Goal: Task Accomplishment & Management: Complete application form

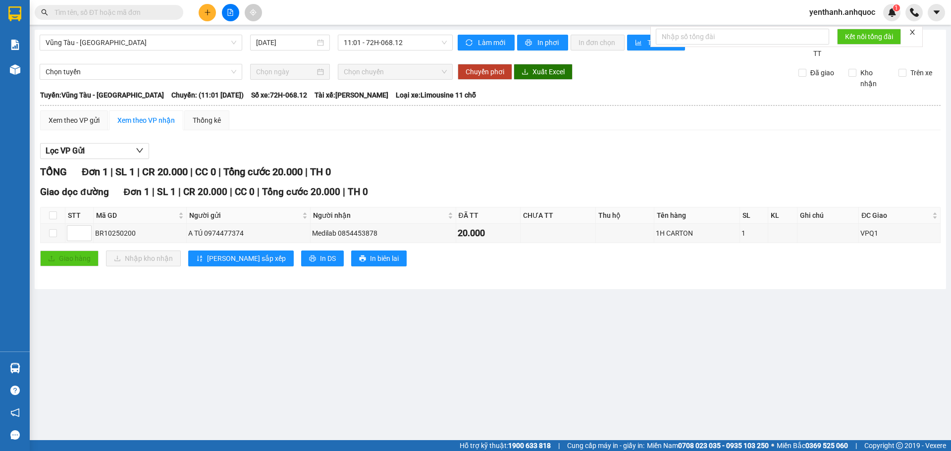
click at [205, 15] on icon "plus" at bounding box center [207, 12] width 7 height 7
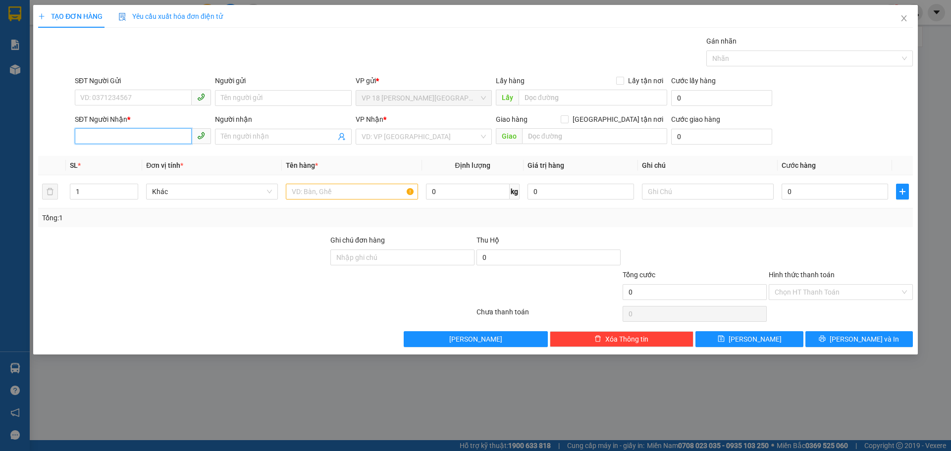
click at [156, 143] on input "SĐT Người Nhận *" at bounding box center [133, 136] width 117 height 16
click at [162, 153] on div "0909875179 - NHẬT MỸ 2" at bounding box center [143, 156] width 124 height 11
type input "0909875179"
type input "NHẬT MỸ 2"
type input "VPVT"
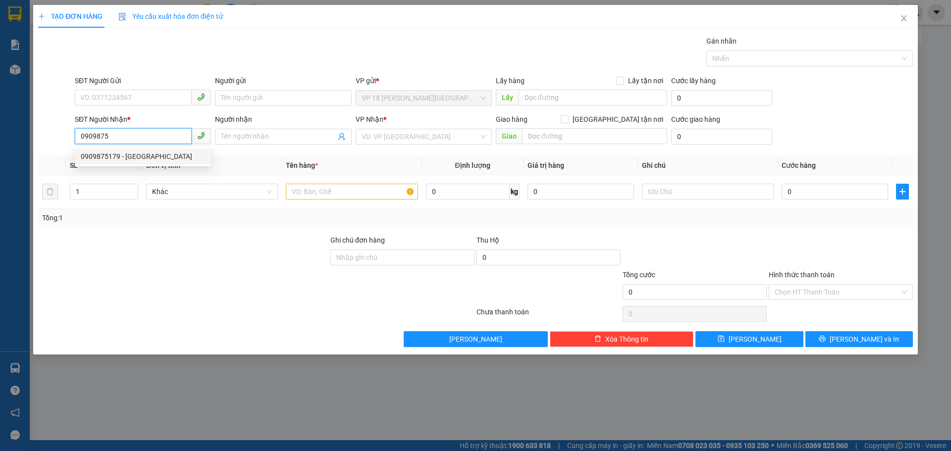
type input "TIỀN MẶT VP 14/10"
type input "60.000"
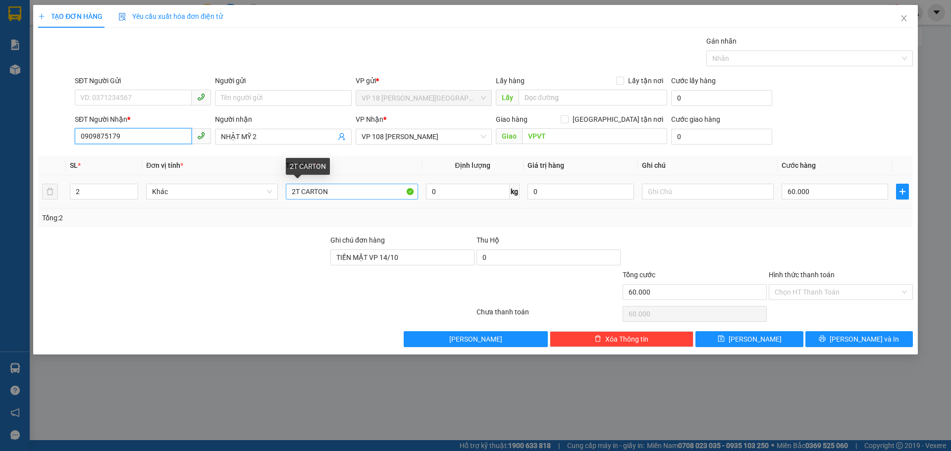
type input "0909875179"
click at [345, 187] on input "2T CARTON" at bounding box center [352, 192] width 132 height 16
type input "1T CARTON ĐỎ"
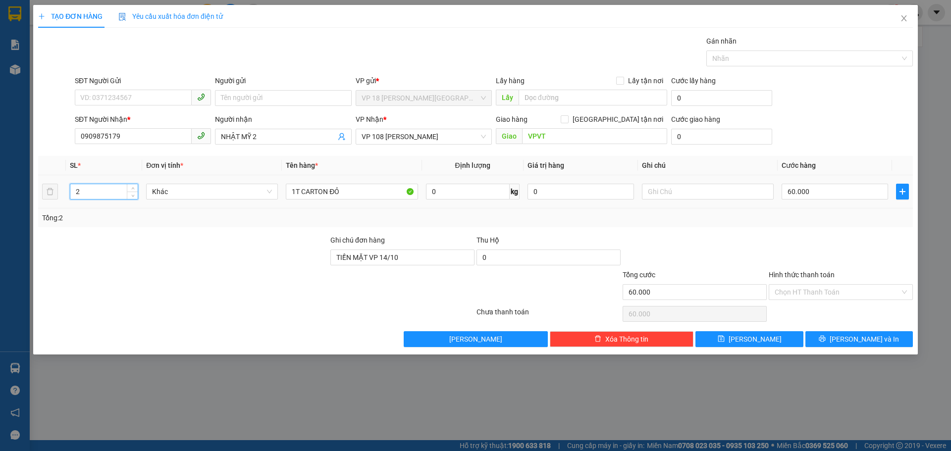
click at [104, 196] on input "2" at bounding box center [103, 191] width 67 height 15
type input "1"
click at [130, 195] on span "down" at bounding box center [133, 195] width 6 height 6
click at [429, 255] on input "TIỀN MẶT VP 14/10" at bounding box center [403, 258] width 144 height 16
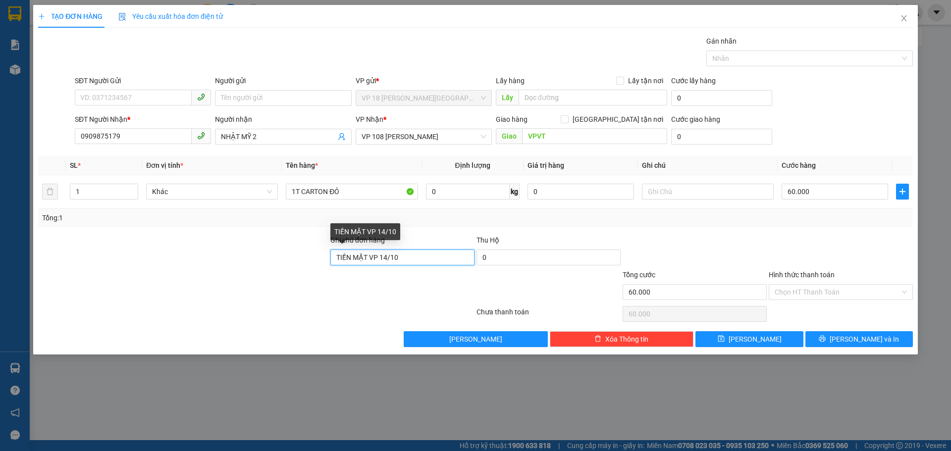
click at [429, 255] on input "TIỀN MẶT VP 14/10" at bounding box center [403, 258] width 144 height 16
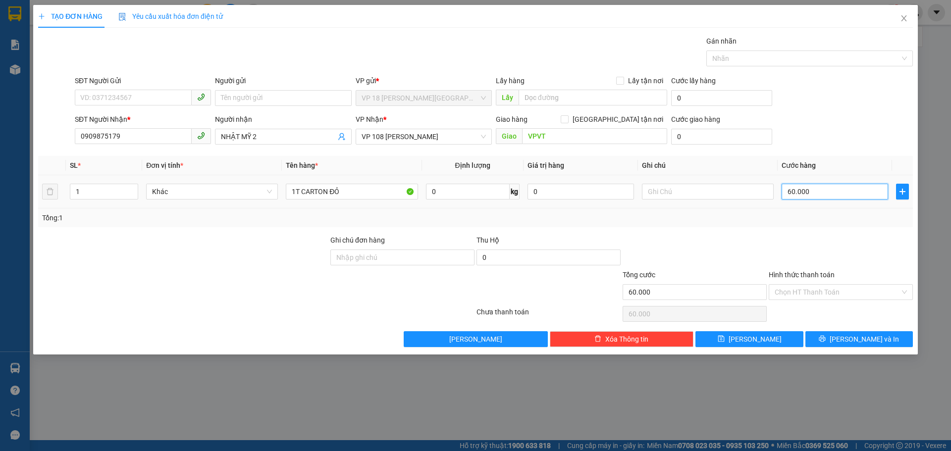
click at [826, 185] on input "60.000" at bounding box center [835, 192] width 107 height 16
type input "3"
type input "30"
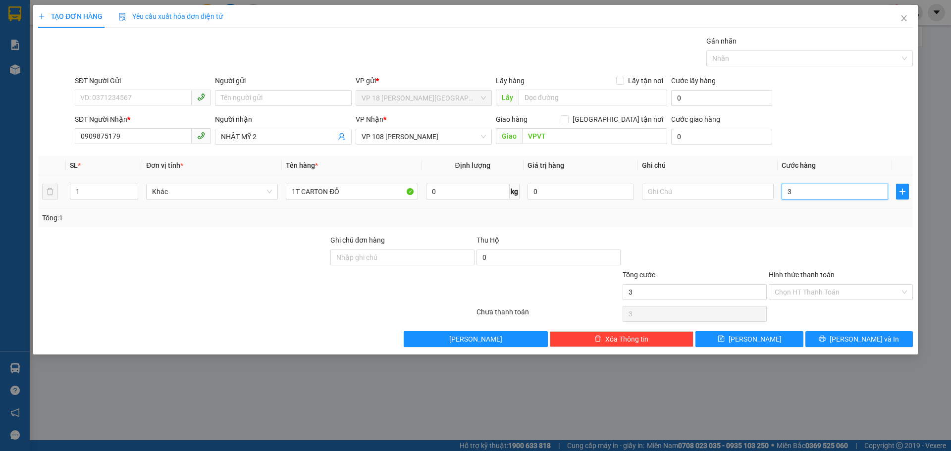
type input "30"
type input "300"
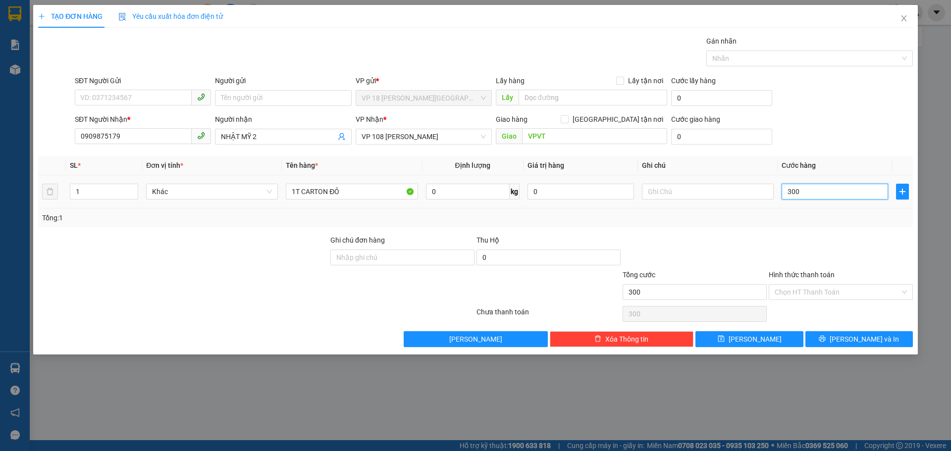
type input "3.000"
type input "30.000"
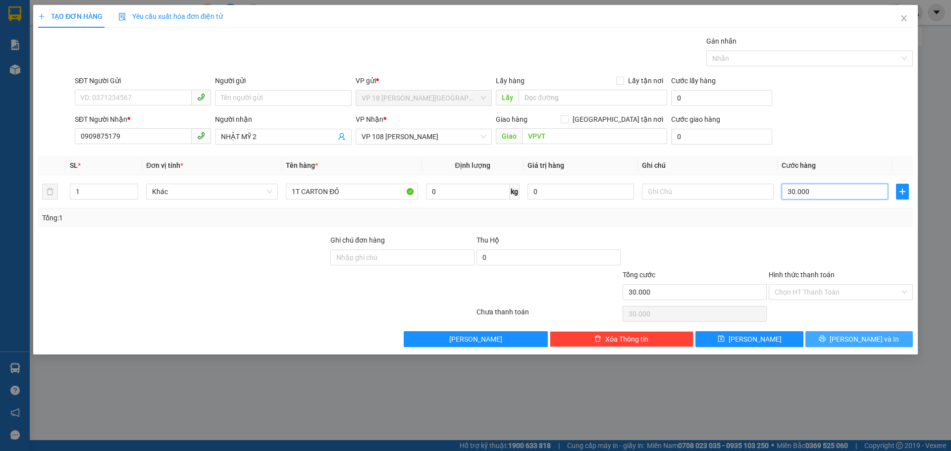
type input "30.000"
click at [825, 336] on button "[PERSON_NAME] và In" at bounding box center [860, 339] width 108 height 16
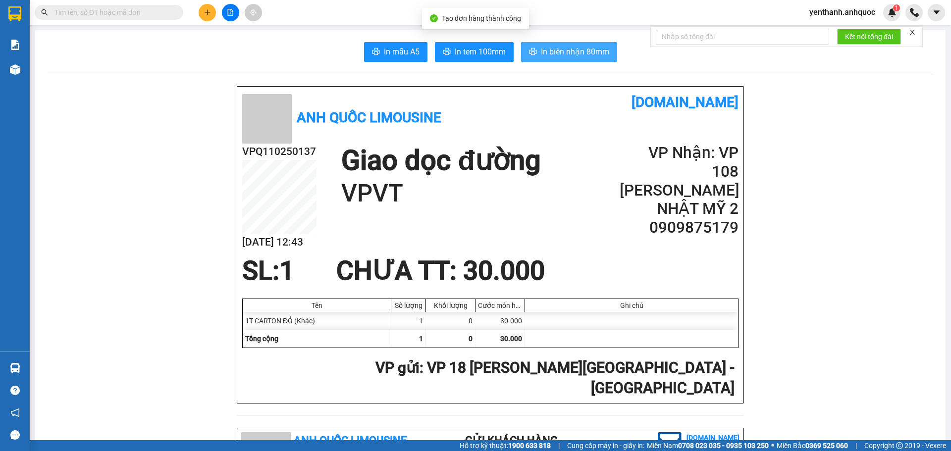
click at [554, 50] on span "In biên nhận 80mm" at bounding box center [575, 52] width 68 height 12
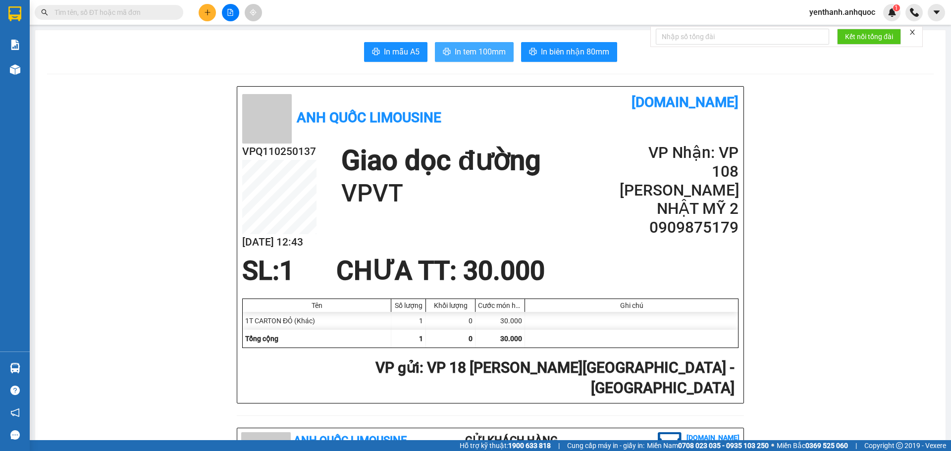
click at [467, 59] on button "In tem 100mm" at bounding box center [474, 52] width 79 height 20
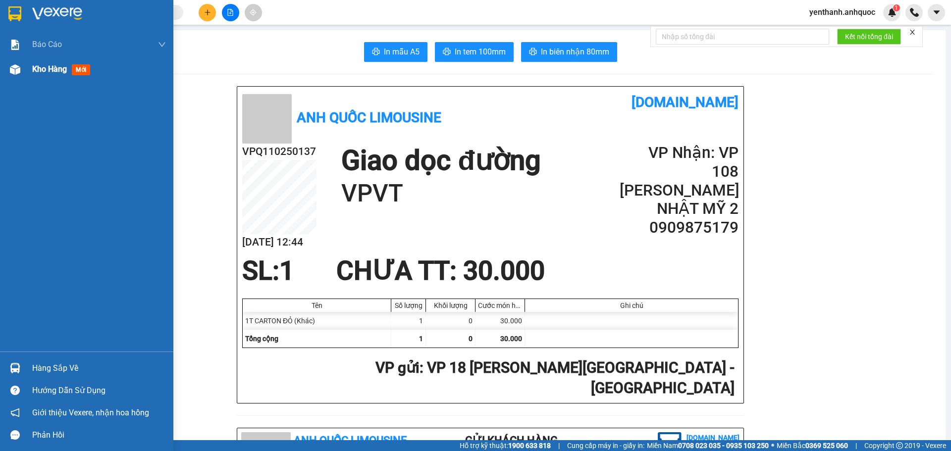
click at [21, 68] on div at bounding box center [14, 69] width 17 height 17
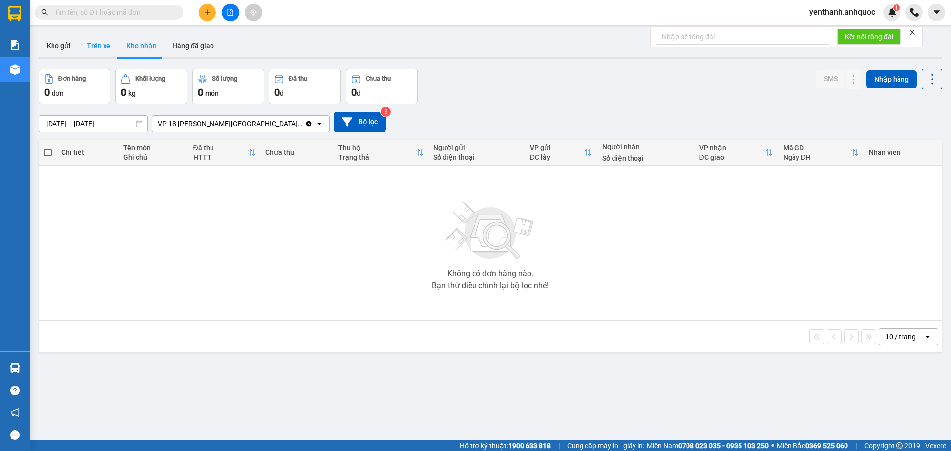
click at [79, 48] on button "Trên xe" at bounding box center [99, 46] width 40 height 24
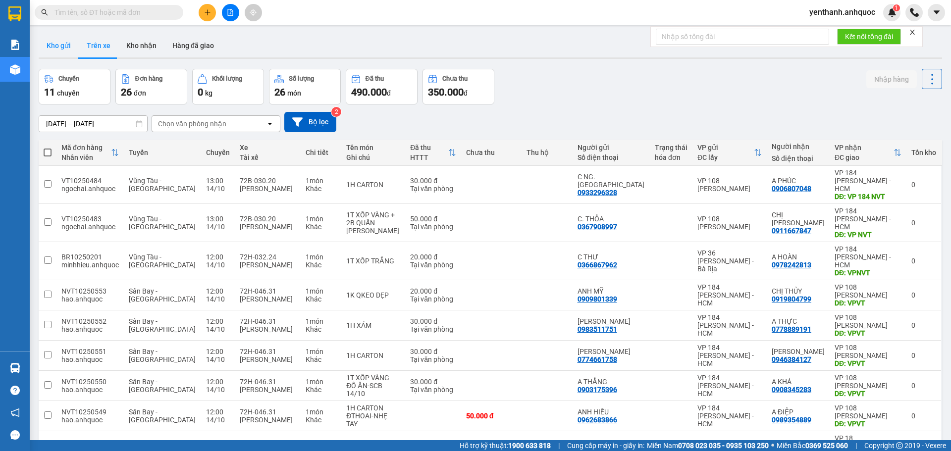
click at [55, 45] on button "Kho gửi" at bounding box center [59, 46] width 40 height 24
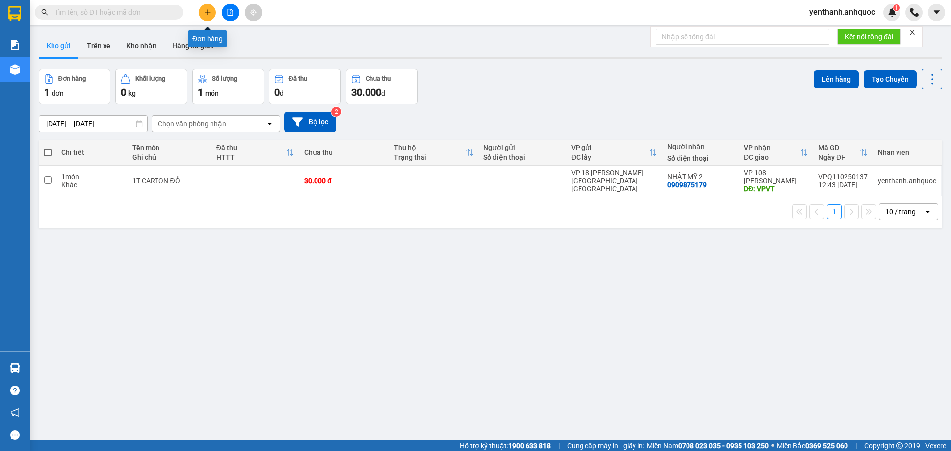
click at [211, 14] on button at bounding box center [207, 12] width 17 height 17
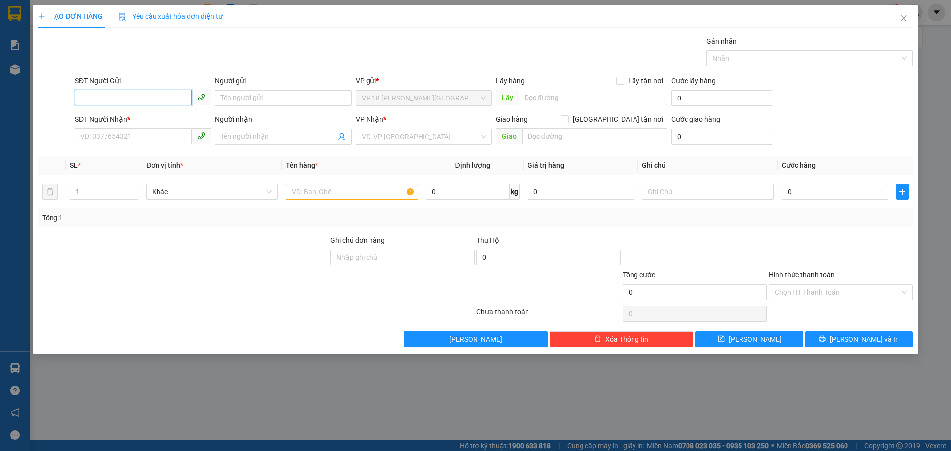
click at [116, 92] on input "SĐT Người Gửi" at bounding box center [133, 98] width 117 height 16
type input "0903781701"
click at [269, 98] on input "Người gửi" at bounding box center [283, 98] width 136 height 16
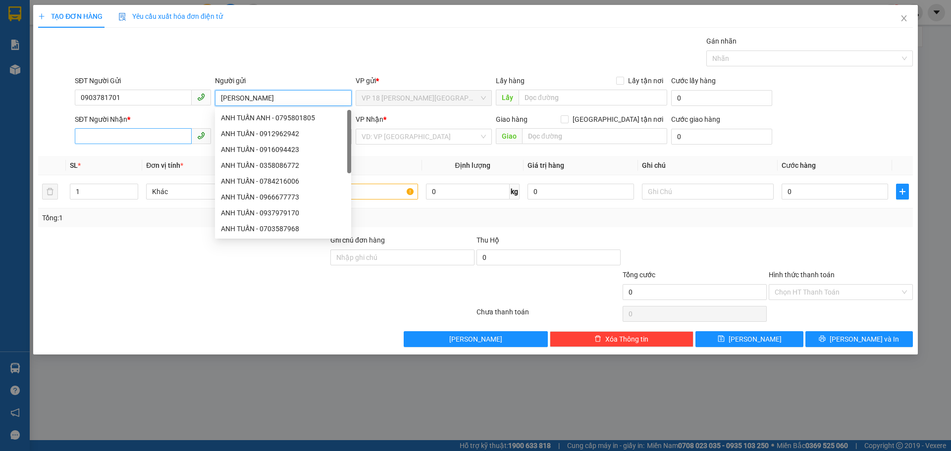
type input "[PERSON_NAME]"
click at [117, 129] on input "SĐT Người Nhận *" at bounding box center [133, 136] width 117 height 16
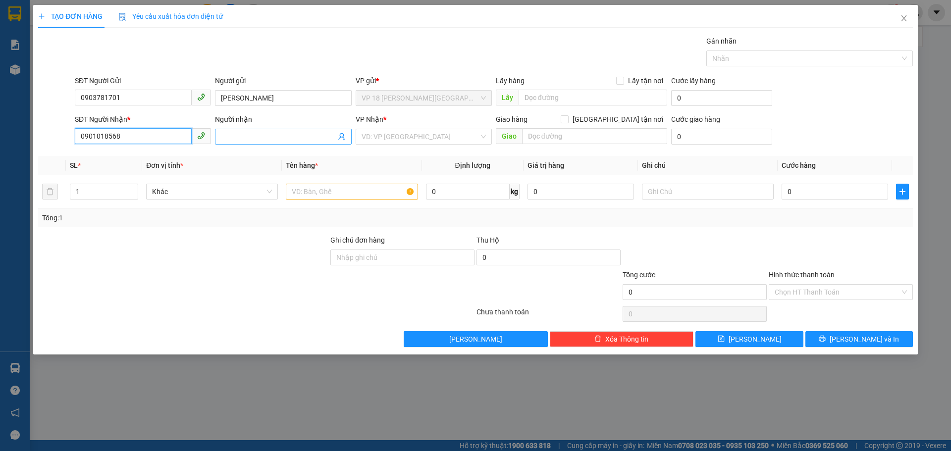
type input "0901018568"
drag, startPoint x: 244, startPoint y: 136, endPoint x: 244, endPoint y: 127, distance: 9.4
click at [244, 136] on input "Người nhận" at bounding box center [278, 136] width 114 height 11
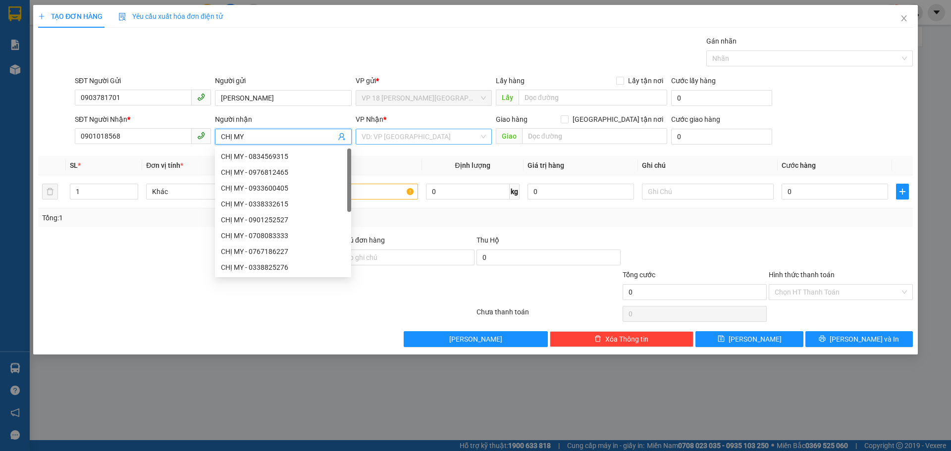
type input "CHỊ MY"
click at [379, 132] on input "search" at bounding box center [420, 136] width 117 height 15
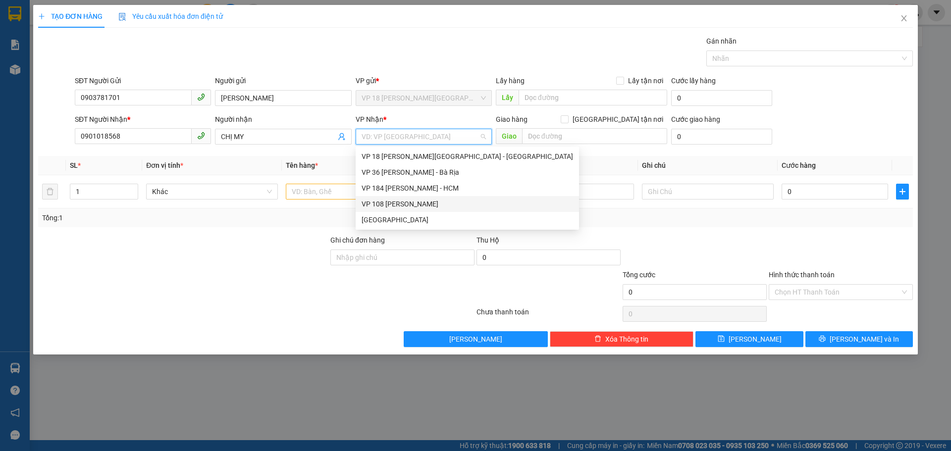
click at [440, 207] on div "VP 108 [PERSON_NAME]" at bounding box center [468, 204] width 212 height 11
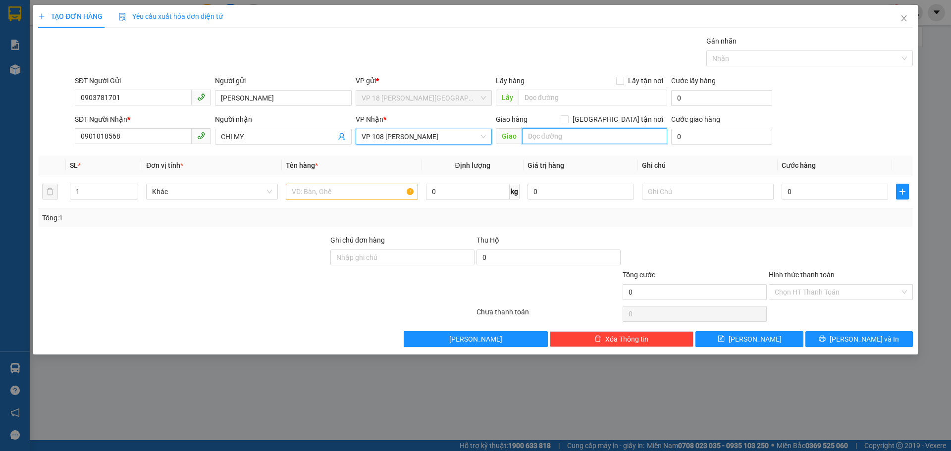
click at [556, 141] on input "text" at bounding box center [594, 136] width 145 height 16
type input "VPVT"
click at [364, 190] on input "text" at bounding box center [352, 192] width 132 height 16
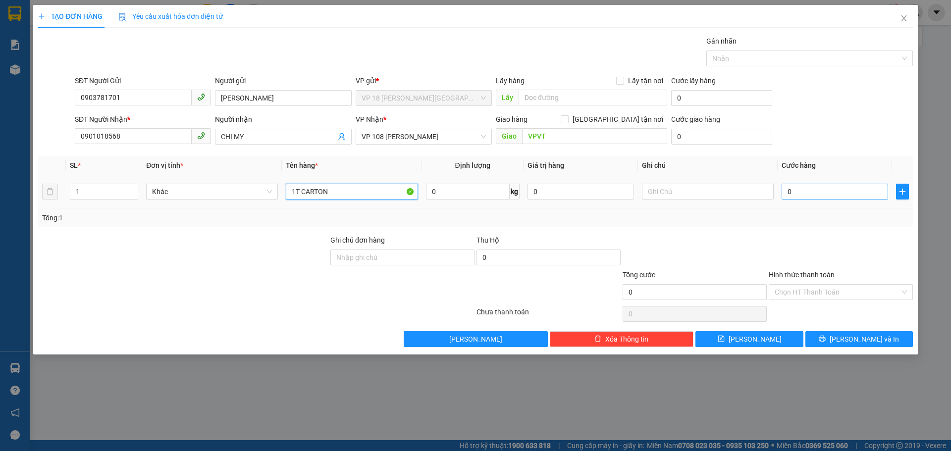
type input "1T CARTON"
click at [877, 196] on input "0" at bounding box center [835, 192] width 107 height 16
type input "3"
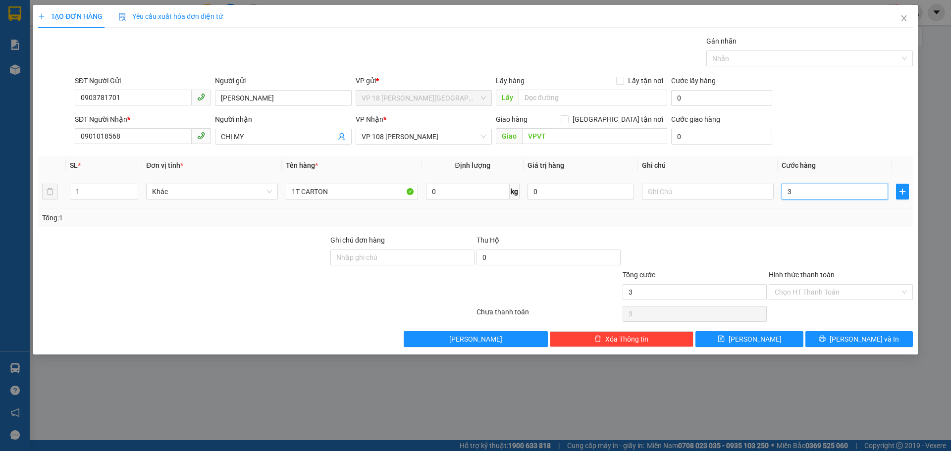
type input "30"
type input "300"
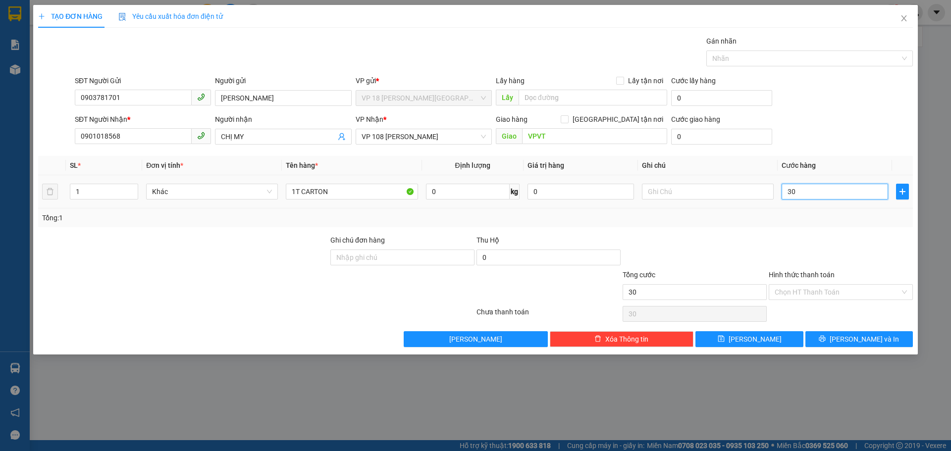
type input "300"
type input "3.000"
type input "30.000"
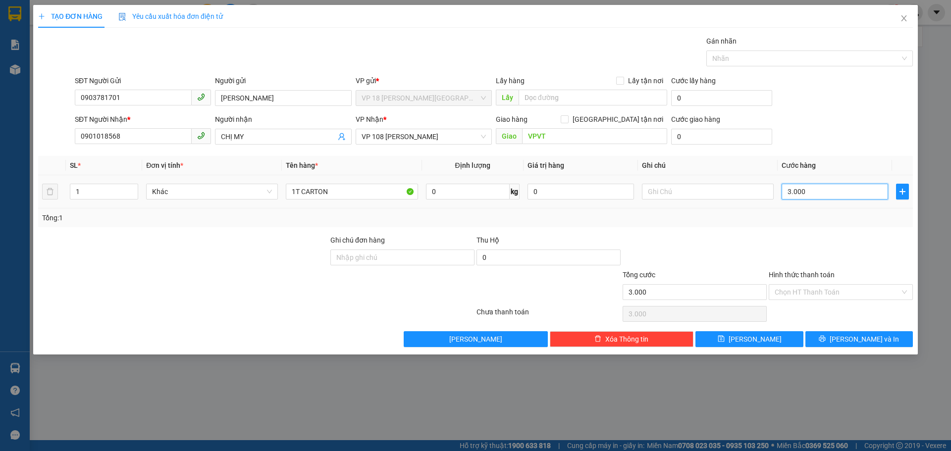
type input "30.000"
click at [354, 256] on input "Ghi chú đơn hàng" at bounding box center [403, 258] width 144 height 16
type input "TM 14/10 THANH"
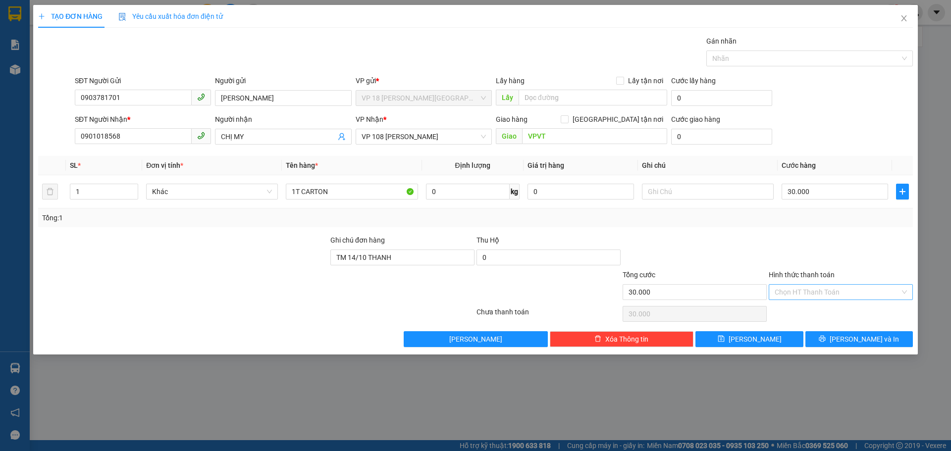
click at [792, 295] on input "Hình thức thanh toán" at bounding box center [837, 292] width 125 height 15
click at [800, 311] on div "Tại văn phòng" at bounding box center [841, 312] width 132 height 11
type input "0"
click at [823, 334] on button "[PERSON_NAME] và In" at bounding box center [860, 339] width 108 height 16
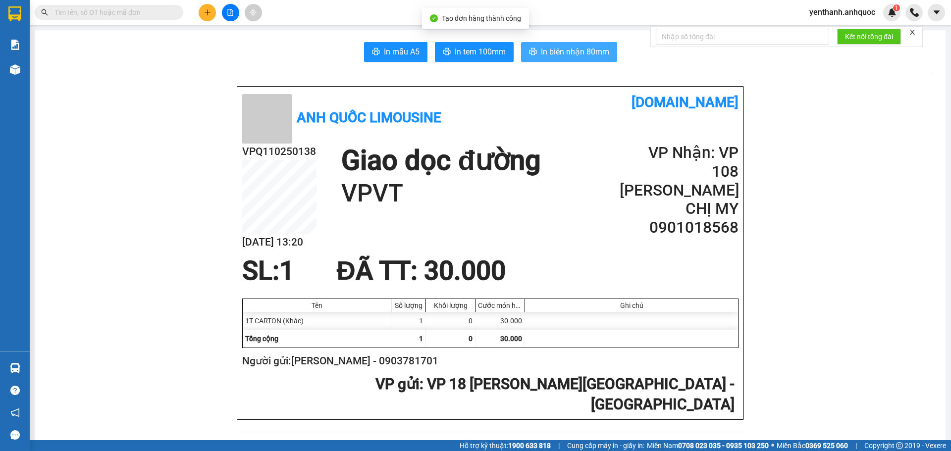
click at [595, 52] on span "In biên nhận 80mm" at bounding box center [575, 52] width 68 height 12
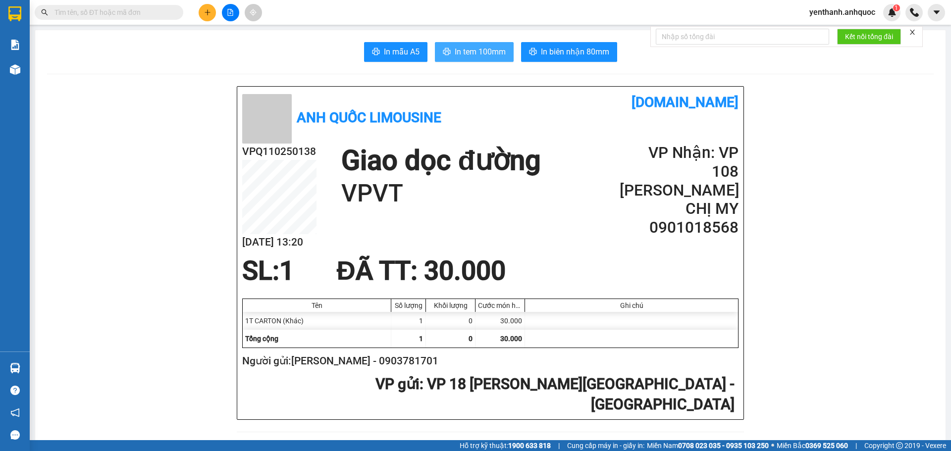
click at [486, 57] on span "In tem 100mm" at bounding box center [480, 52] width 51 height 12
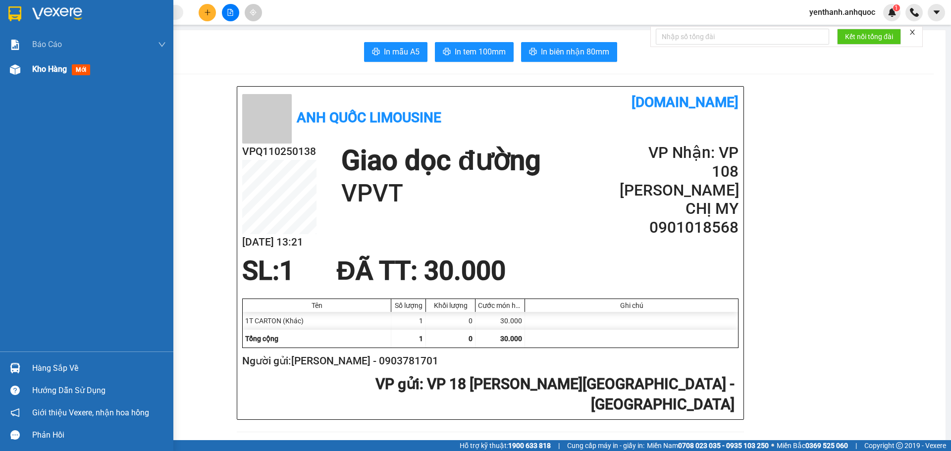
click at [34, 64] on span "Kho hàng" at bounding box center [49, 68] width 35 height 9
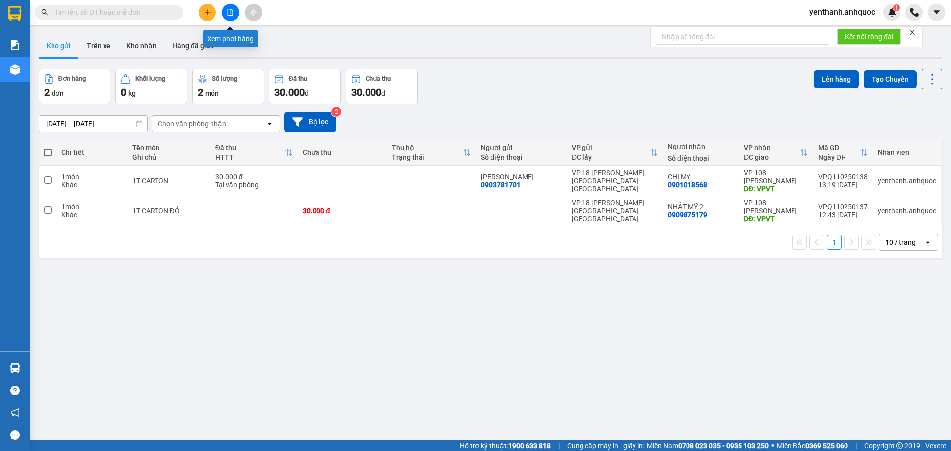
click at [231, 12] on icon "file-add" at bounding box center [230, 12] width 7 height 7
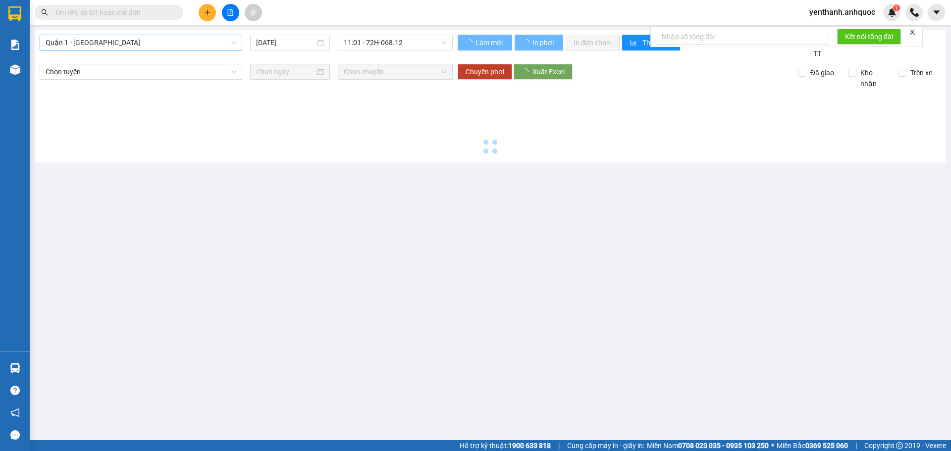
click at [148, 46] on span "Quận 1 - [GEOGRAPHIC_DATA]" at bounding box center [141, 42] width 191 height 15
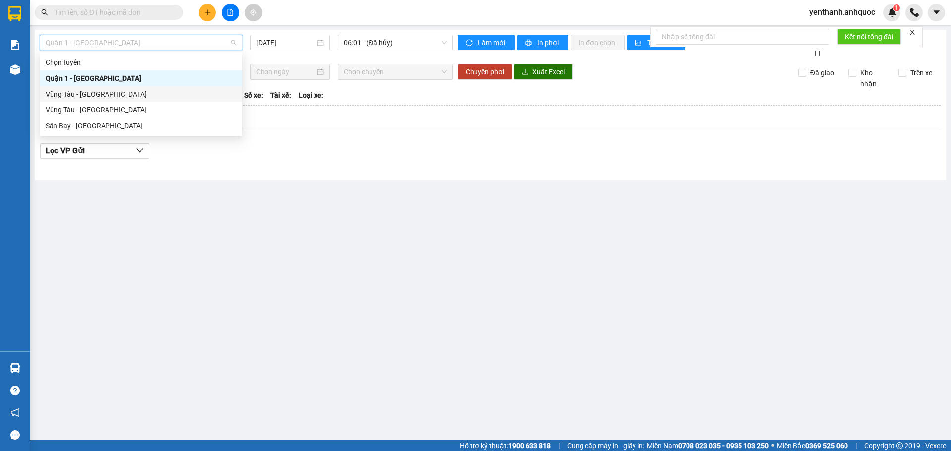
click at [149, 91] on div "Vũng Tàu - [GEOGRAPHIC_DATA]" at bounding box center [141, 94] width 191 height 11
type input "[DATE]"
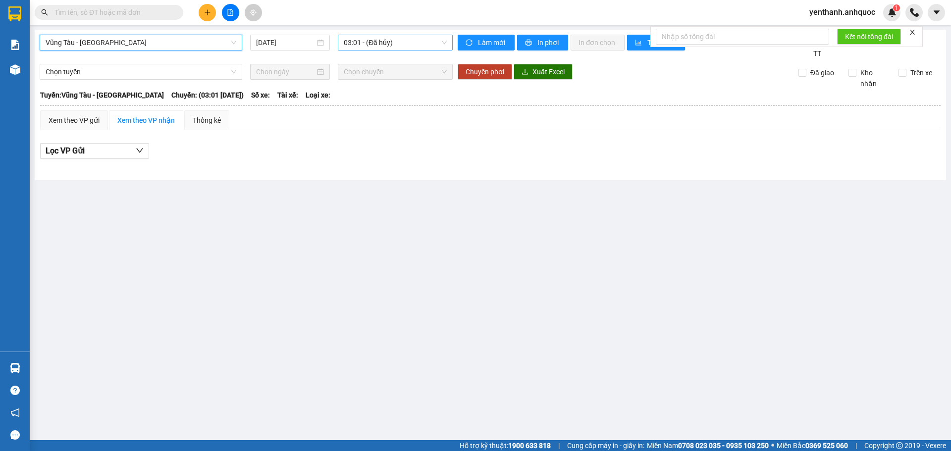
click at [369, 46] on span "03:01 - (Đã hủy)" at bounding box center [395, 42] width 103 height 15
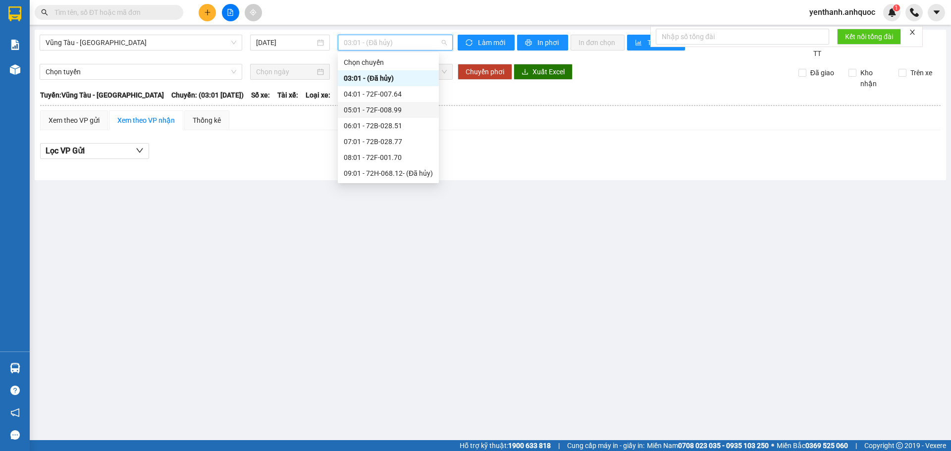
click at [397, 112] on div "05:01 - 72F-008.99" at bounding box center [388, 110] width 89 height 11
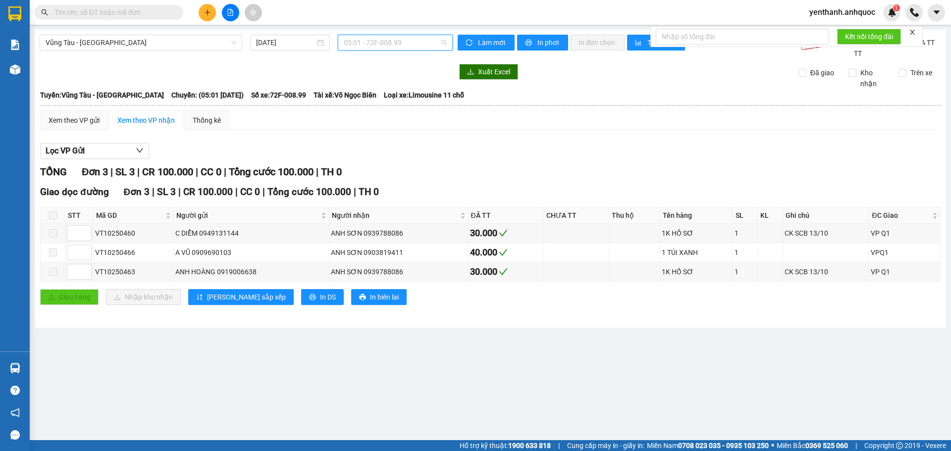
click at [383, 45] on span "05:01 - 72F-008.99" at bounding box center [395, 42] width 103 height 15
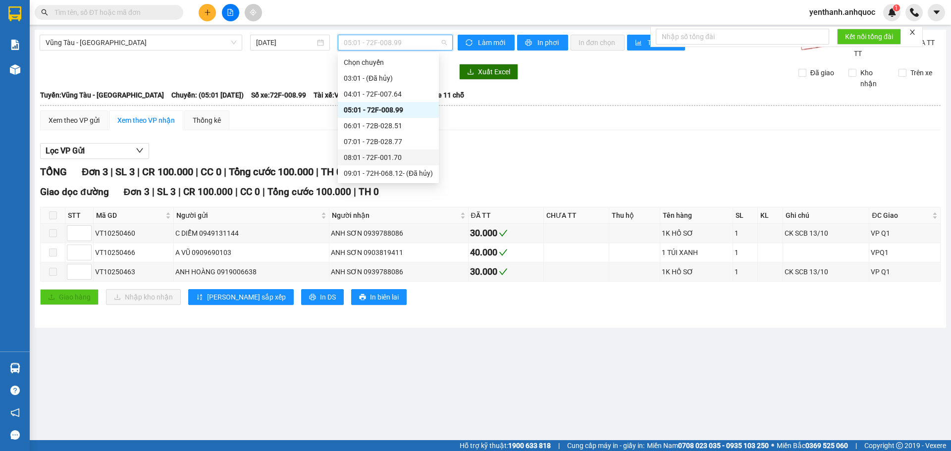
click at [392, 160] on div "08:01 - 72F-001.70" at bounding box center [388, 157] width 89 height 11
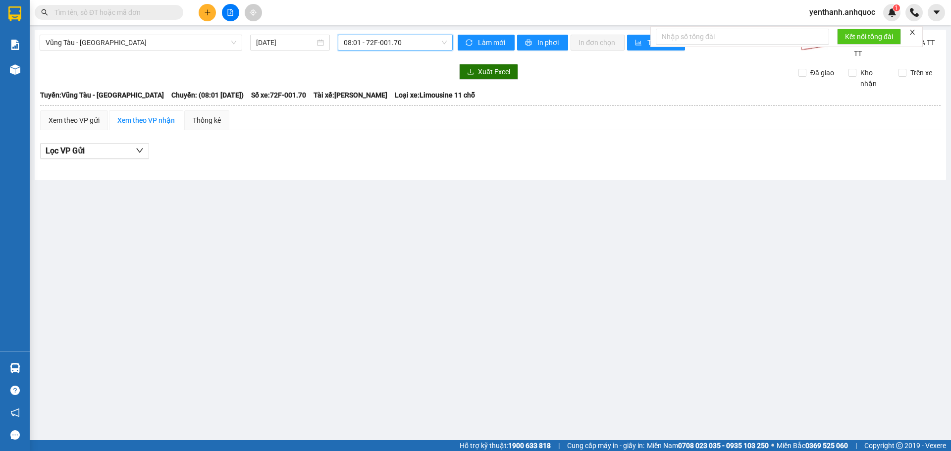
click at [377, 43] on span "08:01 - 72F-001.70" at bounding box center [395, 42] width 103 height 15
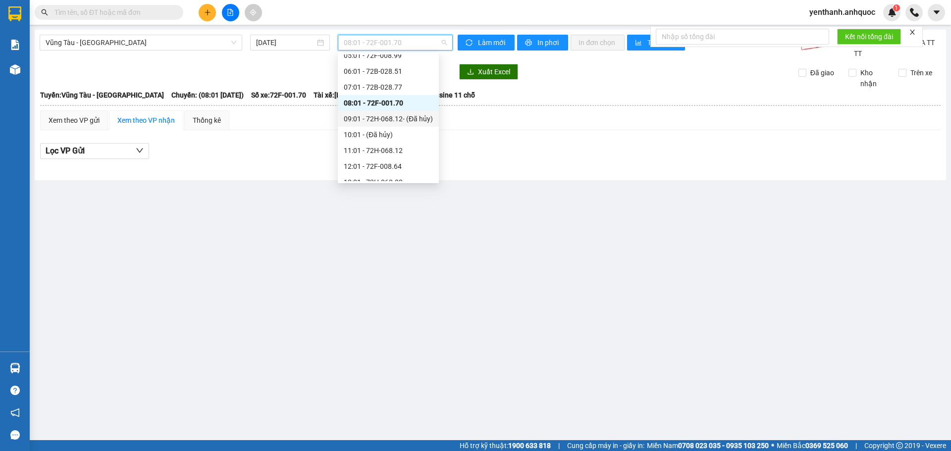
scroll to position [99, 0]
click at [376, 124] on div "12:01 - 72F-008.64" at bounding box center [388, 121] width 89 height 11
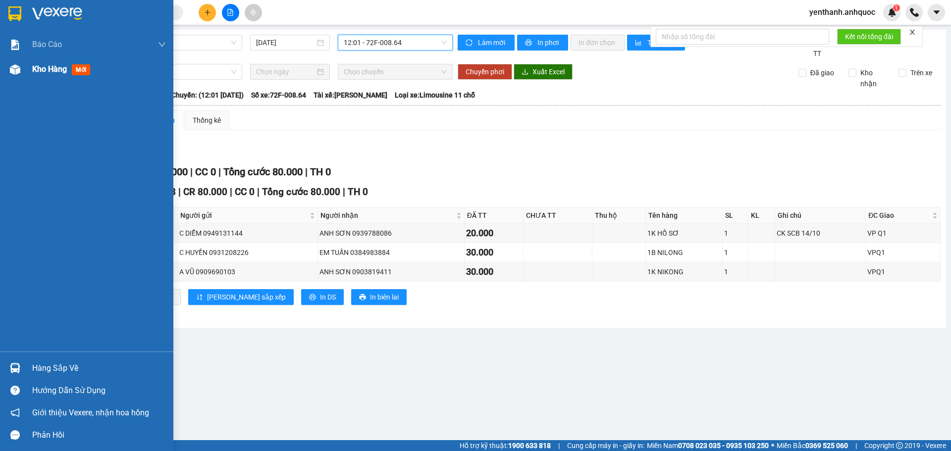
click at [4, 73] on div "Kho hàng mới" at bounding box center [86, 69] width 173 height 25
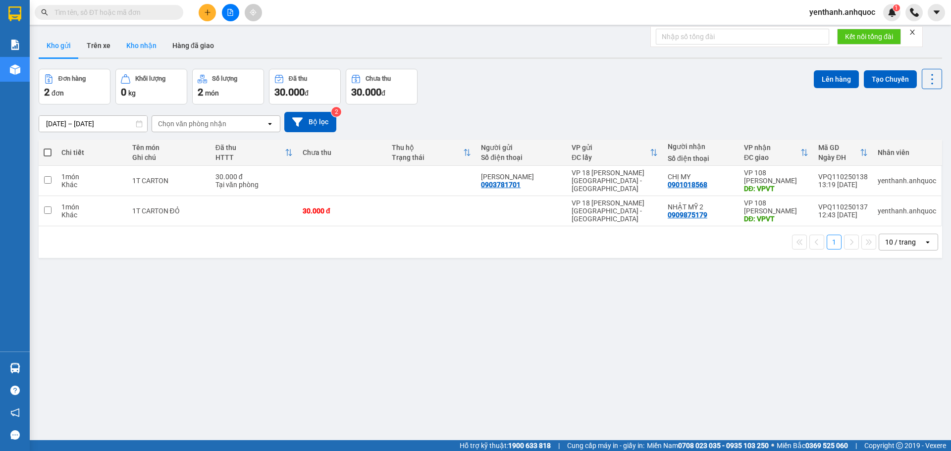
click at [135, 41] on button "Kho nhận" at bounding box center [141, 46] width 46 height 24
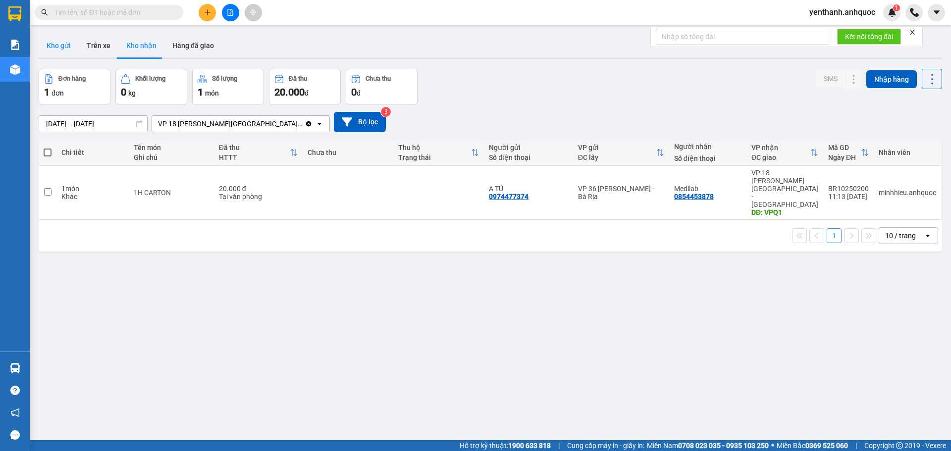
click at [75, 47] on button "Kho gửi" at bounding box center [59, 46] width 40 height 24
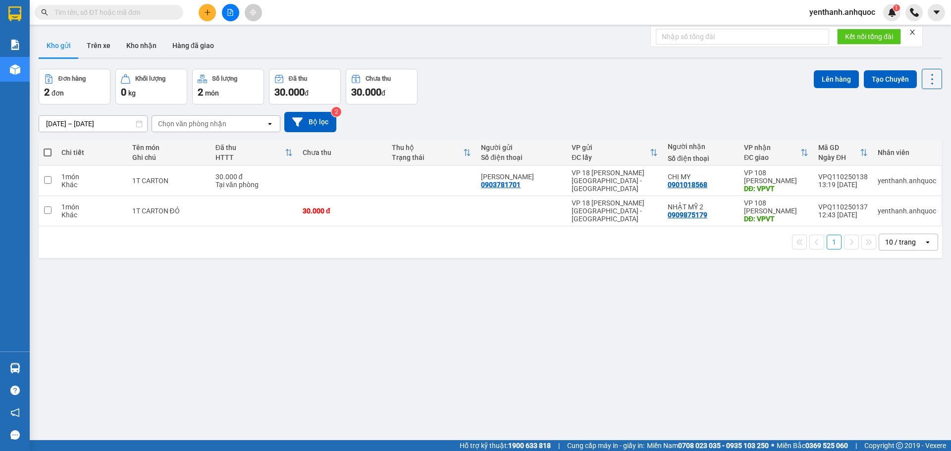
click at [871, 13] on span "yenthanh.anhquoc" at bounding box center [843, 12] width 82 height 12
click at [854, 28] on span "Đăng xuất" at bounding box center [847, 30] width 61 height 11
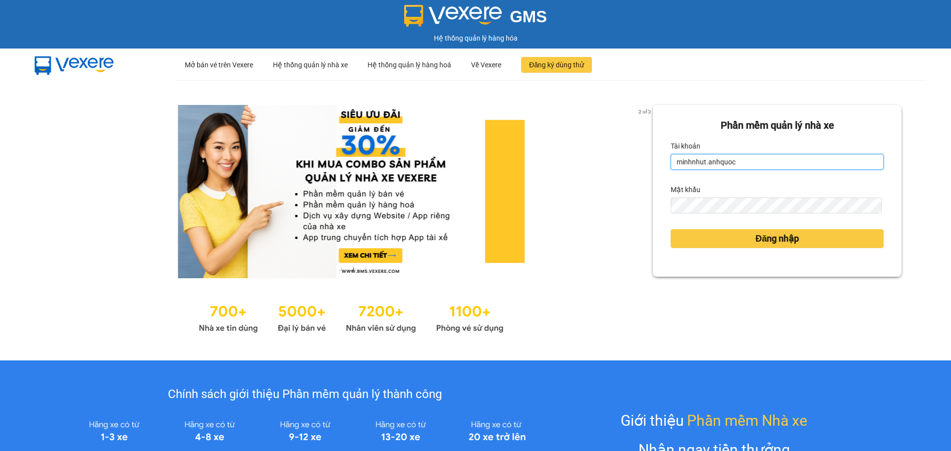
click at [741, 165] on input "minhnhut.anhquoc" at bounding box center [777, 162] width 213 height 16
type input "phuongthao.anhquoc"
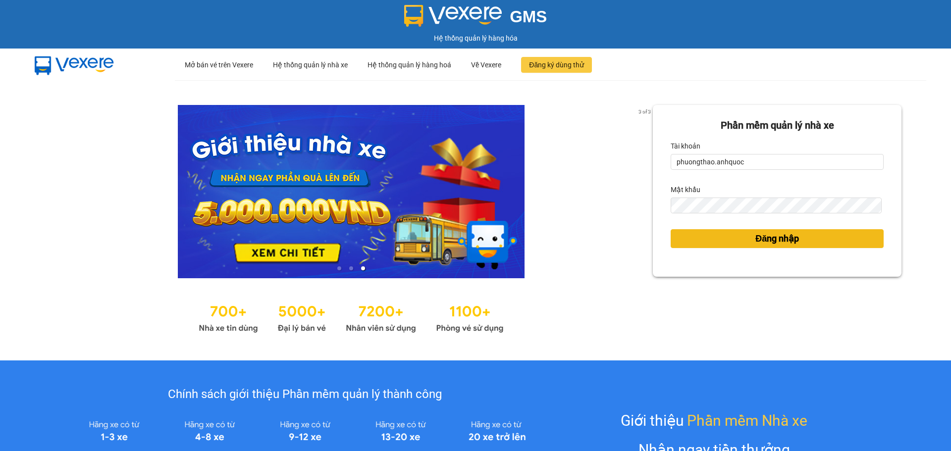
click at [709, 247] on button "Đăng nhập" at bounding box center [777, 238] width 213 height 19
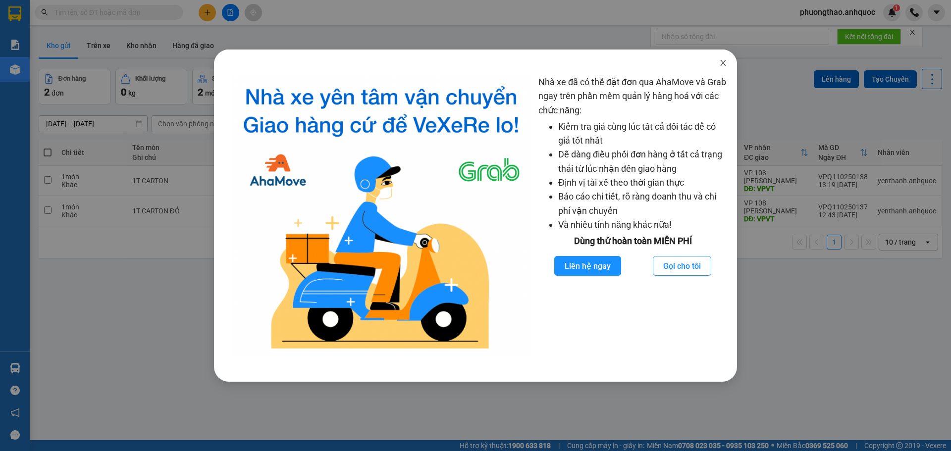
click at [722, 65] on icon "close" at bounding box center [723, 63] width 8 height 8
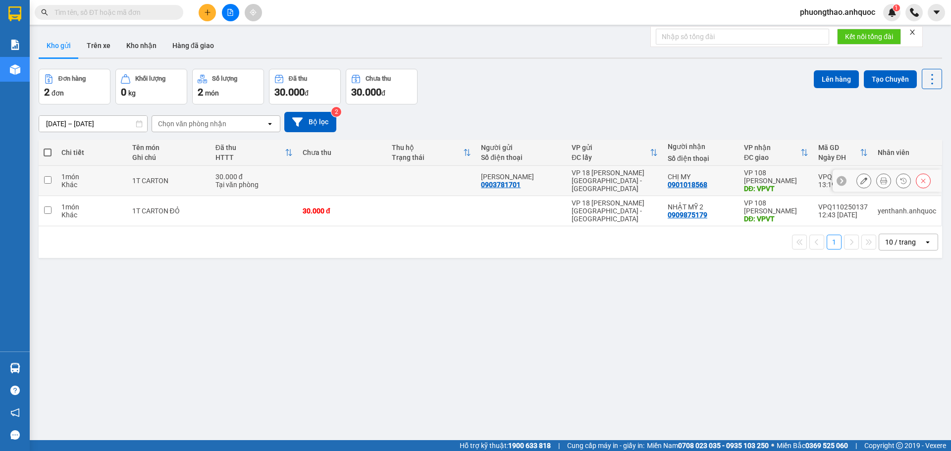
click at [235, 178] on div "30.000 đ" at bounding box center [254, 177] width 77 height 8
checkbox input "true"
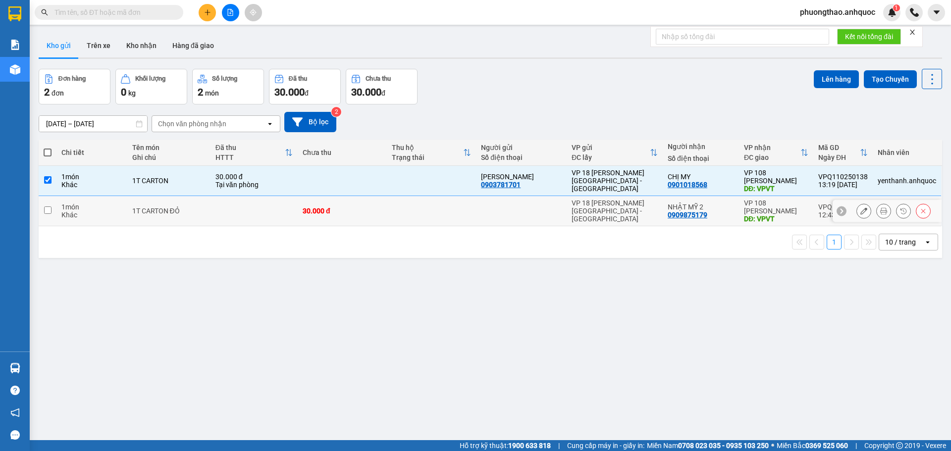
click at [246, 215] on td at bounding box center [254, 211] width 87 height 30
checkbox input "true"
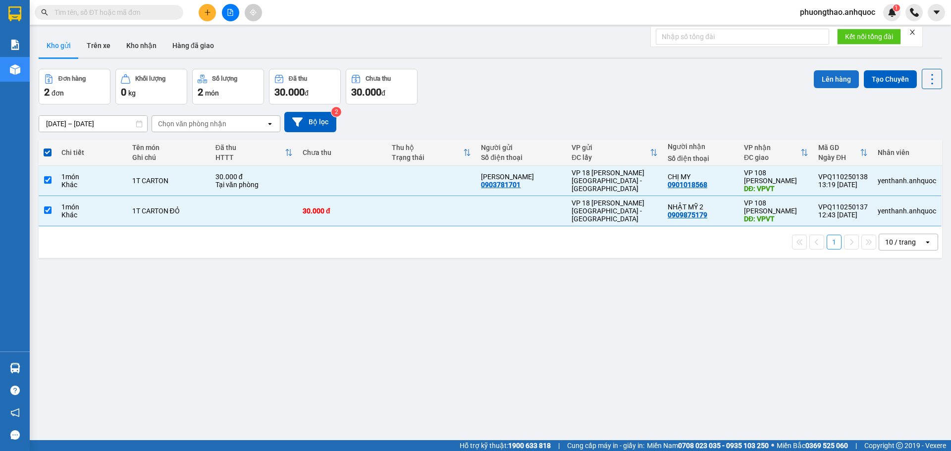
drag, startPoint x: 827, startPoint y: 88, endPoint x: 823, endPoint y: 84, distance: 5.3
click at [824, 85] on button "Lên hàng" at bounding box center [836, 79] width 45 height 18
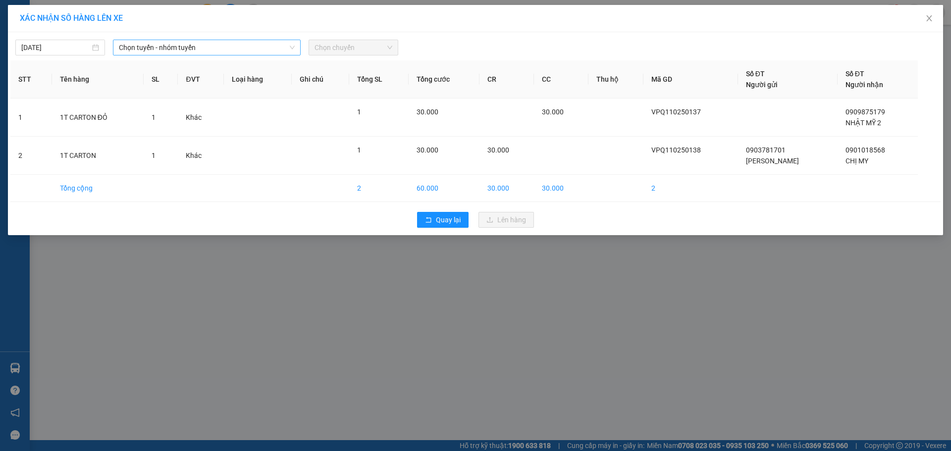
click at [259, 49] on span "Chọn tuyến - nhóm tuyến" at bounding box center [207, 47] width 176 height 15
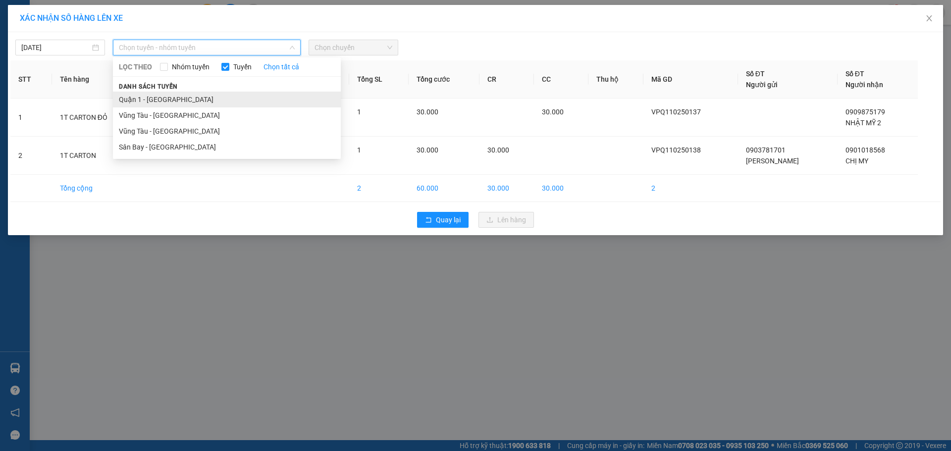
click at [221, 100] on li "Quận 1 - [GEOGRAPHIC_DATA]" at bounding box center [227, 100] width 228 height 16
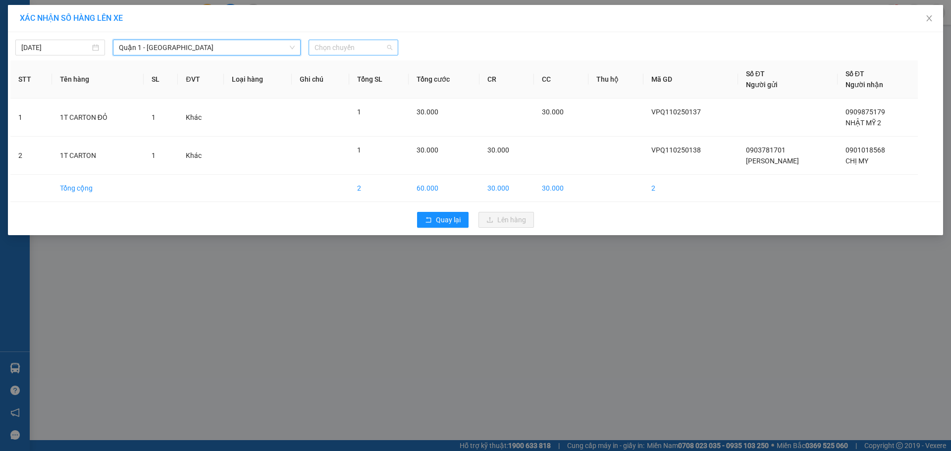
click at [315, 49] on span "Chọn chuyến" at bounding box center [354, 47] width 78 height 15
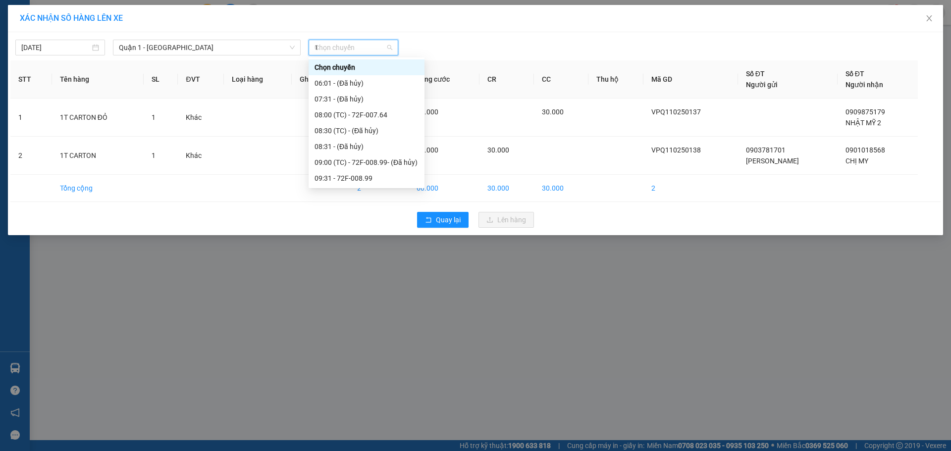
type input "14"
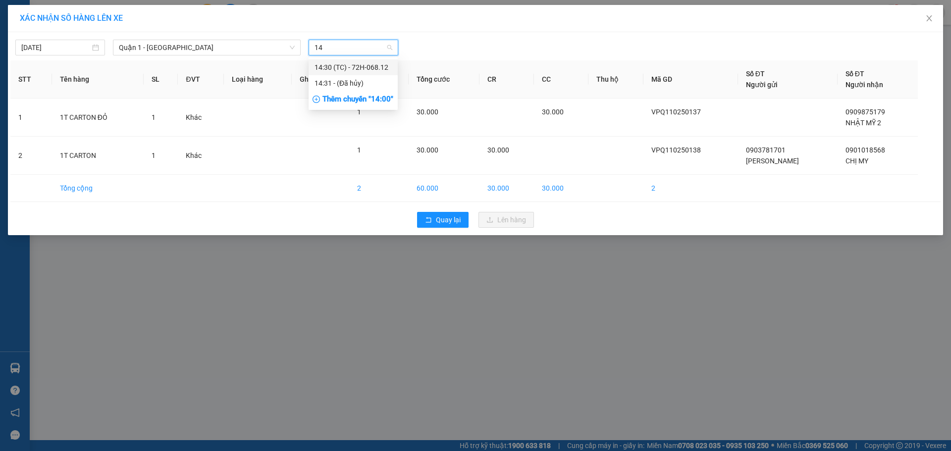
click at [345, 69] on div "14:30 (TC) - 72H-068.12" at bounding box center [353, 67] width 77 height 11
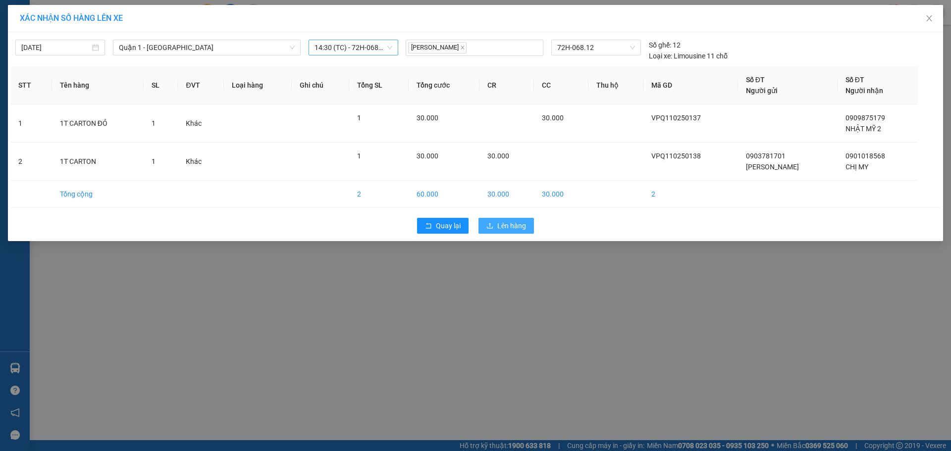
click at [510, 224] on span "Lên hàng" at bounding box center [511, 226] width 29 height 11
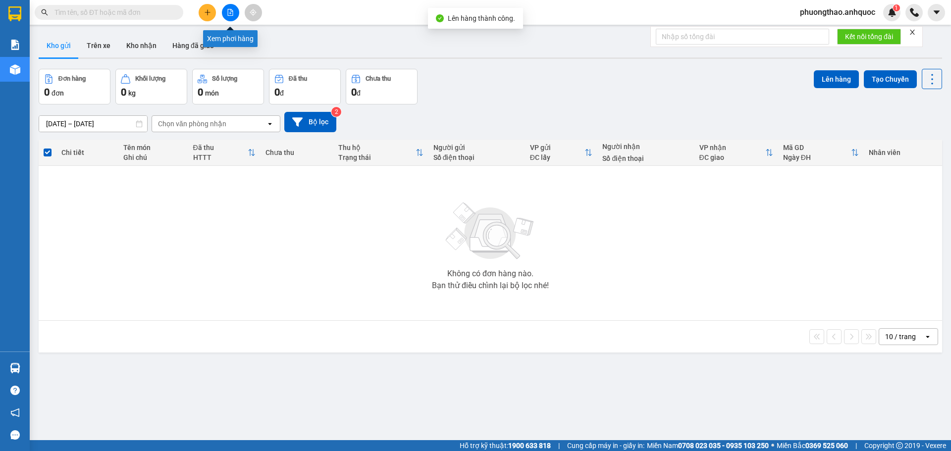
click at [227, 11] on icon "file-add" at bounding box center [230, 12] width 7 height 7
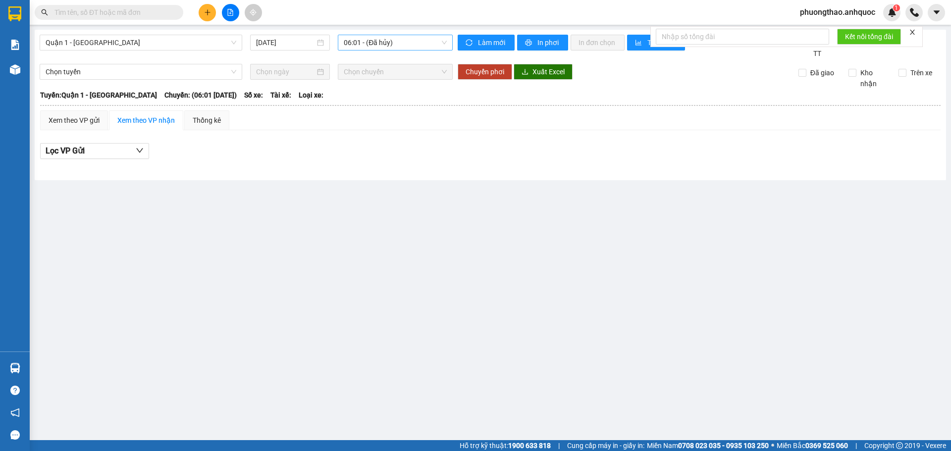
click at [418, 46] on span "06:01 - (Đã hủy)" at bounding box center [395, 42] width 103 height 15
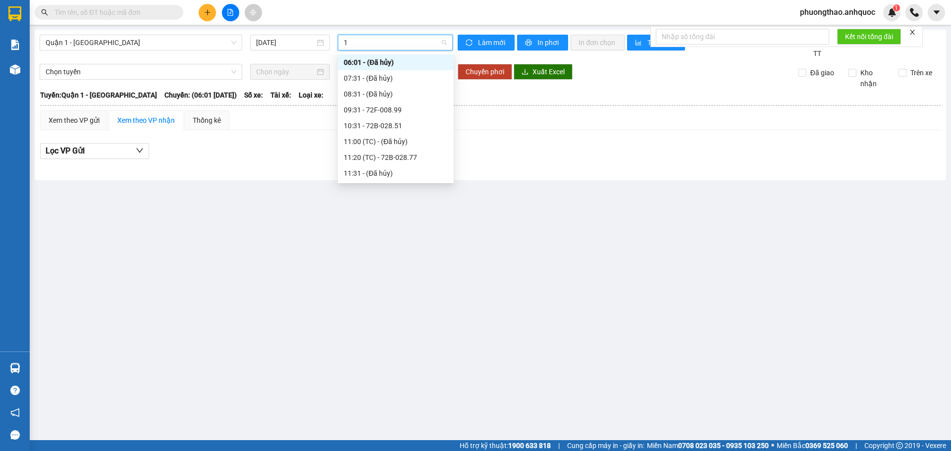
type input "14"
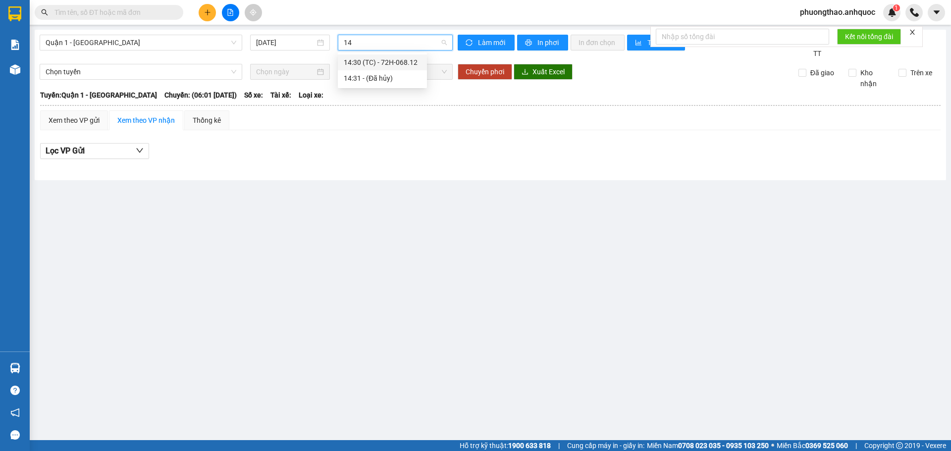
click at [408, 62] on div "14:30 (TC) - 72H-068.12" at bounding box center [382, 62] width 77 height 11
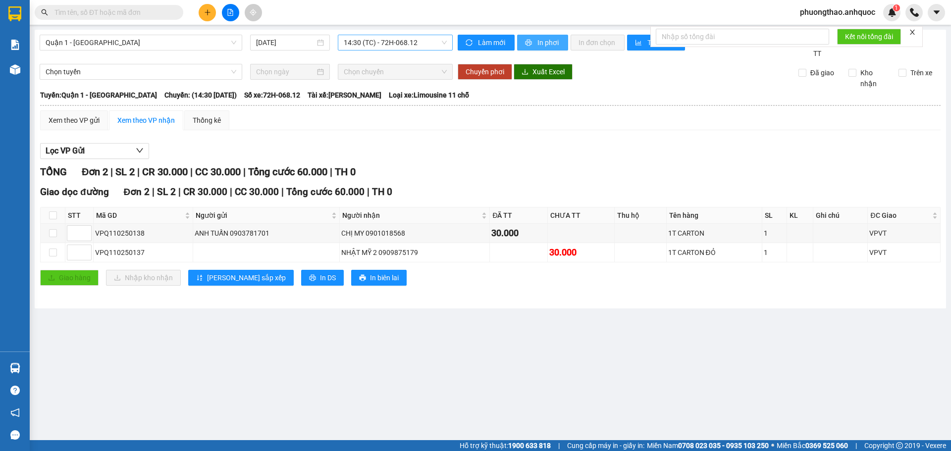
click at [543, 39] on span "In phơi" at bounding box center [549, 42] width 23 height 11
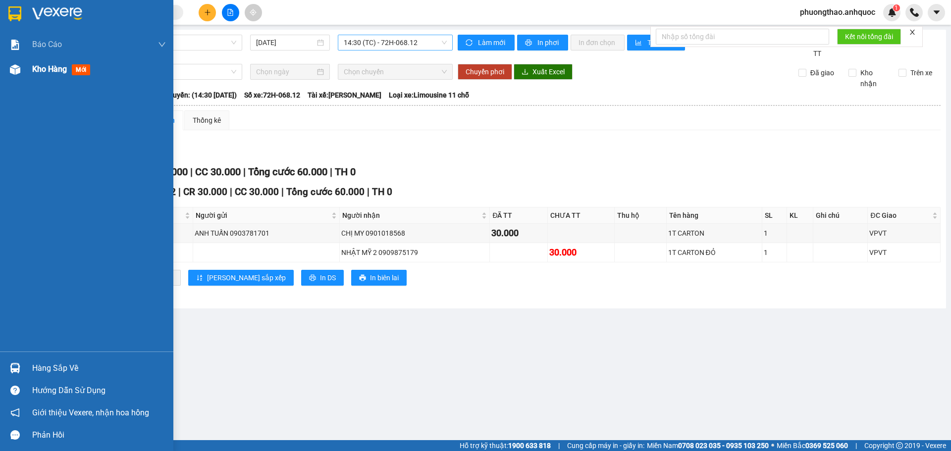
click at [11, 75] on div at bounding box center [14, 69] width 17 height 17
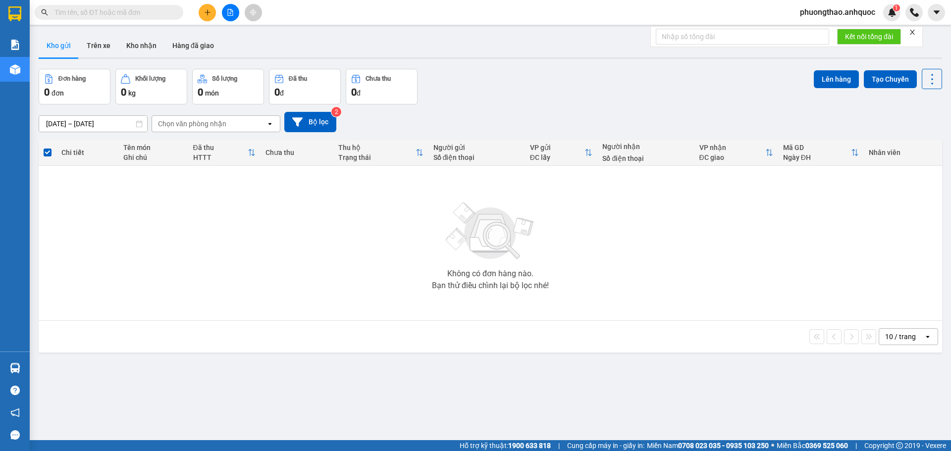
click at [284, 419] on div "ver 1.8.147 Kho gửi Trên xe Kho nhận Hàng đã giao Đơn hàng 0 đơn Khối lượng 0 k…" at bounding box center [491, 255] width 912 height 451
click at [255, 417] on div "ver 1.8.147 Kho gửi Trên xe Kho nhận Hàng đã giao Đơn hàng 0 đơn Khối lượng 0 k…" at bounding box center [491, 255] width 912 height 451
click at [207, 8] on button at bounding box center [207, 12] width 17 height 17
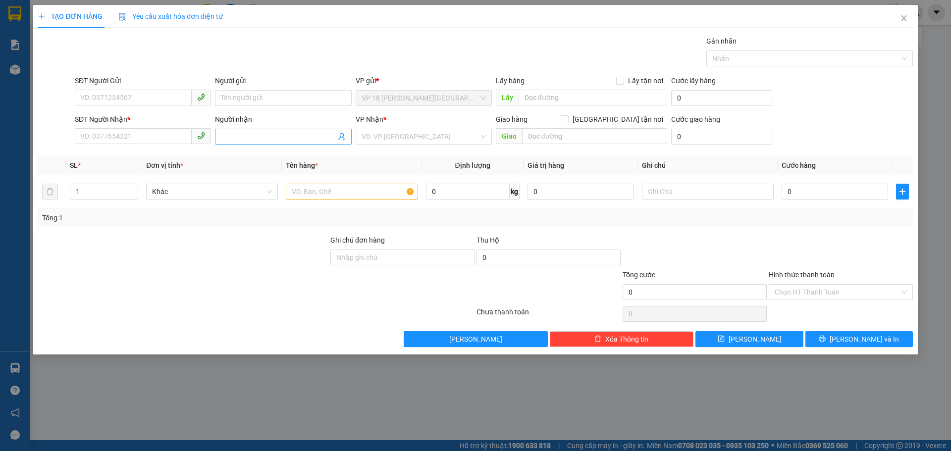
click at [240, 135] on input "Người nhận" at bounding box center [278, 136] width 114 height 11
type input "NHẬT MỸ 1"
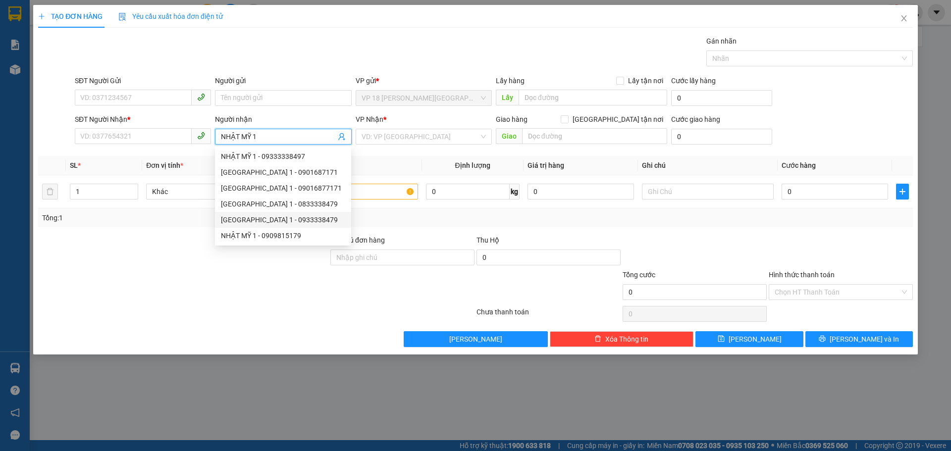
click at [287, 222] on div "[GEOGRAPHIC_DATA] 1 - 0933338479" at bounding box center [283, 220] width 124 height 11
type input "0933338479"
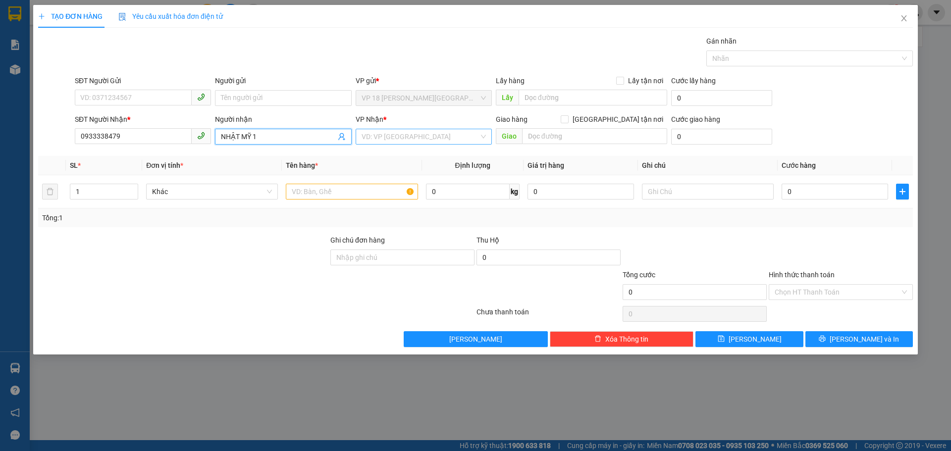
type input "NHẬT MỸ 1"
click at [390, 131] on input "search" at bounding box center [420, 136] width 117 height 15
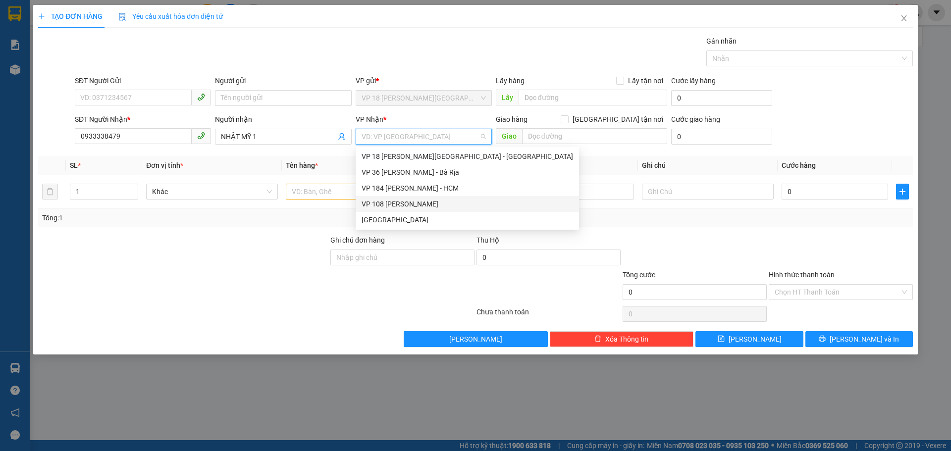
click at [398, 206] on div "VP 108 [PERSON_NAME]" at bounding box center [468, 204] width 212 height 11
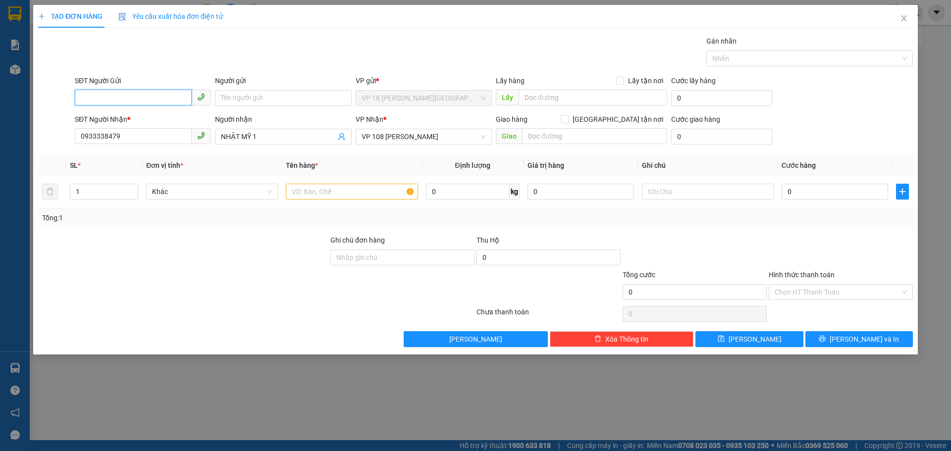
click at [136, 98] on input "SĐT Người Gửi" at bounding box center [133, 98] width 117 height 16
type input "0899899555"
click at [164, 126] on div "0899899555 0899899555 - PTC KIA HYUNDAI" at bounding box center [143, 118] width 136 height 20
click at [165, 119] on div "SĐT Người Nhận *" at bounding box center [143, 119] width 136 height 11
click at [165, 128] on input "0933338479" at bounding box center [133, 136] width 117 height 16
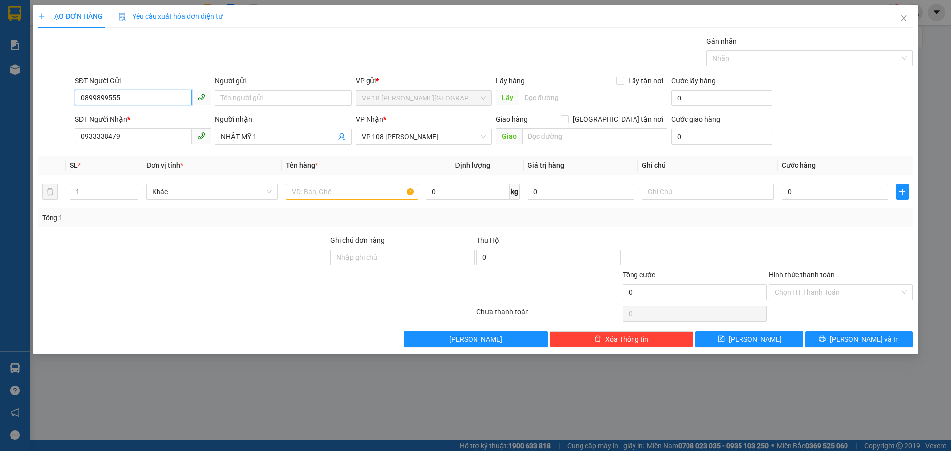
click at [145, 97] on input "0899899555" at bounding box center [133, 98] width 117 height 16
click at [145, 121] on div "0899899555 - PTC KIA HYUNDAI" at bounding box center [143, 117] width 124 height 11
type input "PTC KIA HYUNDAI"
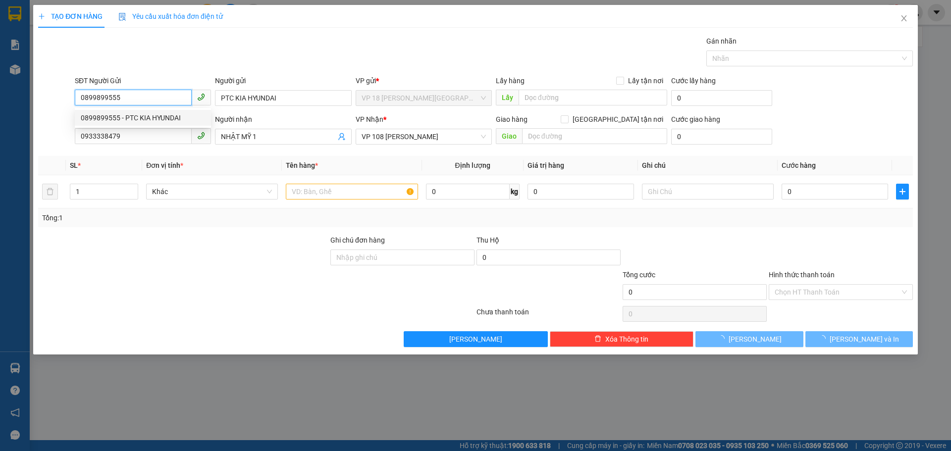
type input "30.000"
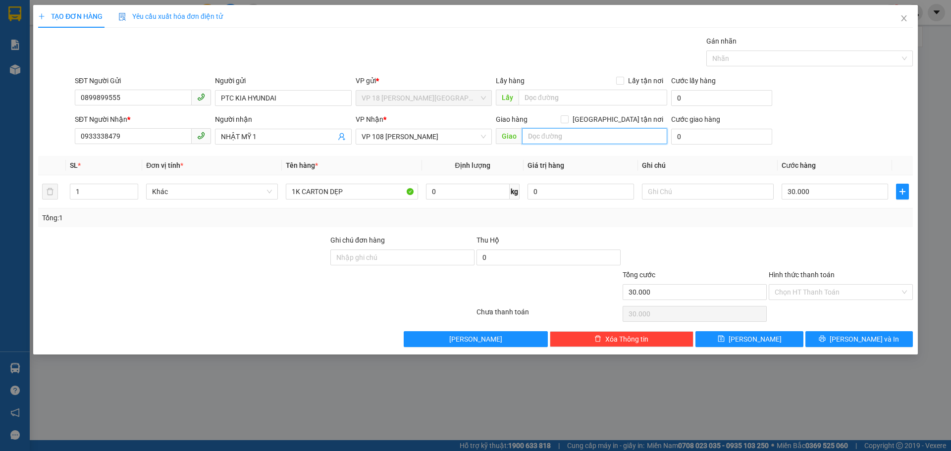
click at [539, 137] on input "text" at bounding box center [594, 136] width 145 height 16
type input "VPVT"
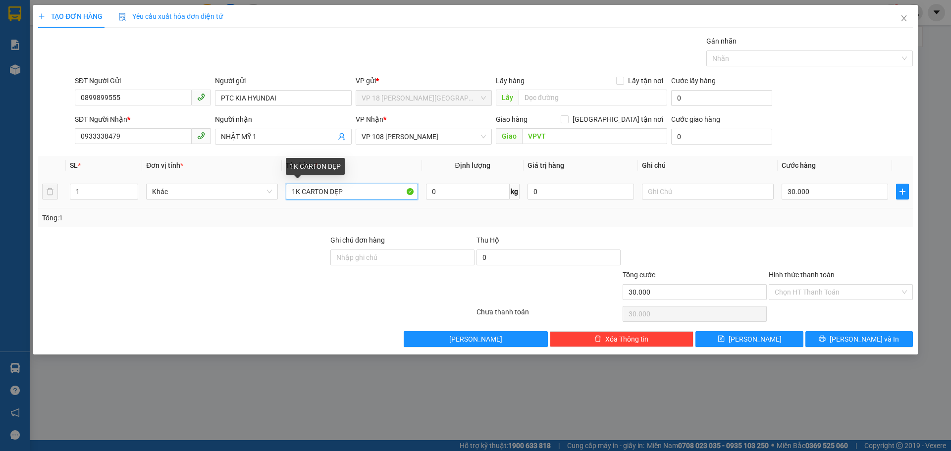
click at [358, 193] on input "1K CARTON DẸP" at bounding box center [352, 192] width 132 height 16
click at [370, 193] on input "1K CARTON DẸP" at bounding box center [352, 192] width 132 height 16
click at [306, 195] on input "1K CARTON DẸP" at bounding box center [352, 192] width 132 height 16
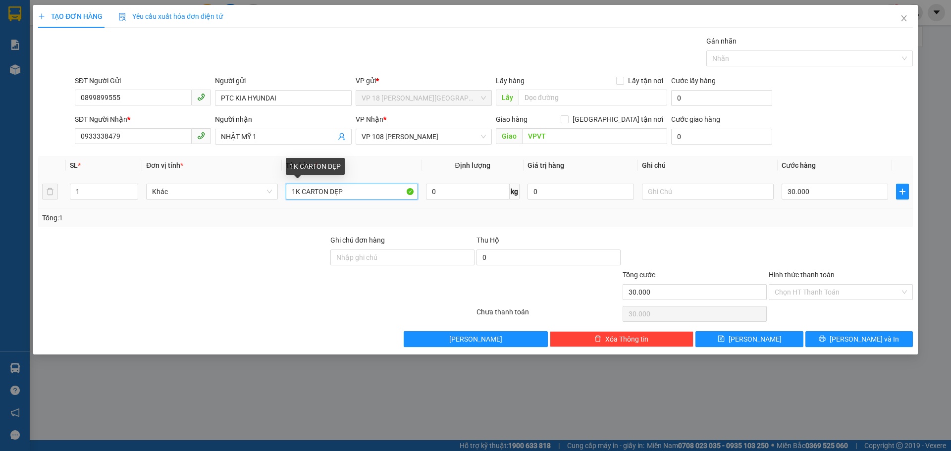
click at [297, 194] on input "1K CARTON DẸP" at bounding box center [352, 192] width 132 height 16
click at [301, 194] on input "1K CARTON DẸP" at bounding box center [352, 192] width 132 height 16
click at [357, 196] on input "1H CARTON DẸP" at bounding box center [352, 192] width 132 height 16
type input "1H CARTON"
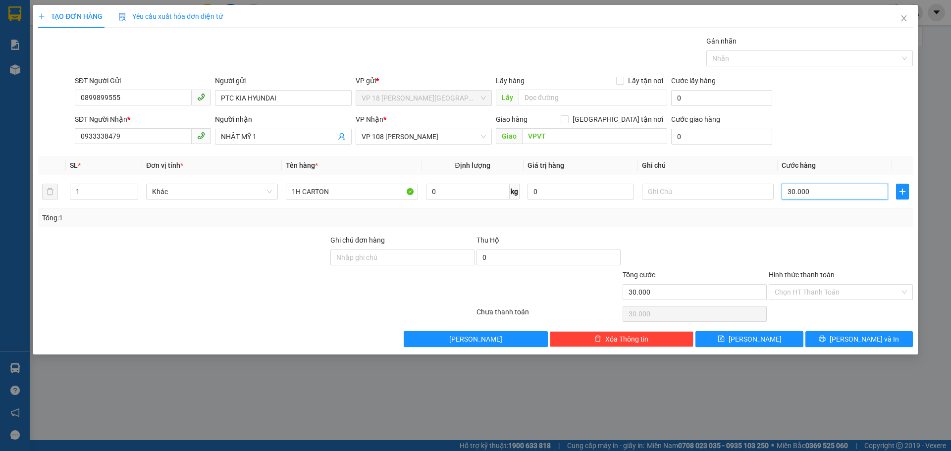
type input "2"
type input "20"
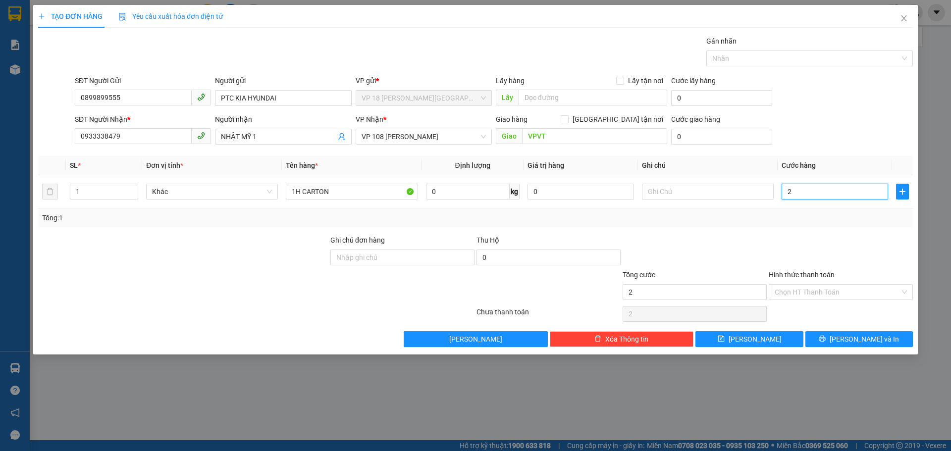
type input "20"
type input "200"
type input "2.000"
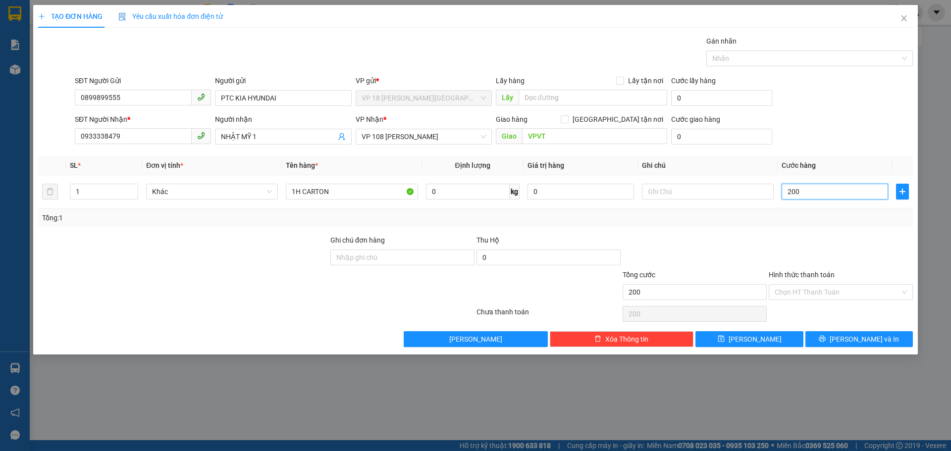
type input "2.000"
type input "20.000"
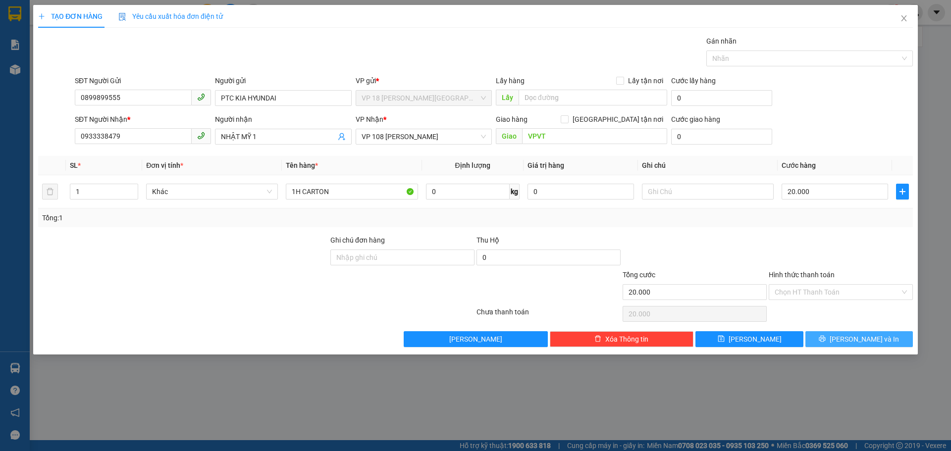
click at [827, 339] on button "[PERSON_NAME] và In" at bounding box center [860, 339] width 108 height 16
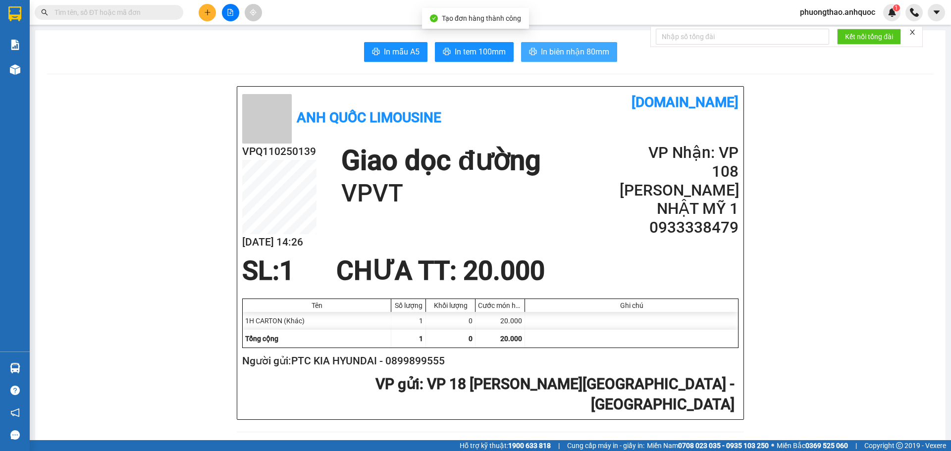
click at [566, 44] on button "In biên nhận 80mm" at bounding box center [569, 52] width 96 height 20
click at [565, 53] on span "In biên nhận 80mm" at bounding box center [575, 52] width 68 height 12
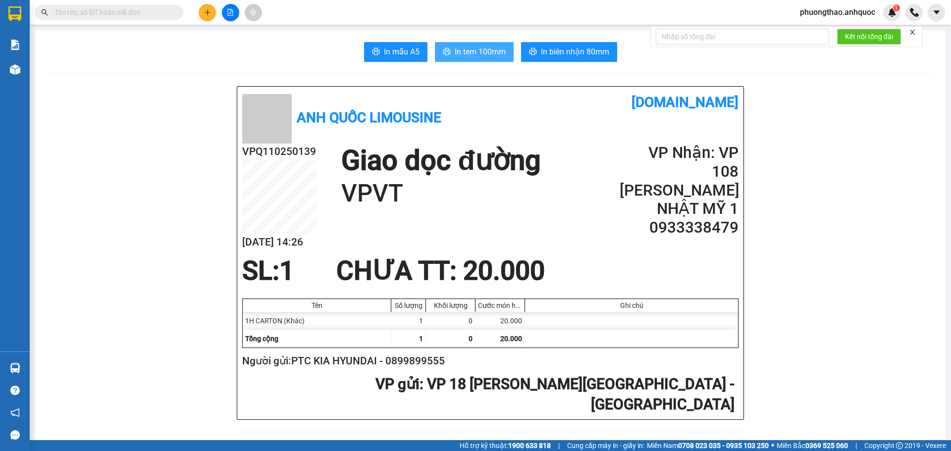
click at [471, 53] on span "In tem 100mm" at bounding box center [480, 52] width 51 height 12
click at [480, 57] on span "In tem 100mm" at bounding box center [480, 52] width 51 height 12
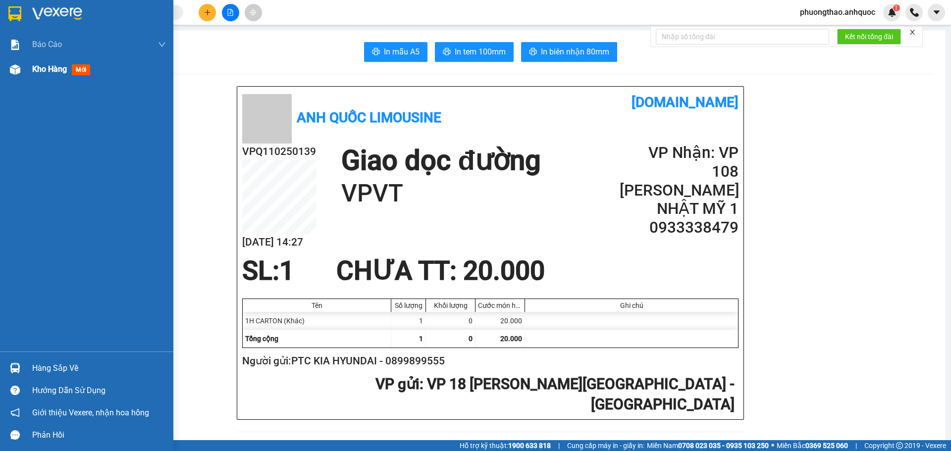
click at [19, 73] on img at bounding box center [15, 69] width 10 height 10
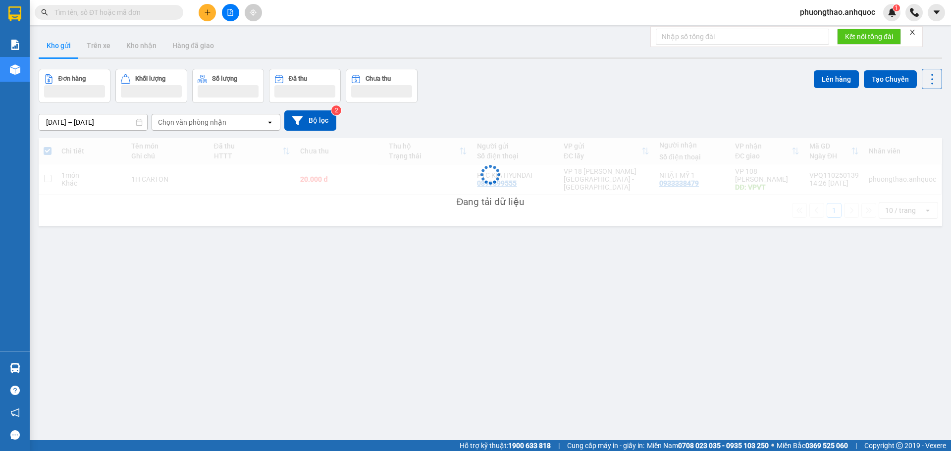
click at [302, 305] on div "ver 1.8.147 Kho gửi Trên xe Kho nhận Hàng đã giao Đơn hàng Khối lượng Số lượng …" at bounding box center [491, 255] width 912 height 451
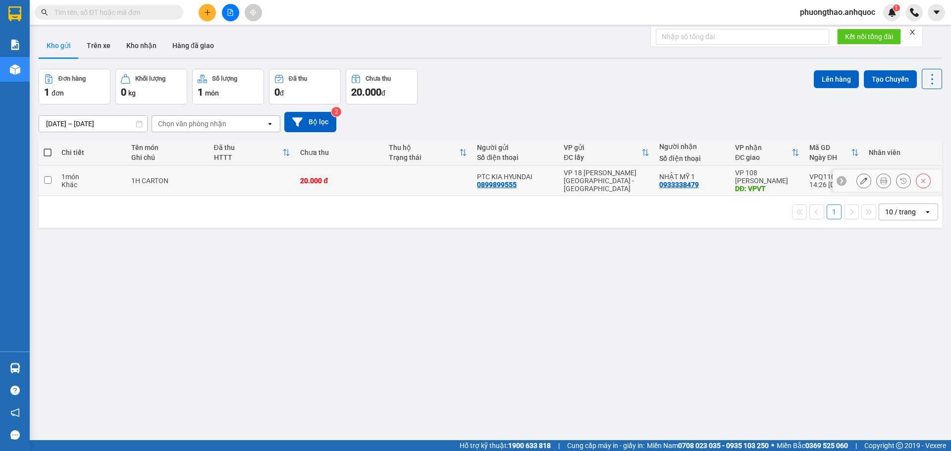
click at [209, 181] on td at bounding box center [252, 181] width 87 height 30
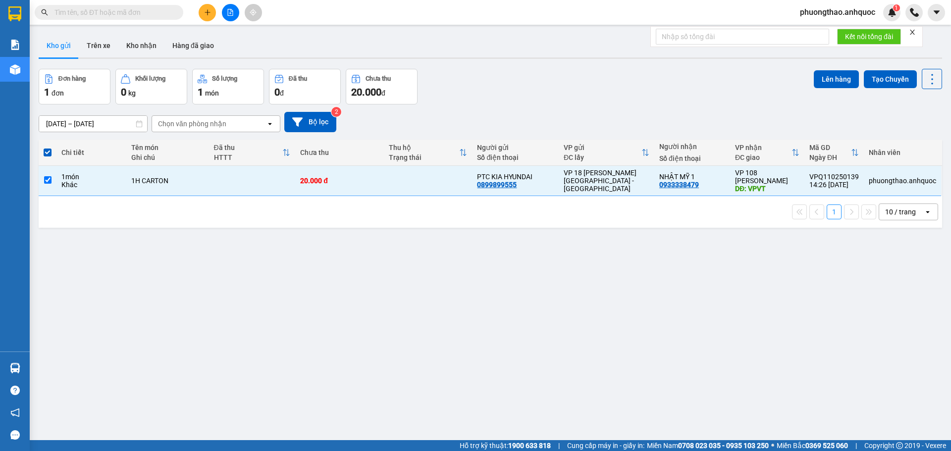
click at [839, 63] on div "ver 1.8.147 Kho gửi Trên xe Kho nhận Hàng đã giao Đơn hàng 1 đơn Khối lượng 0 k…" at bounding box center [491, 255] width 912 height 451
click at [824, 75] on button "Lên hàng" at bounding box center [836, 79] width 45 height 18
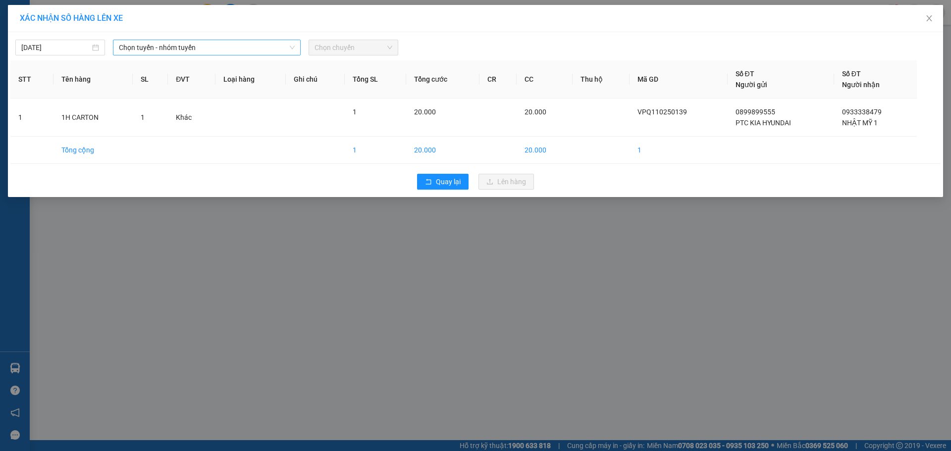
click at [181, 53] on span "Chọn tuyến - nhóm tuyến" at bounding box center [207, 47] width 176 height 15
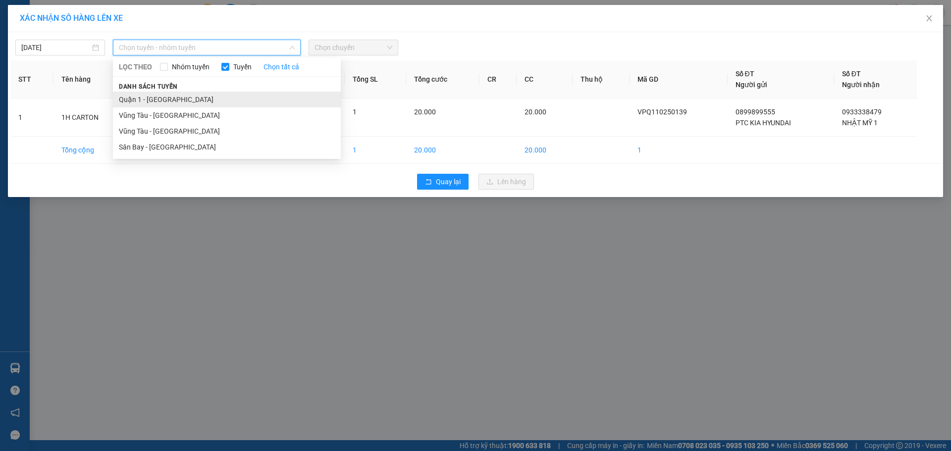
click at [183, 98] on li "Quận 1 - [GEOGRAPHIC_DATA]" at bounding box center [227, 100] width 228 height 16
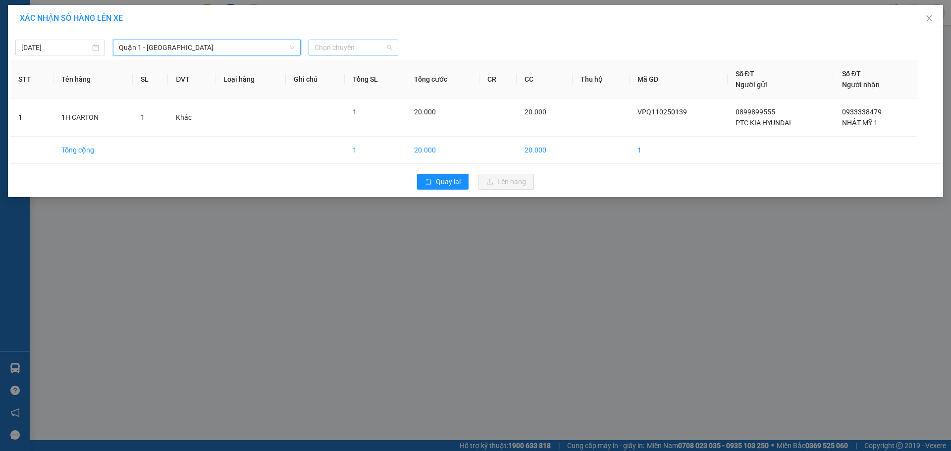
click at [339, 51] on span "Chọn chuyến" at bounding box center [354, 47] width 78 height 15
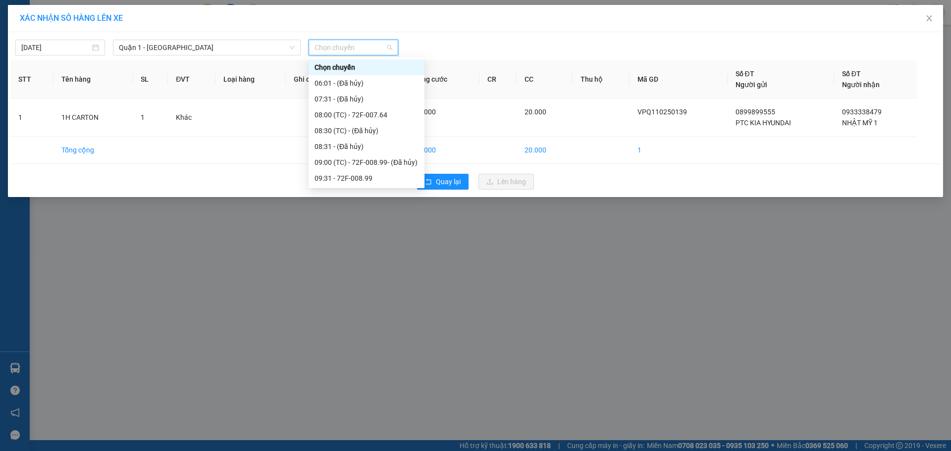
click at [367, 316] on div "15:01 (TC) - 72F-008.64" at bounding box center [367, 321] width 104 height 11
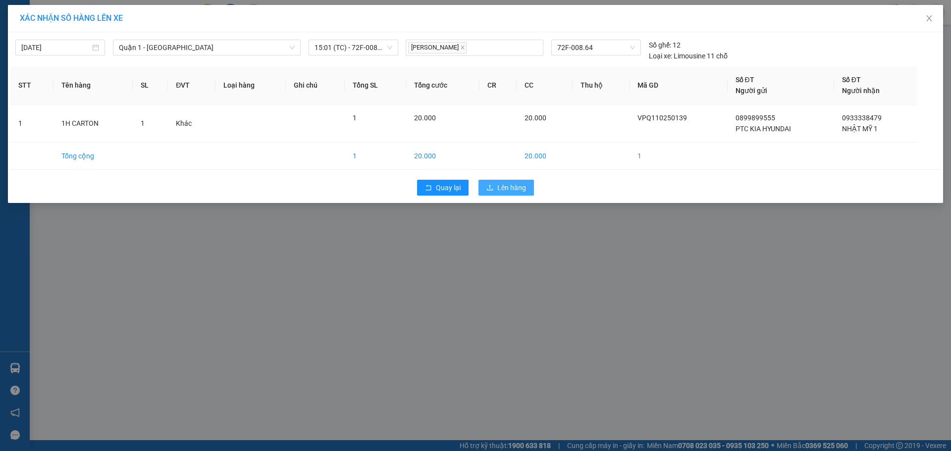
click at [507, 190] on span "Lên hàng" at bounding box center [511, 187] width 29 height 11
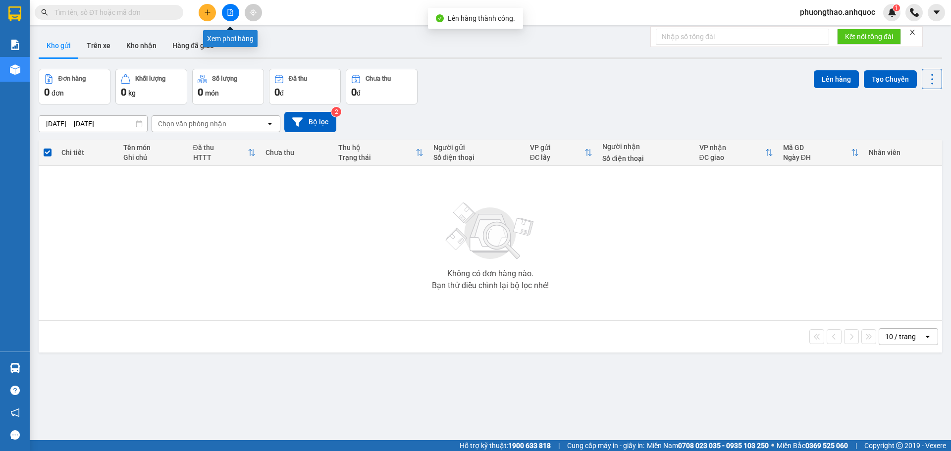
click at [231, 14] on icon "file-add" at bounding box center [230, 12] width 7 height 7
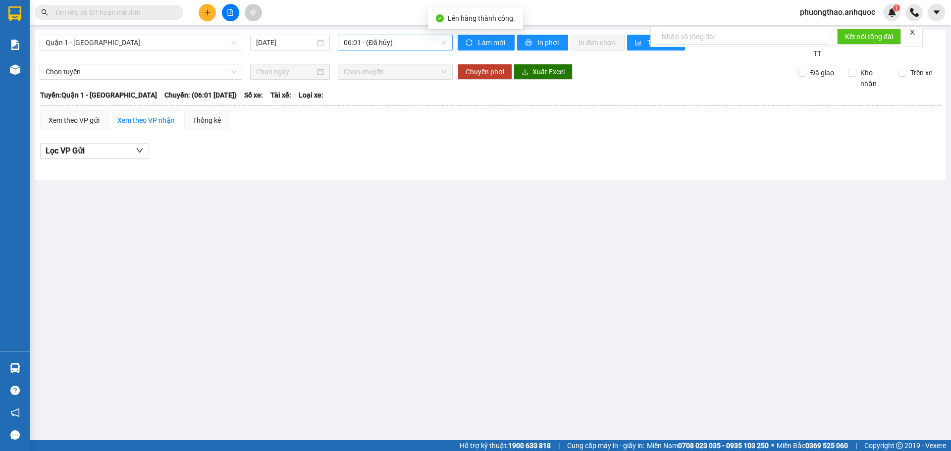
click at [372, 44] on span "06:01 - (Đã hủy)" at bounding box center [395, 42] width 103 height 15
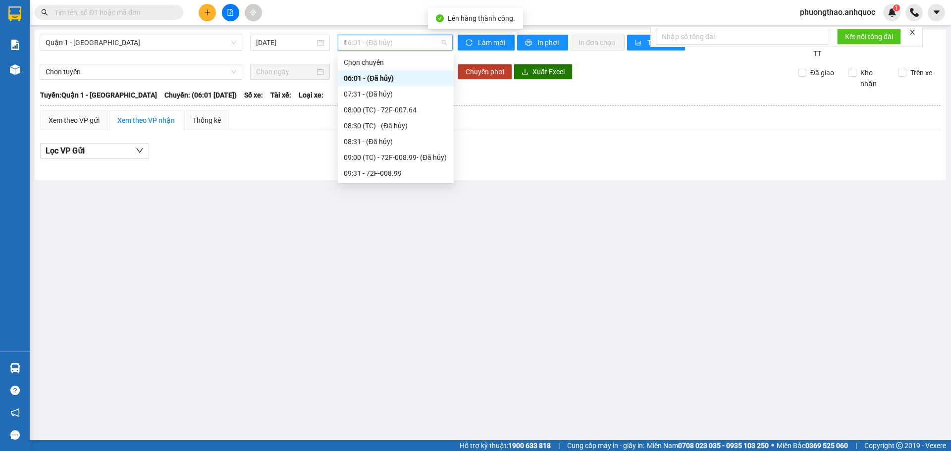
type input "15"
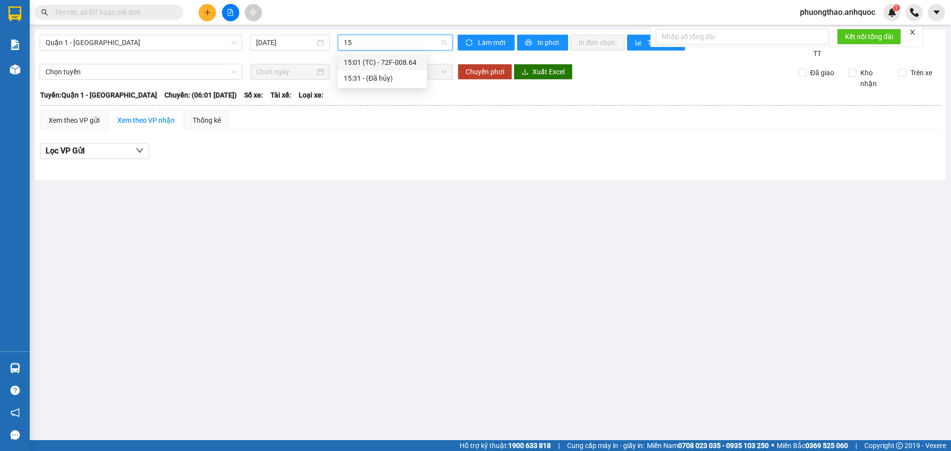
click at [378, 67] on div "15:01 (TC) - 72F-008.64" at bounding box center [382, 62] width 77 height 11
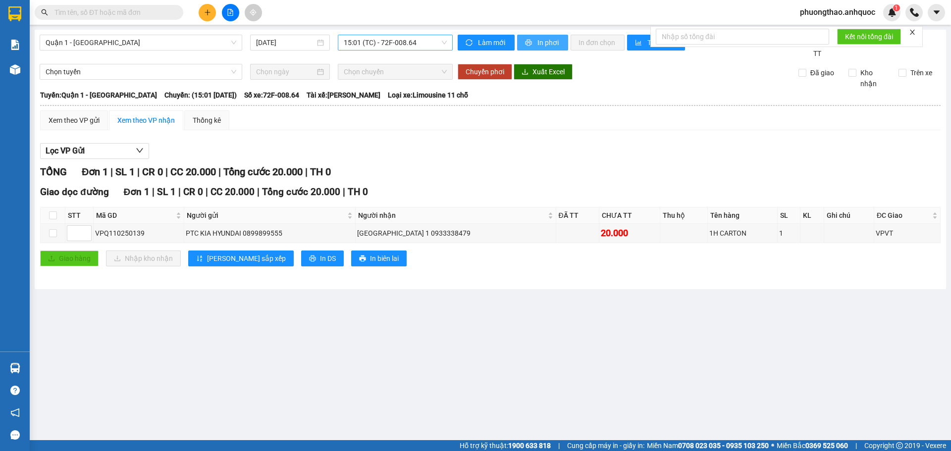
click at [550, 38] on span "In phơi" at bounding box center [549, 42] width 23 height 11
click at [442, 391] on main "Quận 1 - [GEOGRAPHIC_DATA] [DATE] 15:01 (TC) - 72F-008.64 Làm mới In phơi In đơ…" at bounding box center [475, 220] width 951 height 441
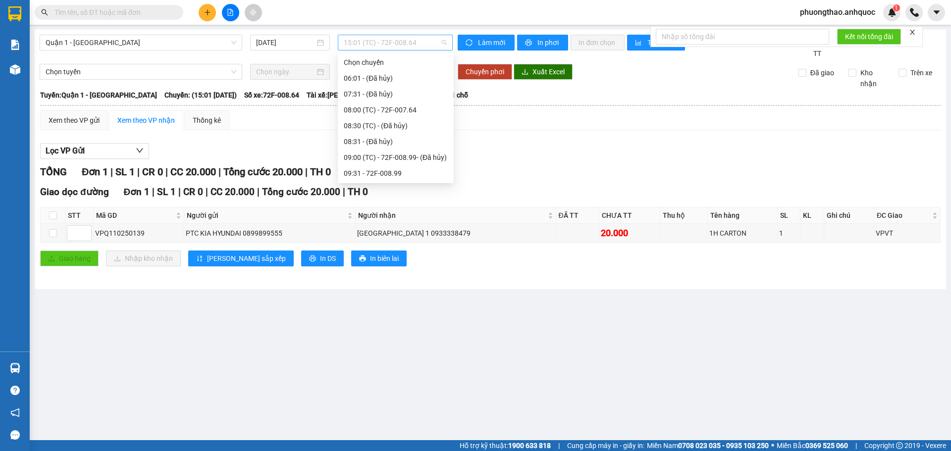
click at [355, 44] on span "15:01 (TC) - 72F-008.64" at bounding box center [395, 42] width 103 height 15
click at [150, 39] on span "Quận 1 - [GEOGRAPHIC_DATA]" at bounding box center [141, 42] width 191 height 15
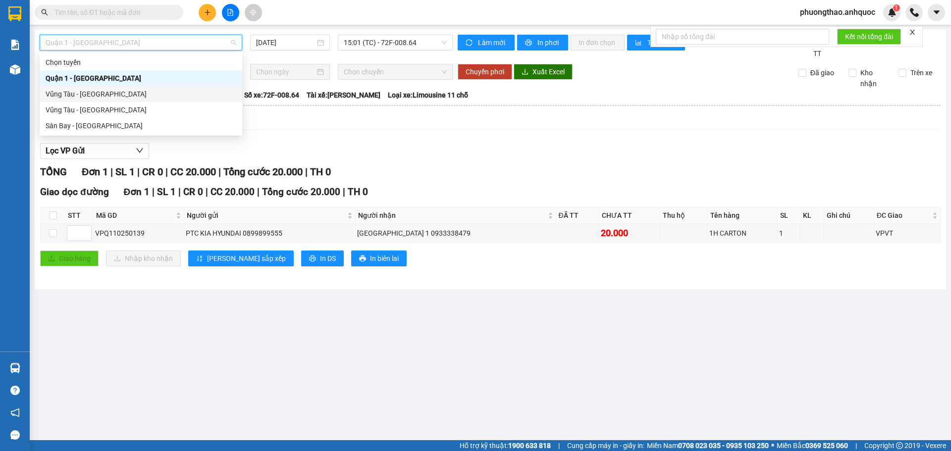
click at [142, 101] on div "Vũng Tàu - [GEOGRAPHIC_DATA]" at bounding box center [141, 94] width 203 height 16
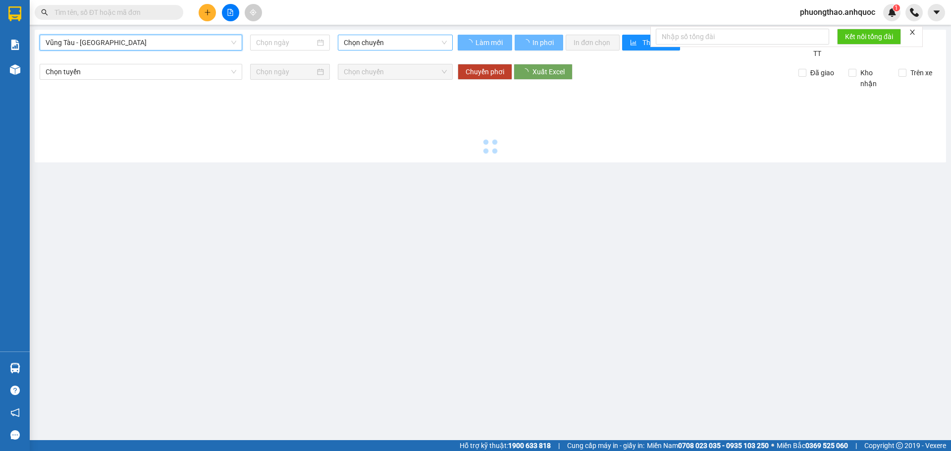
type input "[DATE]"
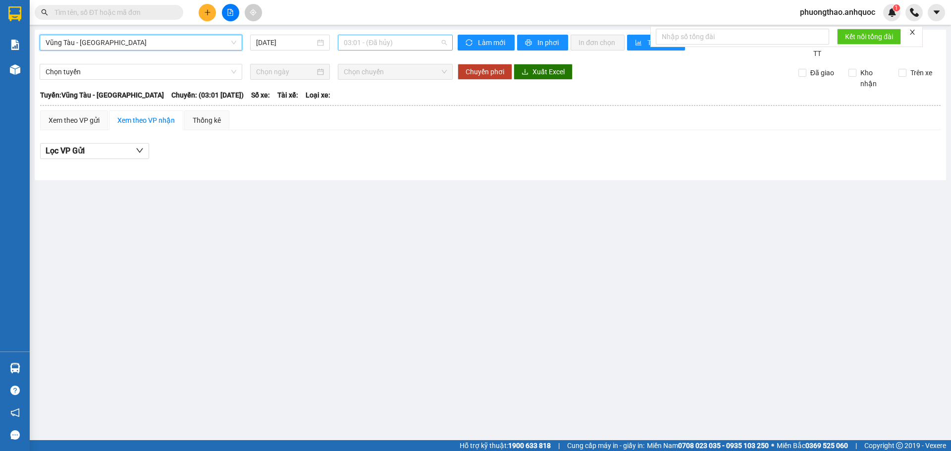
click at [393, 45] on span "03:01 - (Đã hủy)" at bounding box center [395, 42] width 103 height 15
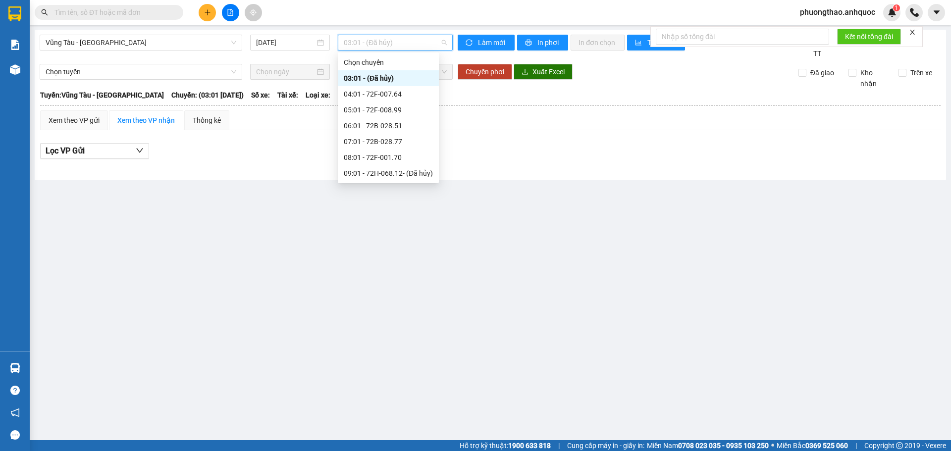
click at [387, 213] on div "12:01 - 72F-008.64" at bounding box center [388, 221] width 101 height 16
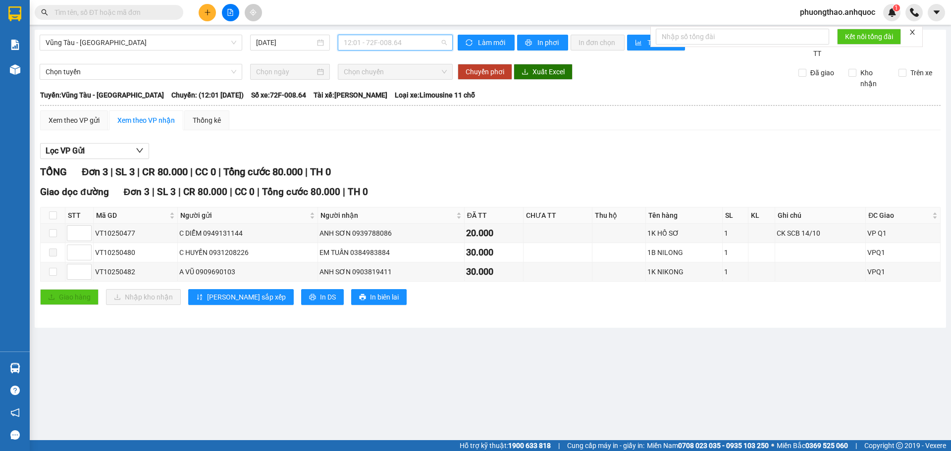
click at [378, 40] on span "12:01 - 72F-008.64" at bounding box center [395, 42] width 103 height 15
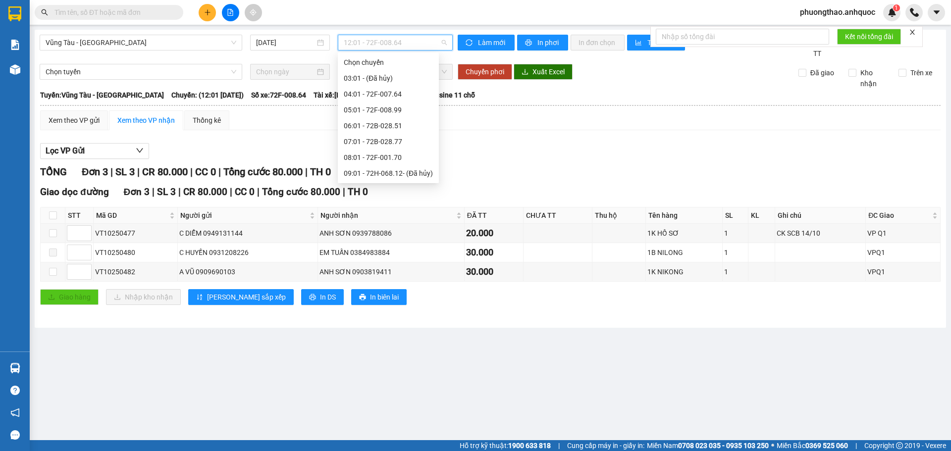
click at [369, 200] on div "11:01 - 72H-068.12" at bounding box center [388, 205] width 89 height 11
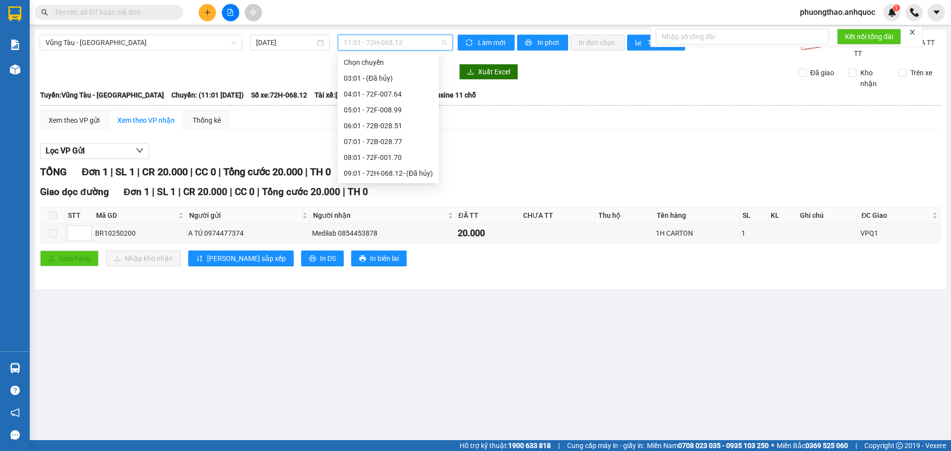
click at [377, 41] on span "11:01 - 72H-068.12" at bounding box center [395, 42] width 103 height 15
click at [378, 231] on div "13:01 - 72H-060.08" at bounding box center [388, 236] width 89 height 11
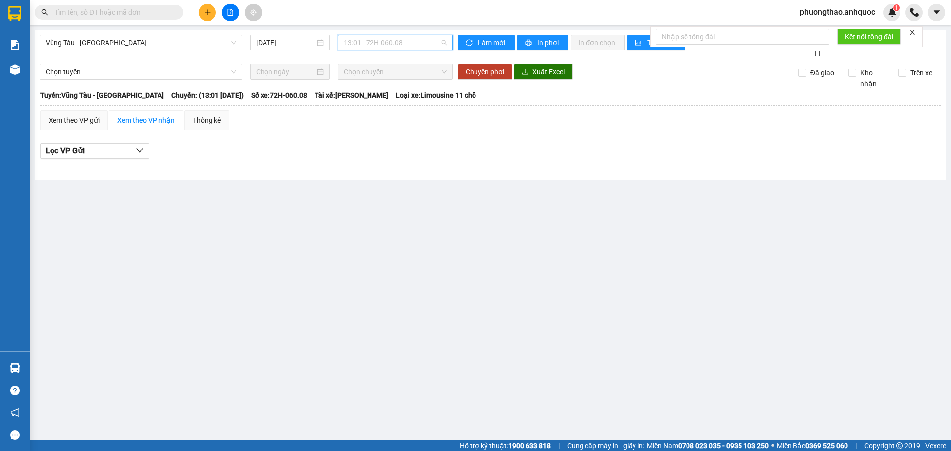
click at [381, 36] on span "13:01 - 72H-060.08" at bounding box center [395, 42] width 103 height 15
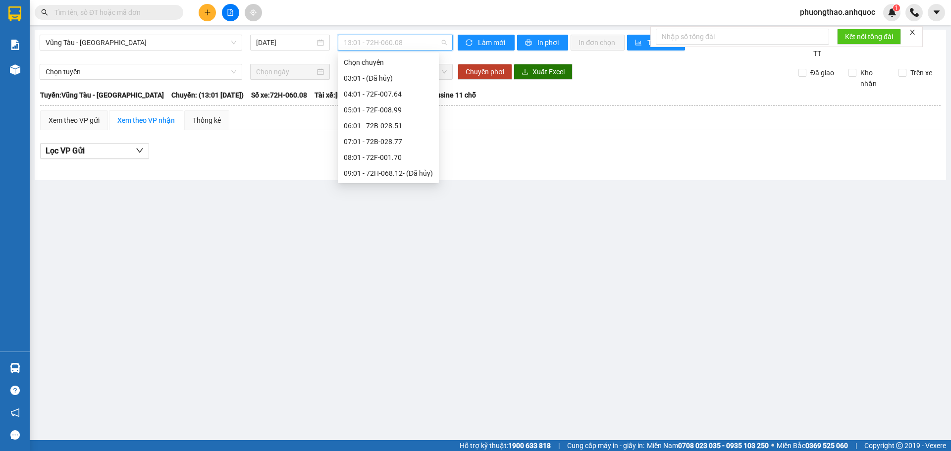
click at [378, 263] on div "14:02 (TC) - 72H-068.06" at bounding box center [388, 268] width 89 height 11
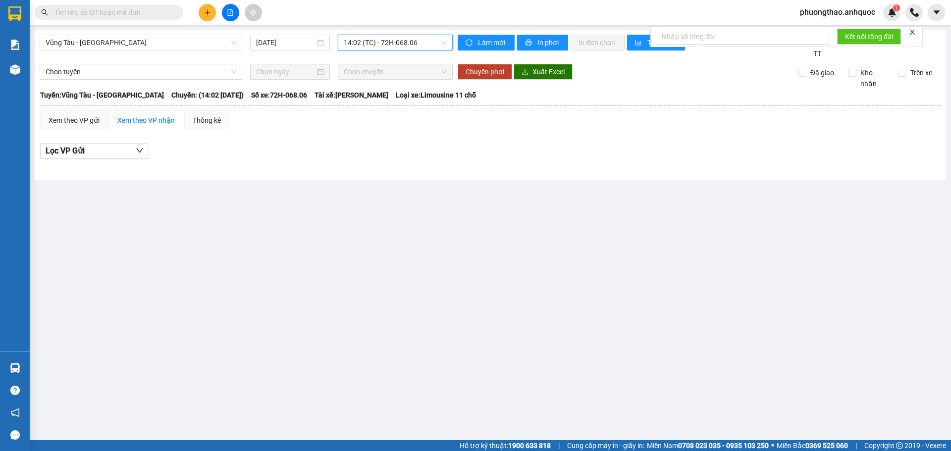
click at [393, 48] on span "14:02 (TC) - 72H-068.06" at bounding box center [395, 42] width 103 height 15
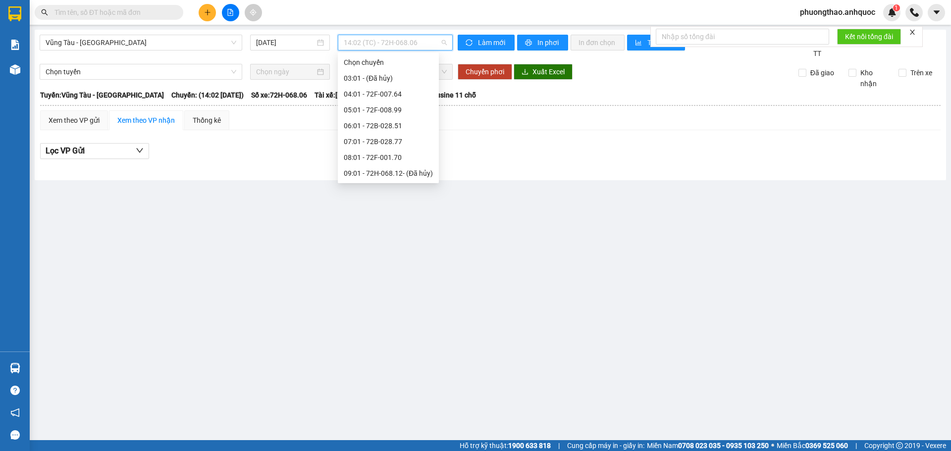
click at [381, 279] on div "14:03 (TC) - 72F-008.99" at bounding box center [388, 284] width 89 height 11
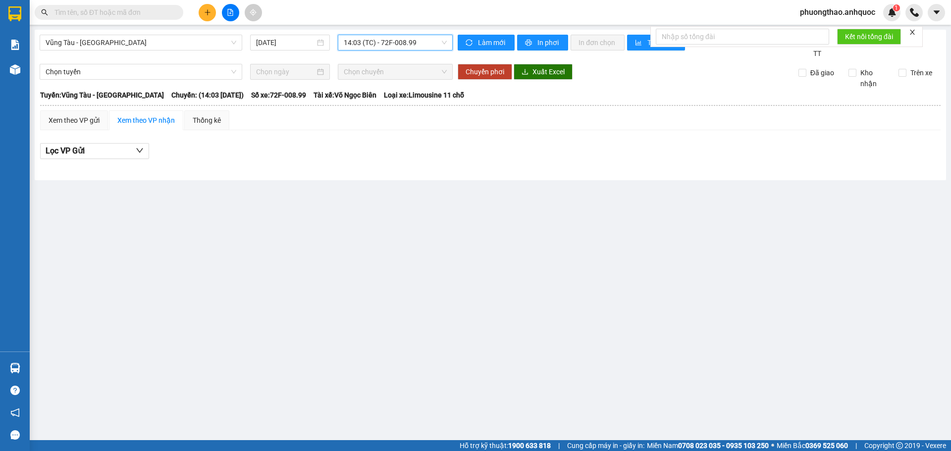
click at [399, 43] on span "14:03 (TC) - 72F-008.99" at bounding box center [395, 42] width 103 height 15
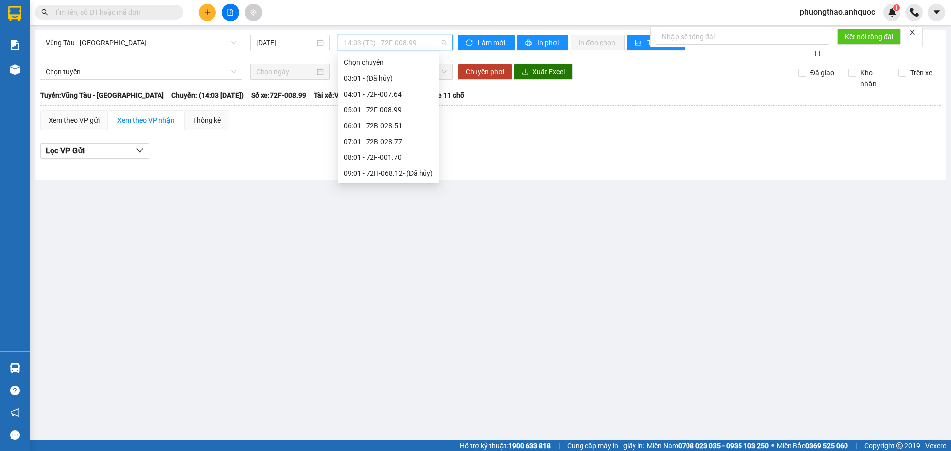
click at [394, 292] on div "15:01 - 72B-028.51" at bounding box center [388, 300] width 101 height 16
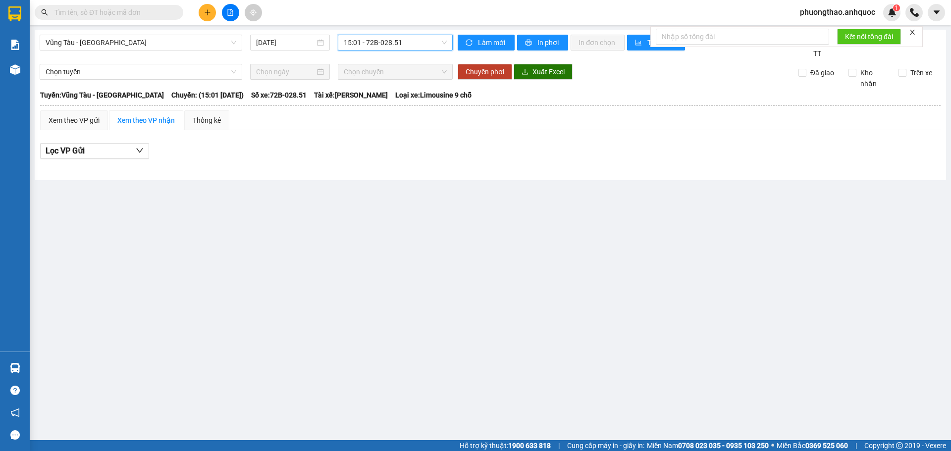
click at [387, 42] on span "15:01 - 72B-028.51" at bounding box center [395, 42] width 103 height 15
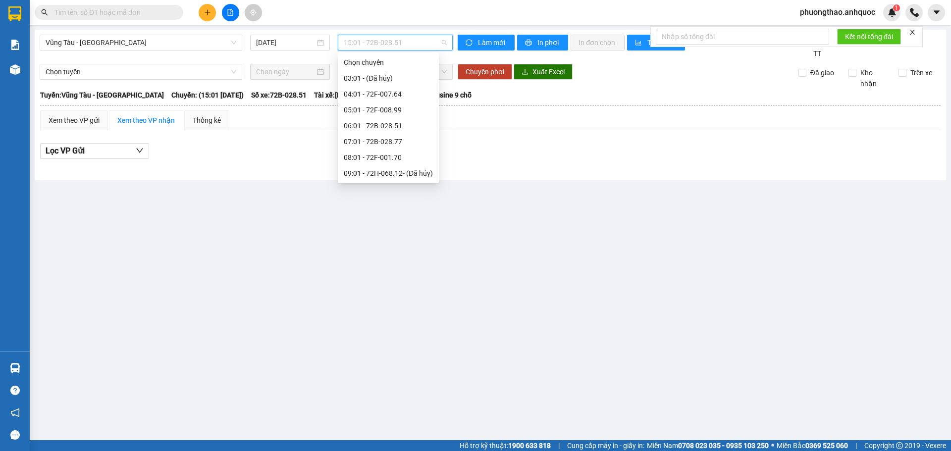
click at [375, 311] on div "16:01 - 72B-028.77" at bounding box center [388, 316] width 89 height 11
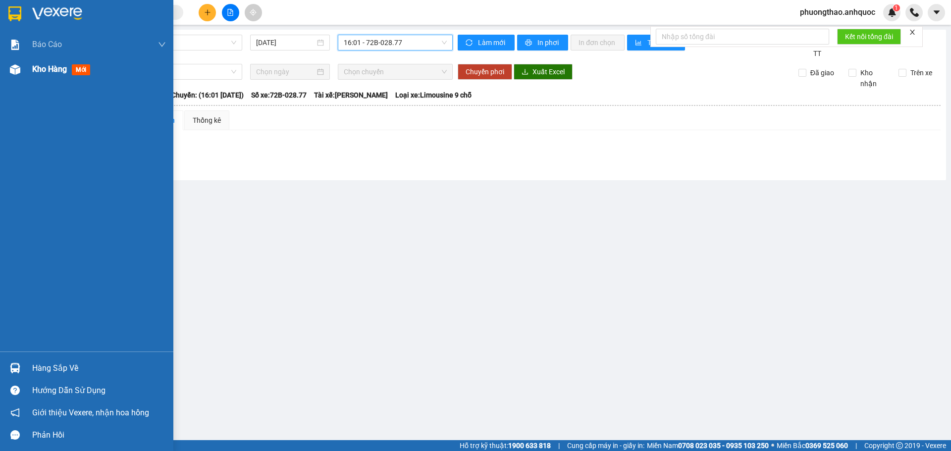
click at [18, 73] on img at bounding box center [15, 69] width 10 height 10
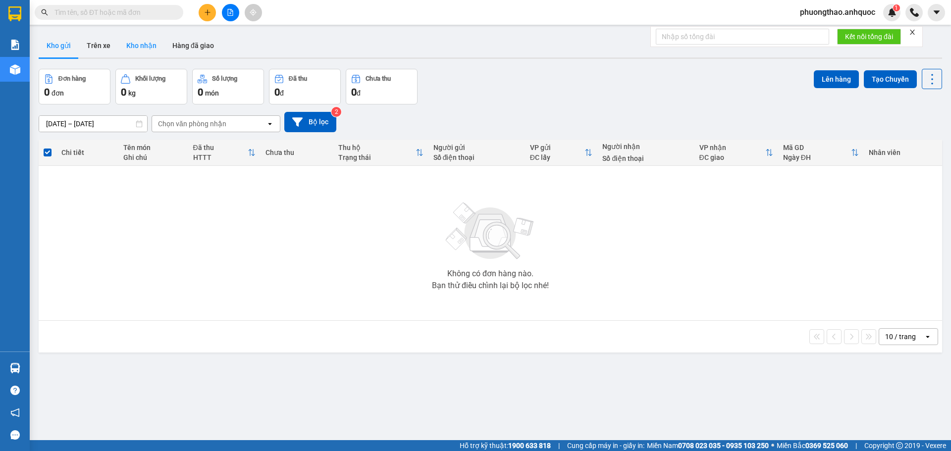
click at [139, 42] on button "Kho nhận" at bounding box center [141, 46] width 46 height 24
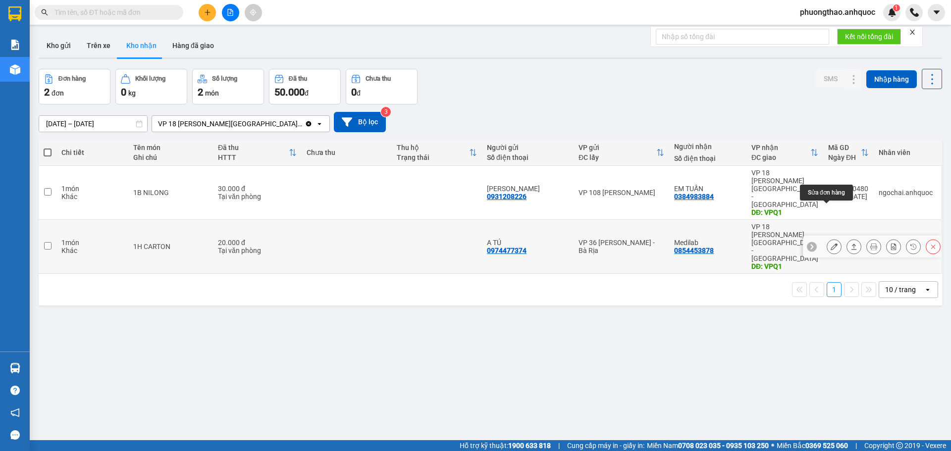
click at [831, 243] on icon at bounding box center [834, 246] width 7 height 7
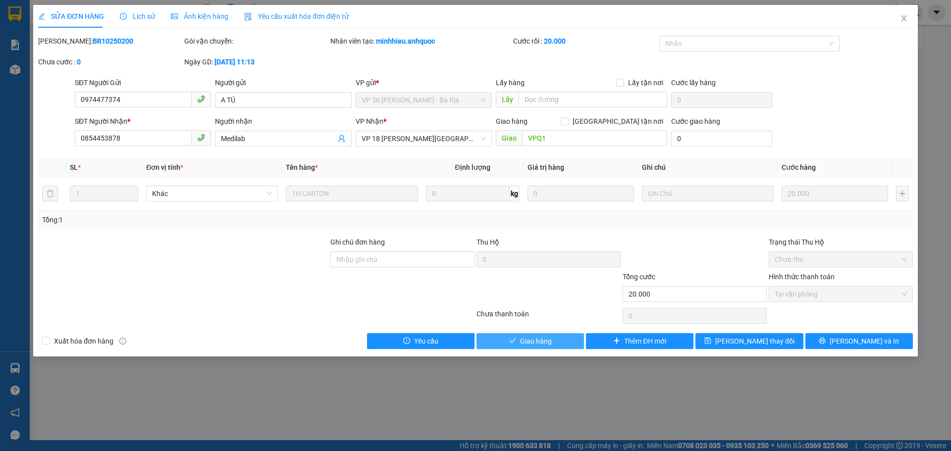
click at [528, 340] on span "Giao hàng" at bounding box center [536, 341] width 32 height 11
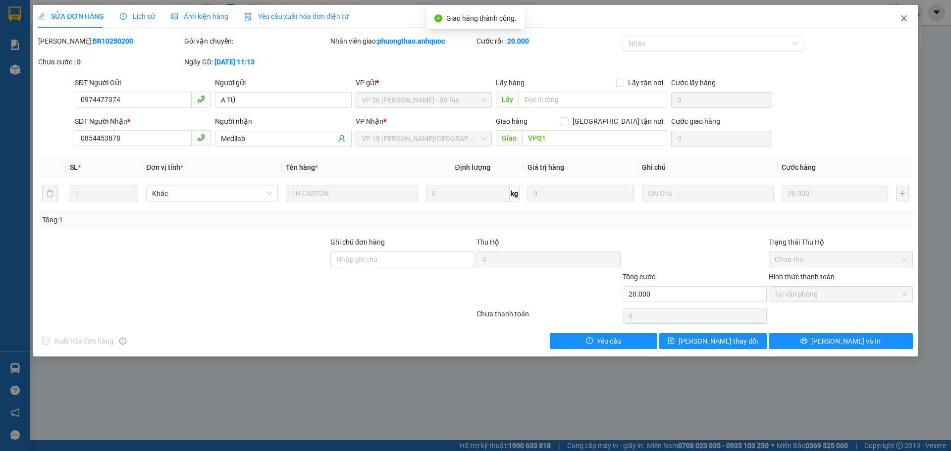
click at [903, 16] on icon "close" at bounding box center [904, 18] width 8 height 8
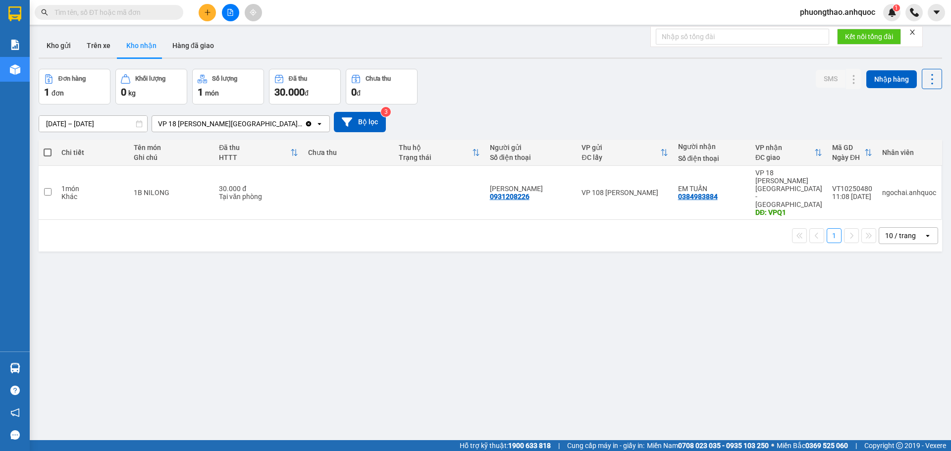
click at [114, 16] on input "text" at bounding box center [113, 12] width 117 height 11
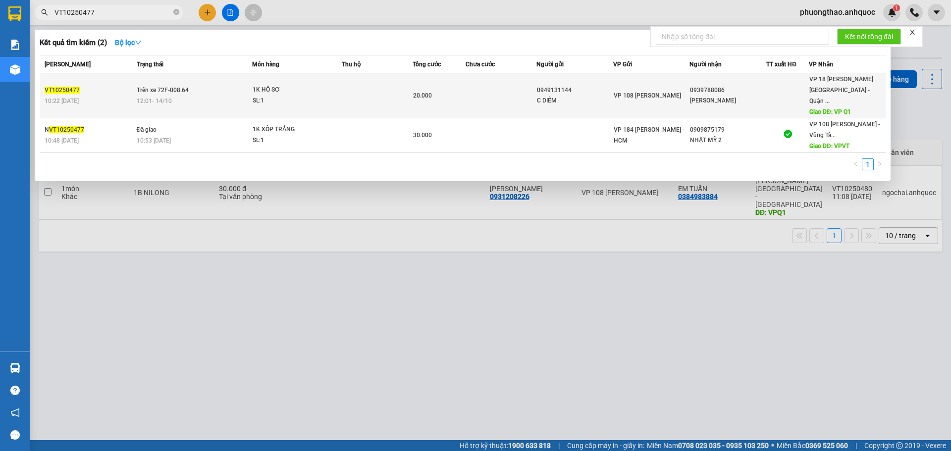
type input "VT10250477"
click at [118, 85] on div "VT10250477" at bounding box center [89, 90] width 89 height 10
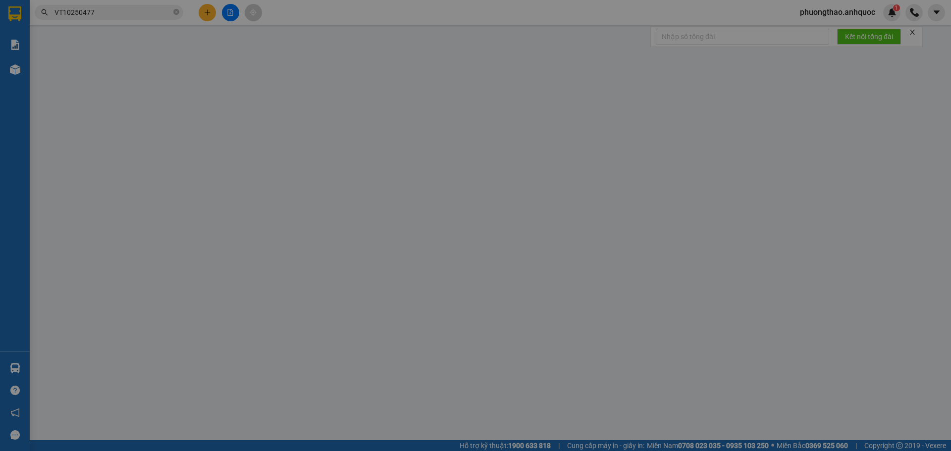
type input "0949131144"
type input "C DIỄM"
type input "0939788086"
type input "[PERSON_NAME]"
type input "VP Q1"
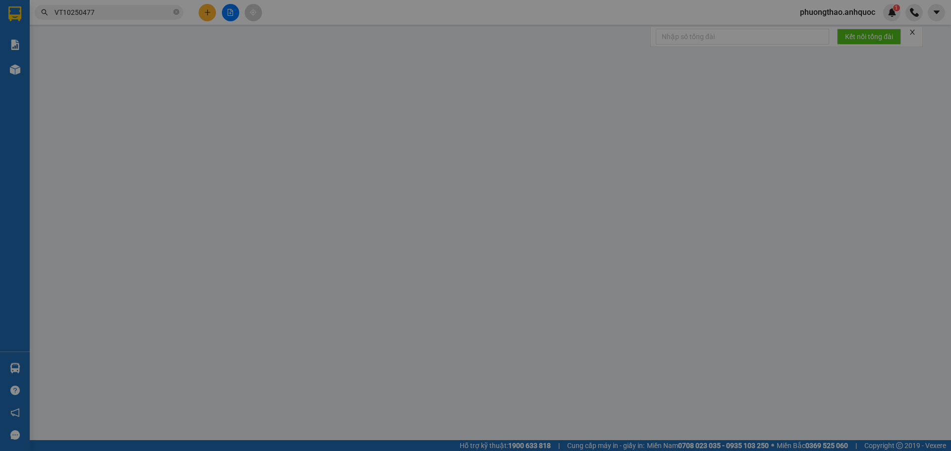
type input "20.000"
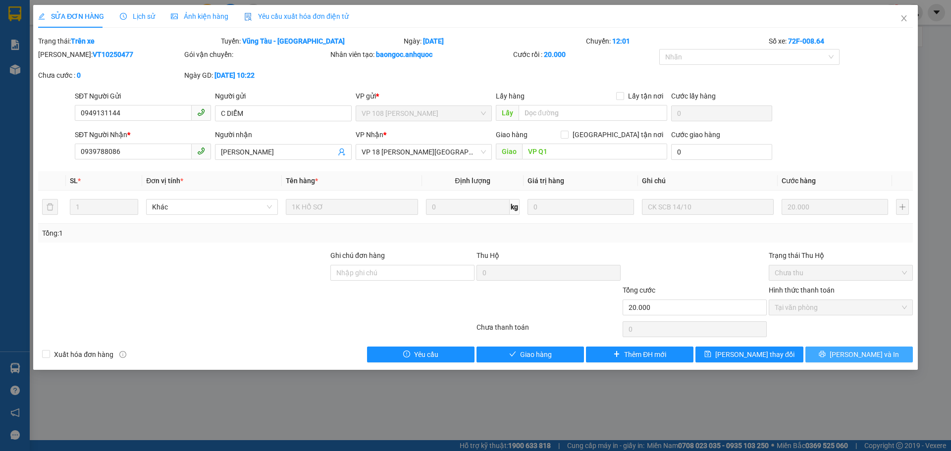
click at [870, 357] on span "[PERSON_NAME] và In" at bounding box center [864, 354] width 69 height 11
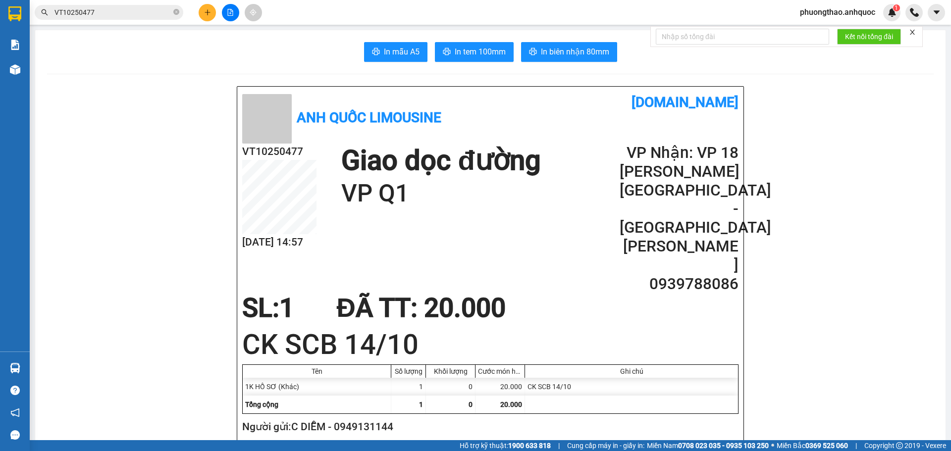
click at [98, 13] on input "VT10250477" at bounding box center [113, 12] width 117 height 11
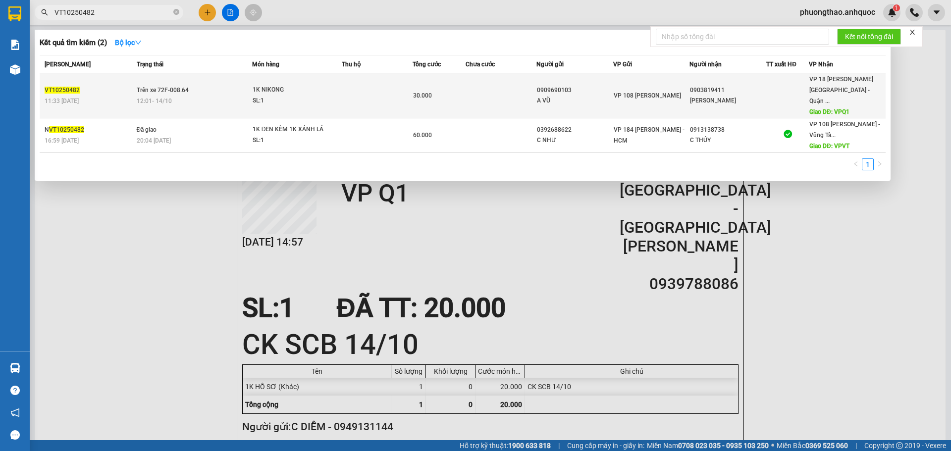
type input "VT10250482"
click at [175, 89] on td "Trên xe 72F-008.64 12:01 [DATE]" at bounding box center [193, 95] width 118 height 45
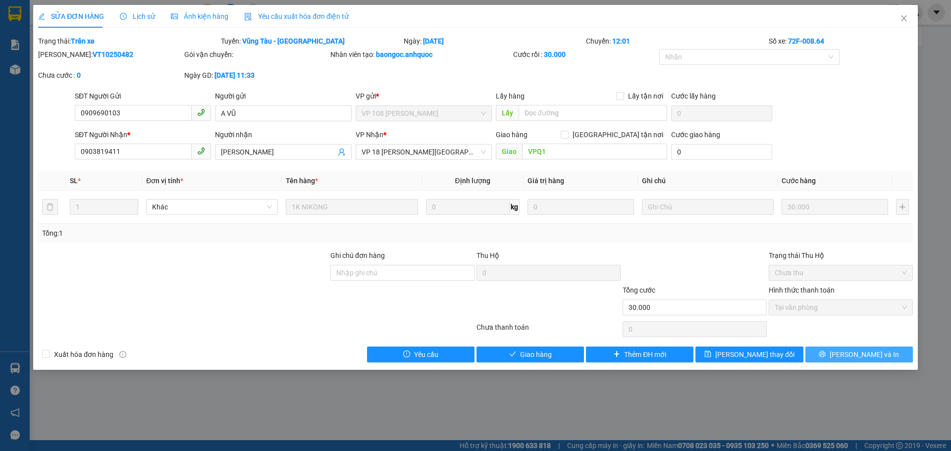
click at [848, 357] on button "[PERSON_NAME] và In" at bounding box center [860, 355] width 108 height 16
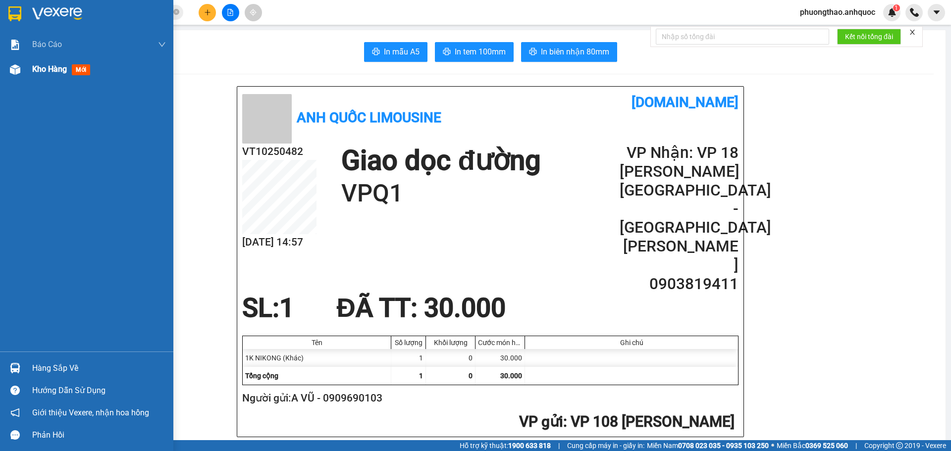
click at [14, 70] on img at bounding box center [15, 69] width 10 height 10
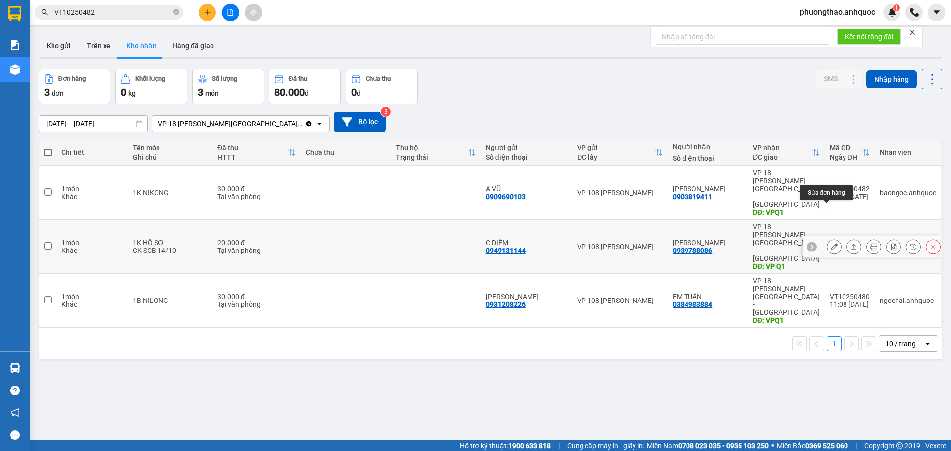
click at [831, 243] on icon at bounding box center [834, 246] width 7 height 7
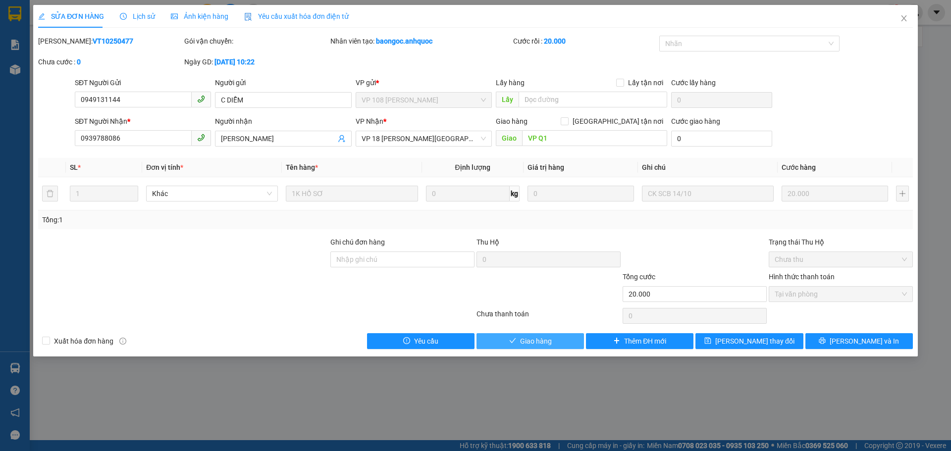
click at [557, 342] on button "Giao hàng" at bounding box center [531, 341] width 108 height 16
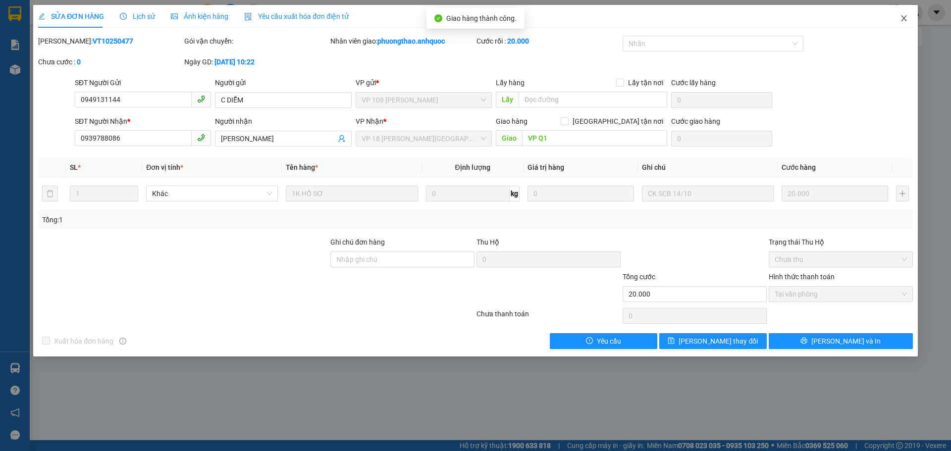
click at [901, 21] on icon "close" at bounding box center [904, 18] width 8 height 8
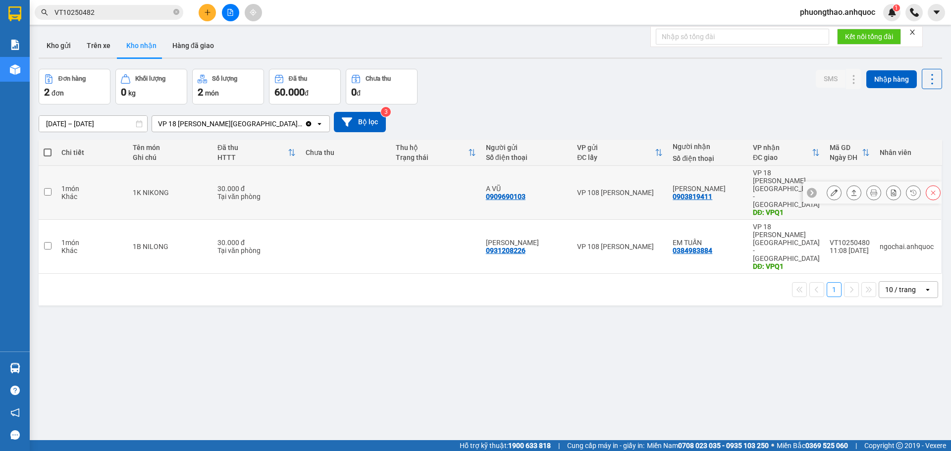
click at [831, 189] on icon at bounding box center [834, 192] width 7 height 7
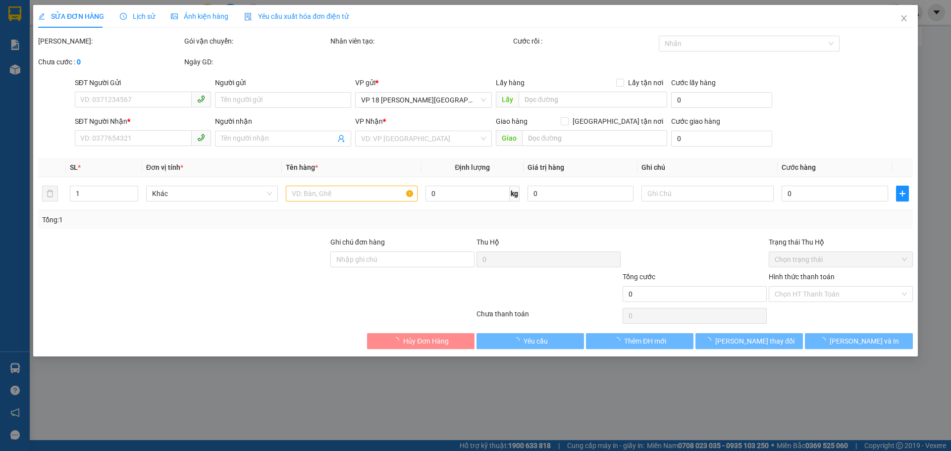
type input "0909690103"
type input "A VŨ"
type input "0903819411"
type input "[PERSON_NAME]"
type input "VPQ1"
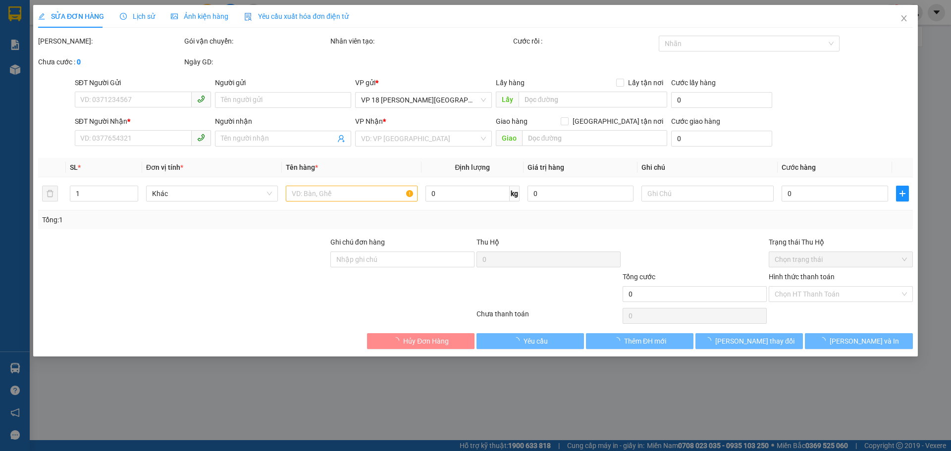
type input "30.000"
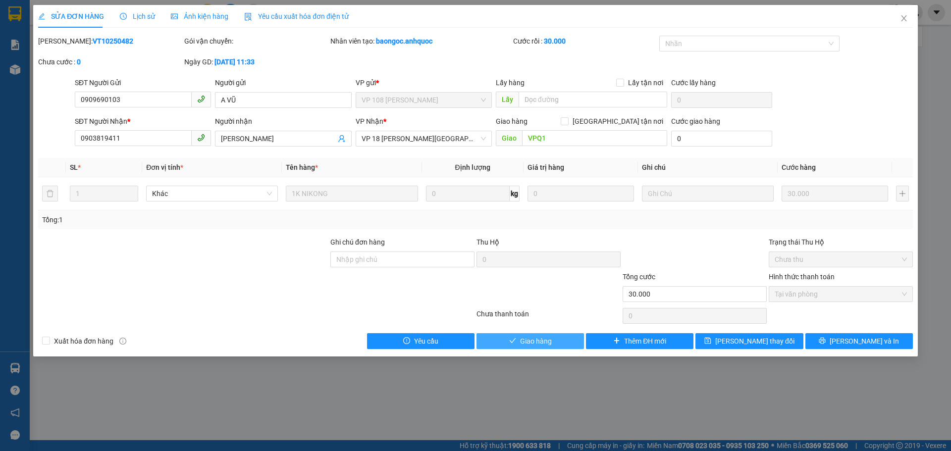
click at [537, 337] on span "Giao hàng" at bounding box center [536, 341] width 32 height 11
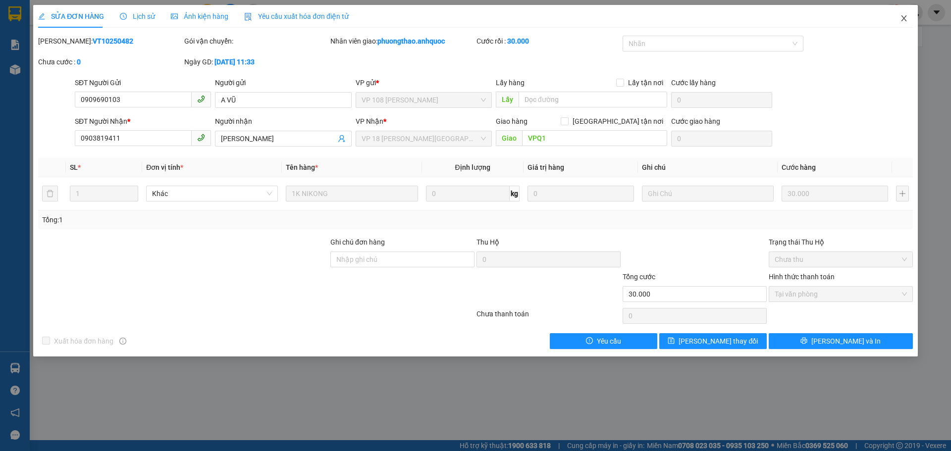
click at [908, 15] on icon "close" at bounding box center [904, 18] width 8 height 8
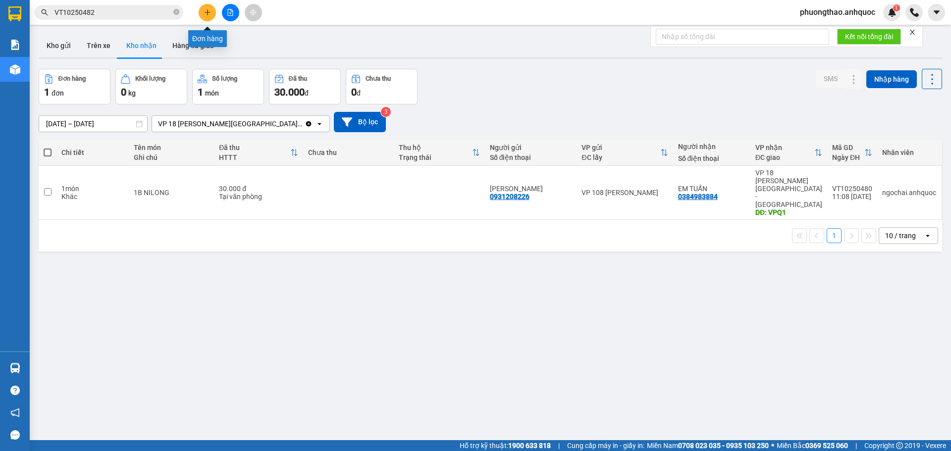
click at [205, 9] on icon "plus" at bounding box center [207, 12] width 7 height 7
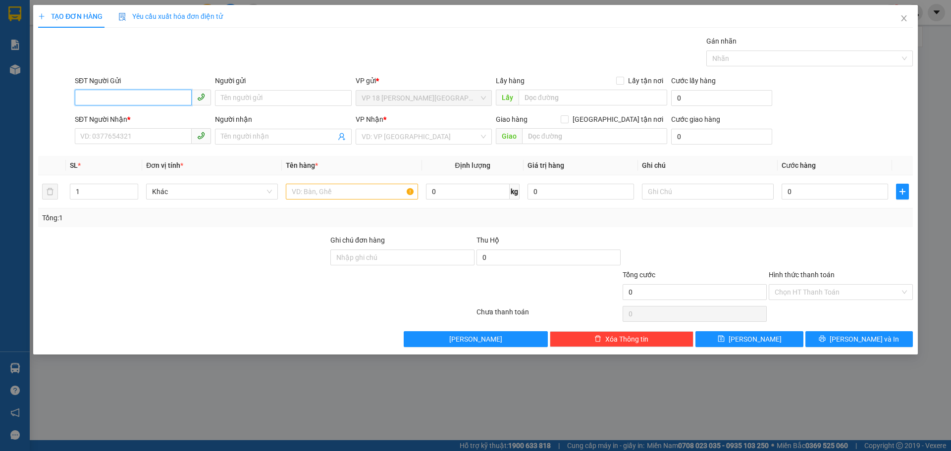
click at [115, 100] on input "SĐT Người Gửi" at bounding box center [133, 98] width 117 height 16
type input "0393091666"
click at [125, 117] on div "0393091666 - ANH THÌN" at bounding box center [143, 117] width 124 height 11
type input "ANH THÌN"
type input "0907050151"
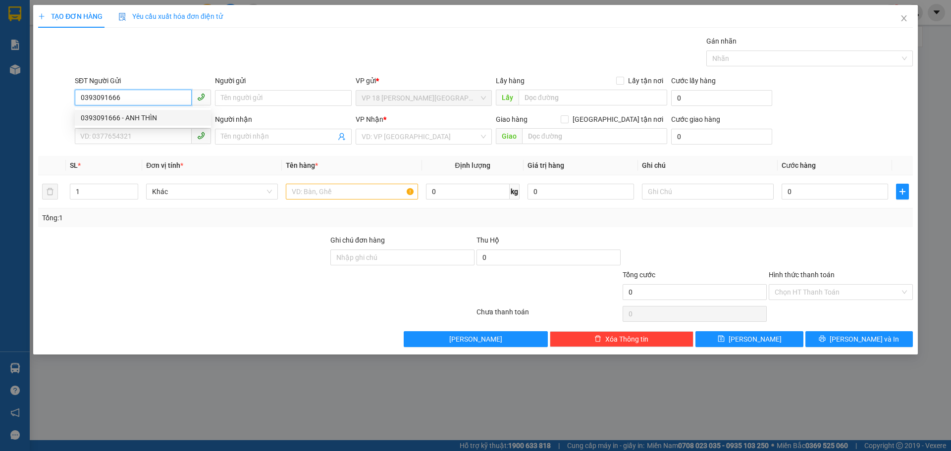
type input "[PERSON_NAME]"
type input "VPBR"
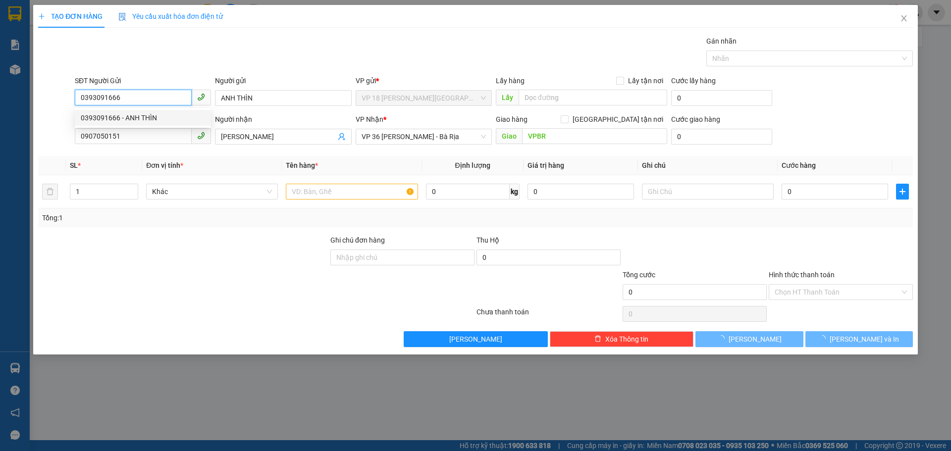
type input "20.000"
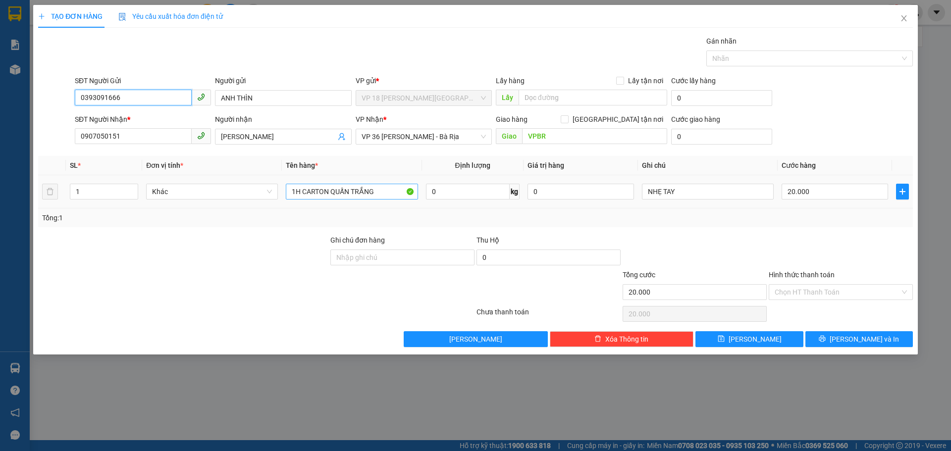
type input "0393091666"
click at [381, 191] on input "1H CARTON QUẤN TRẮNG" at bounding box center [352, 192] width 132 height 16
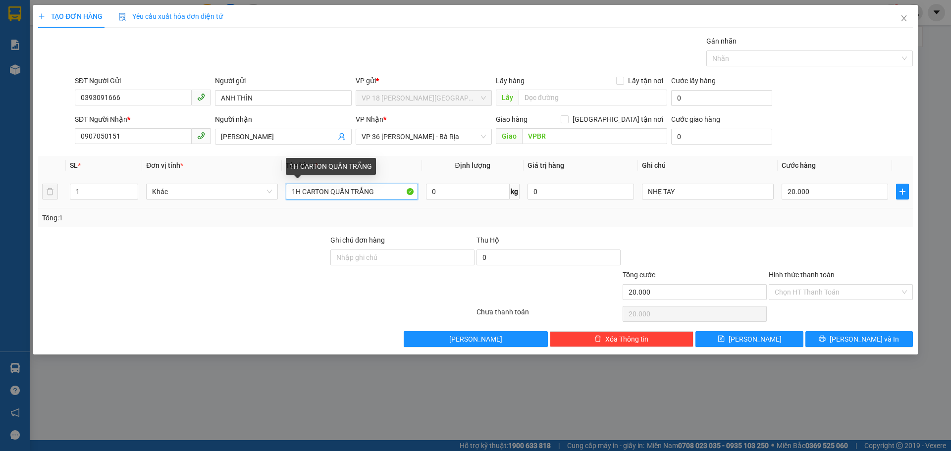
drag, startPoint x: 381, startPoint y: 191, endPoint x: 332, endPoint y: 186, distance: 48.3
click at [332, 186] on input "1H CARTON QUẤN TRẮNG" at bounding box center [352, 192] width 132 height 16
type input "1H CARTON"
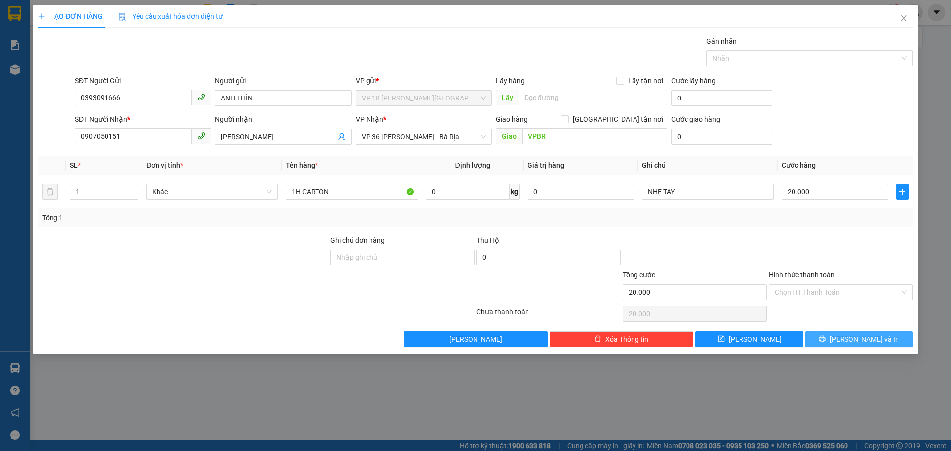
click at [826, 339] on icon "printer" at bounding box center [823, 339] width 6 height 6
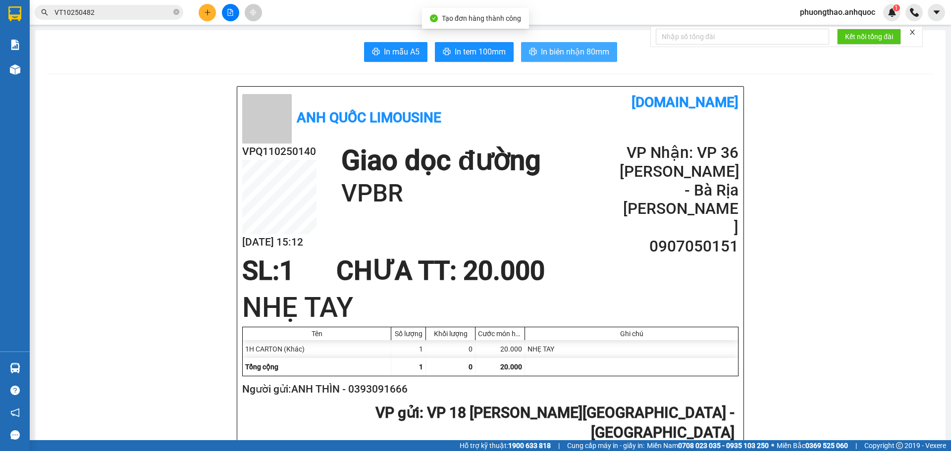
click at [562, 55] on span "In biên nhận 80mm" at bounding box center [575, 52] width 68 height 12
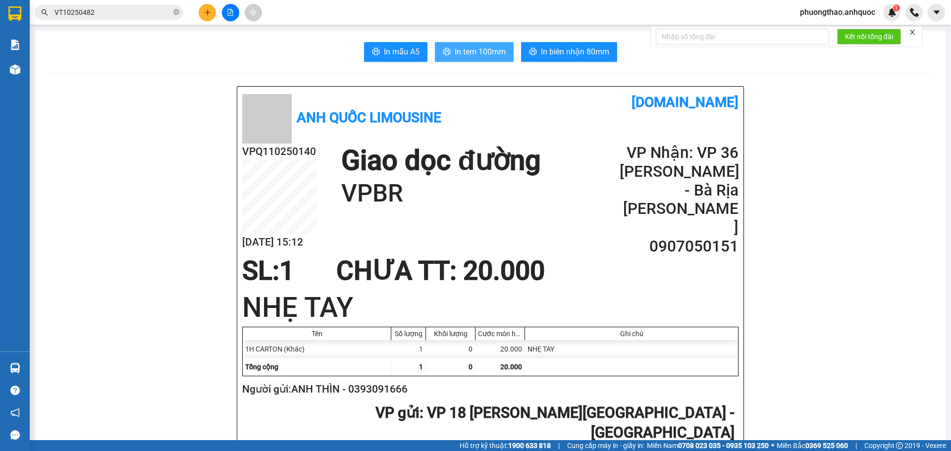
click at [480, 57] on span "In tem 100mm" at bounding box center [480, 52] width 51 height 12
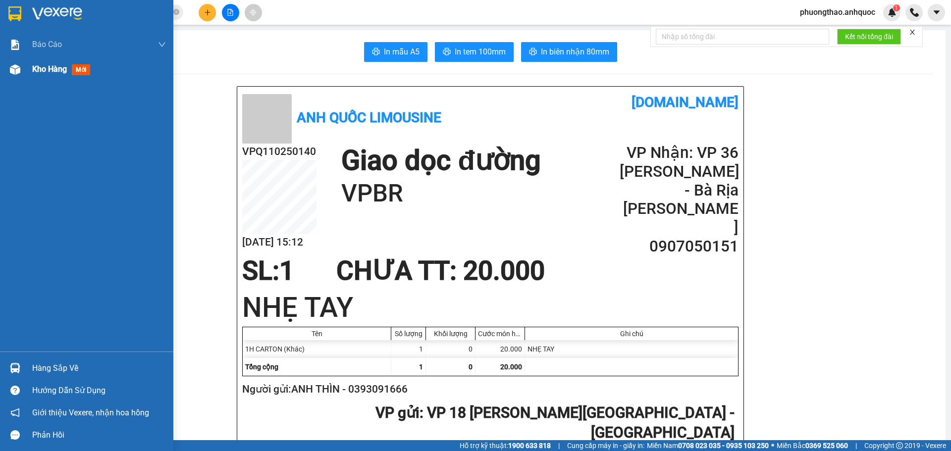
click at [33, 66] on span "Kho hàng" at bounding box center [49, 68] width 35 height 9
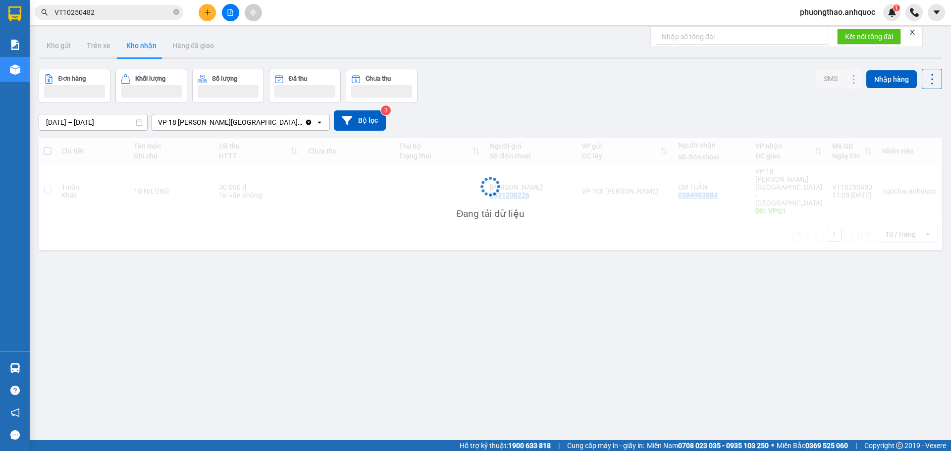
click at [300, 307] on div "ver 1.8.147 Kho gửi Trên xe Kho nhận Hàng đã giao Đơn hàng Khối lượng Số lượng …" at bounding box center [491, 255] width 912 height 451
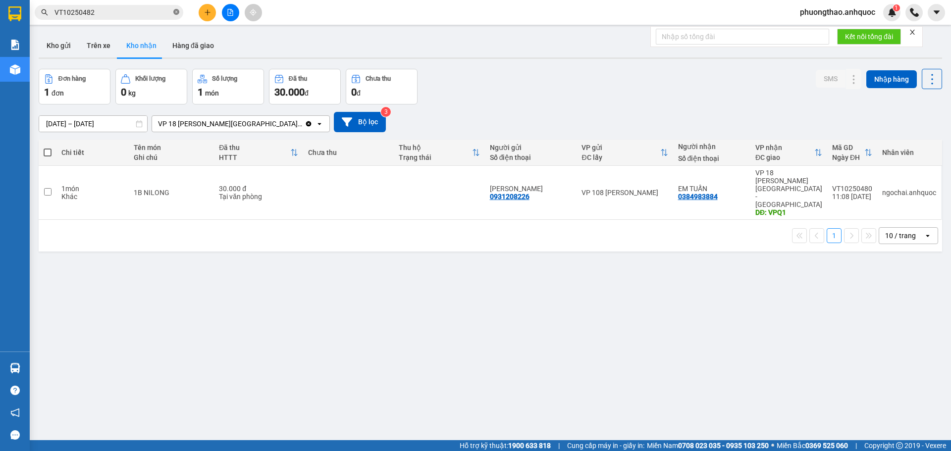
click at [177, 13] on icon "close-circle" at bounding box center [176, 12] width 6 height 6
click at [225, 18] on button at bounding box center [230, 12] width 17 height 17
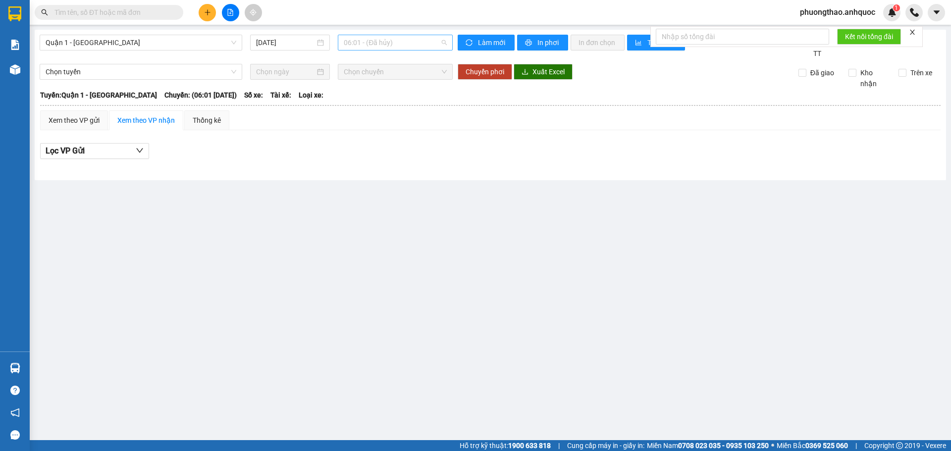
click at [369, 41] on span "06:01 - (Đã hủy)" at bounding box center [395, 42] width 103 height 15
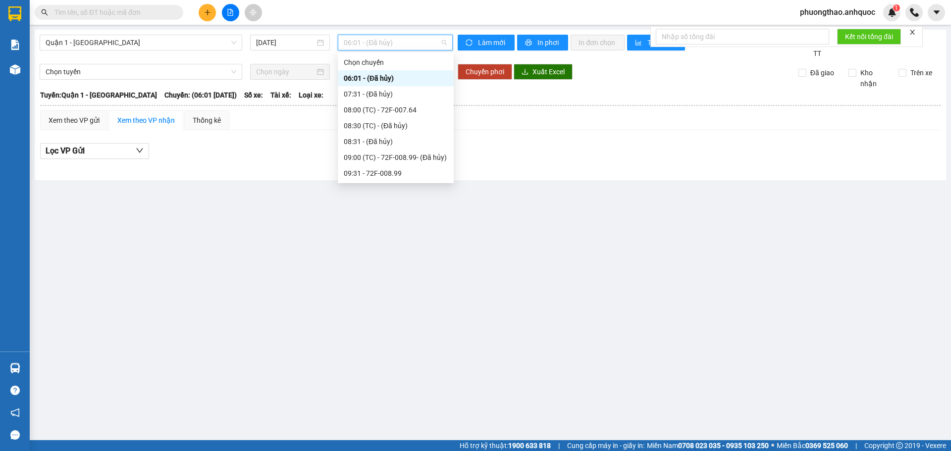
click at [374, 247] on div "12:31 - 72F-001.70" at bounding box center [396, 252] width 104 height 11
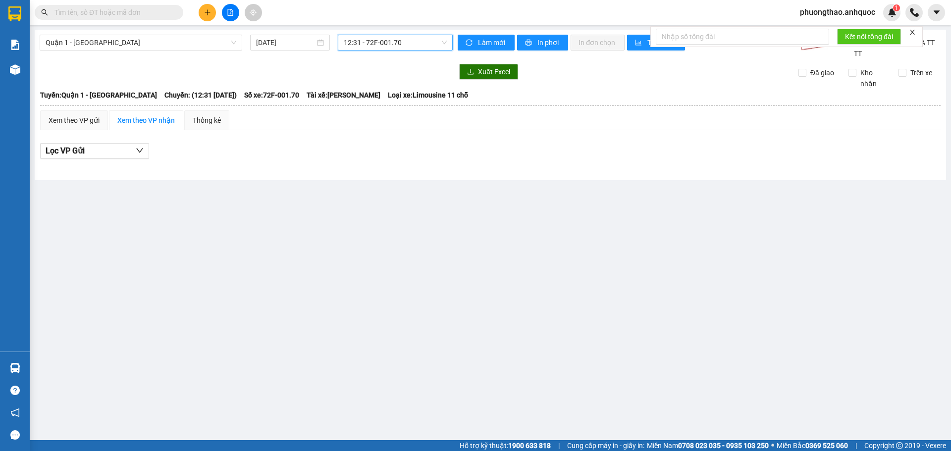
click at [392, 44] on span "12:31 - 72F-001.70" at bounding box center [395, 42] width 103 height 15
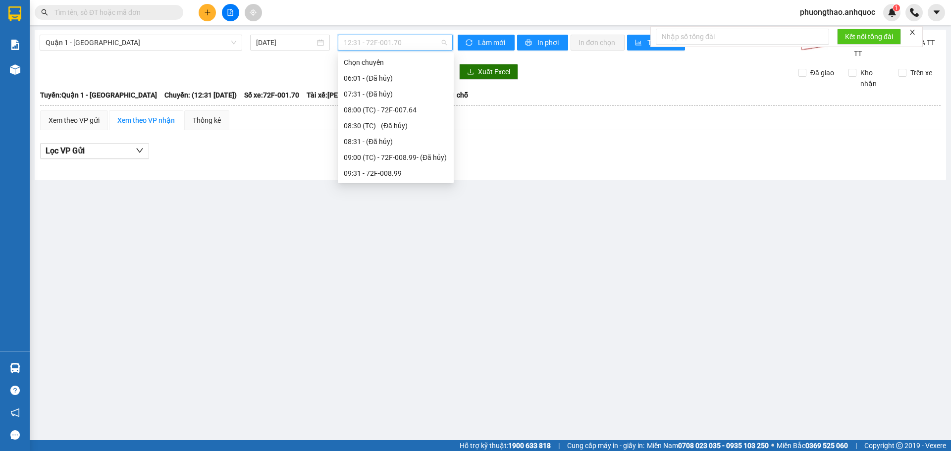
click at [382, 279] on div "14:30 (TC) - 72H-068.12" at bounding box center [396, 284] width 104 height 11
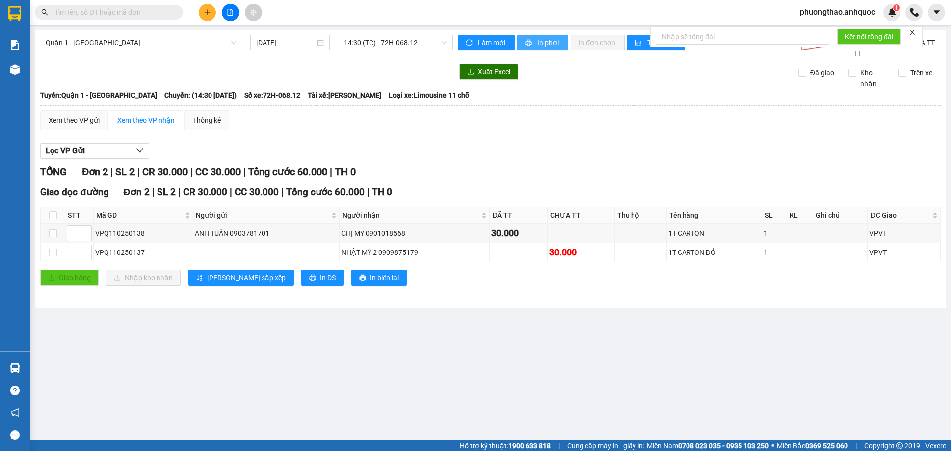
click at [545, 44] on span "In phơi" at bounding box center [549, 42] width 23 height 11
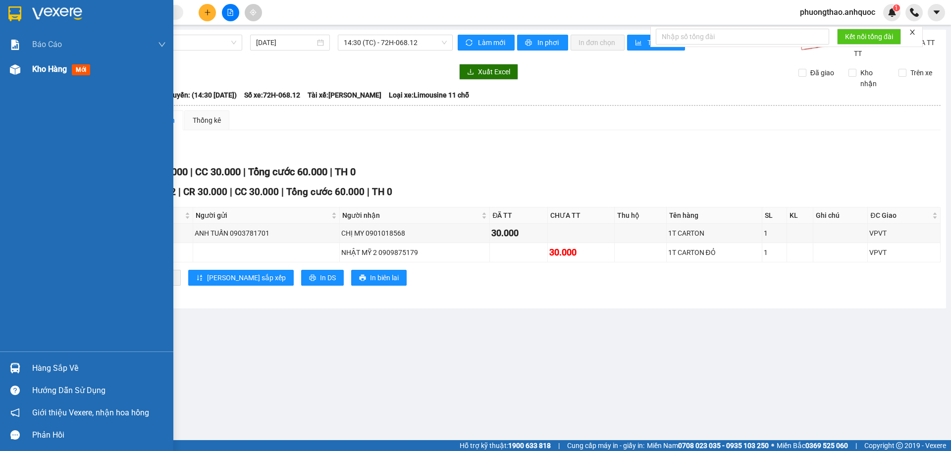
click at [42, 76] on div "Kho hàng mới" at bounding box center [99, 69] width 134 height 25
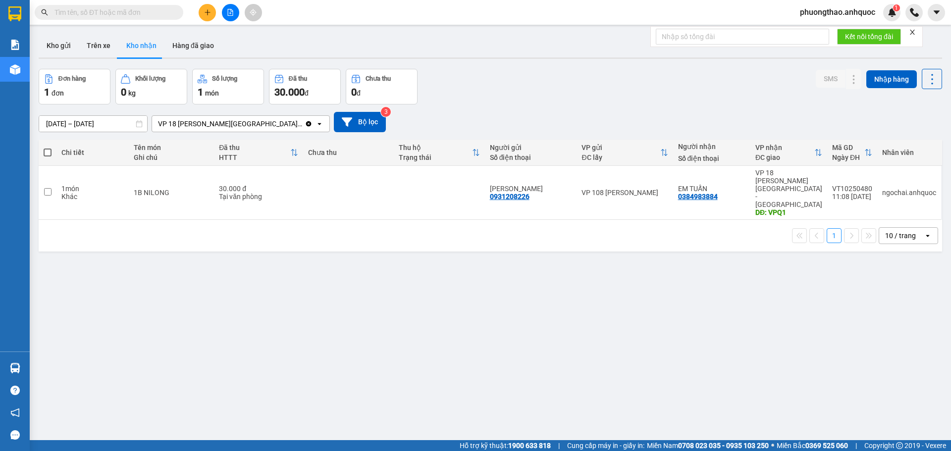
click at [233, 12] on icon "file-add" at bounding box center [230, 12] width 7 height 7
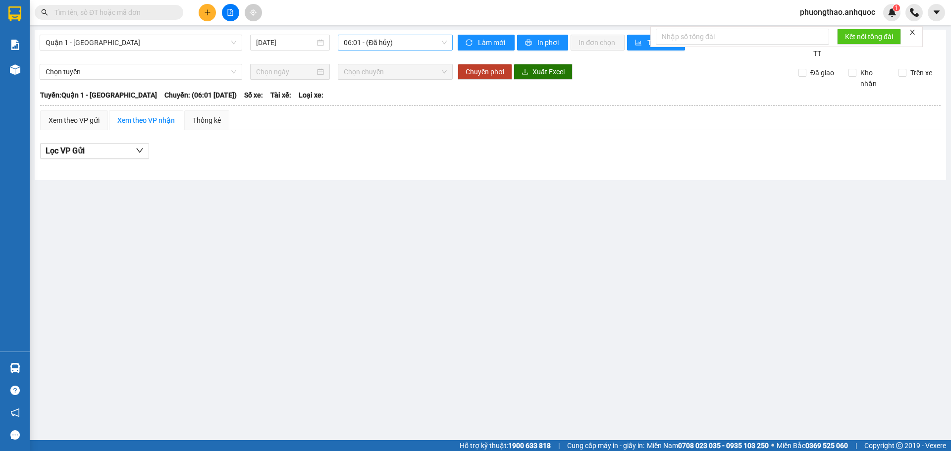
click at [409, 47] on span "06:01 - (Đã hủy)" at bounding box center [395, 42] width 103 height 15
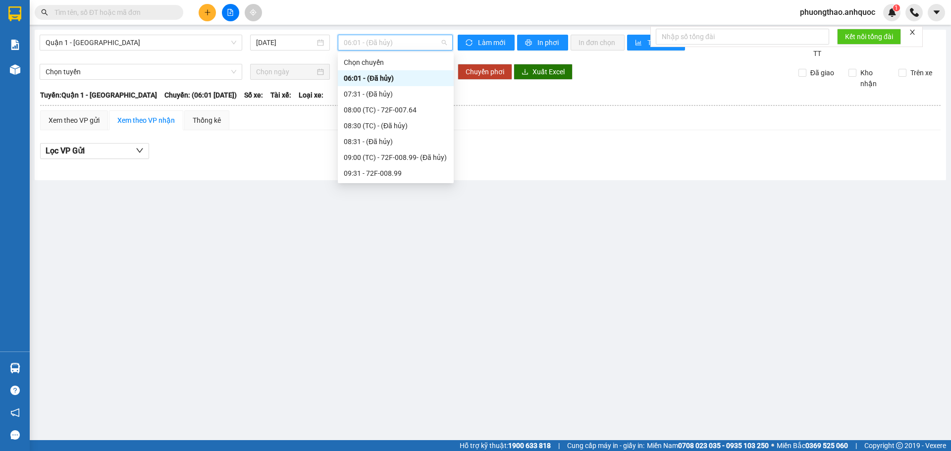
click at [381, 311] on div "15:01 (TC) - 72F-008.64" at bounding box center [396, 316] width 104 height 11
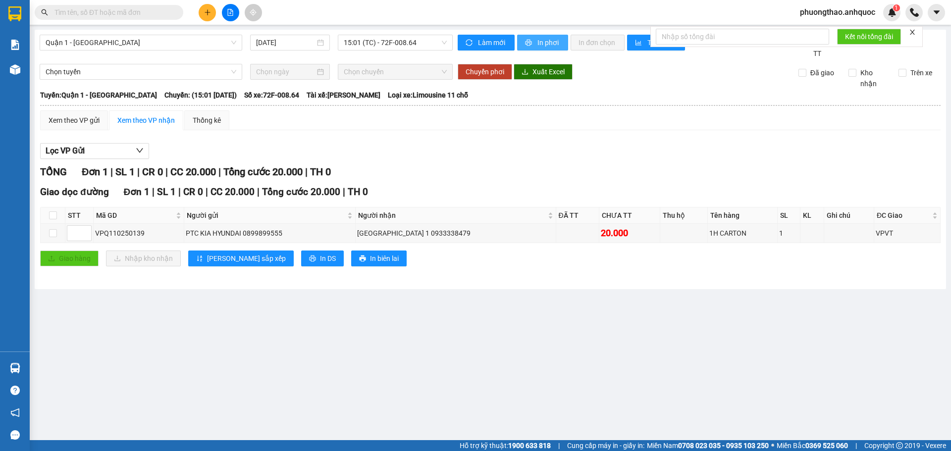
click at [538, 42] on span "In phơi" at bounding box center [549, 42] width 23 height 11
click at [424, 44] on span "15:01 (TC) - 72F-008.64" at bounding box center [395, 42] width 103 height 15
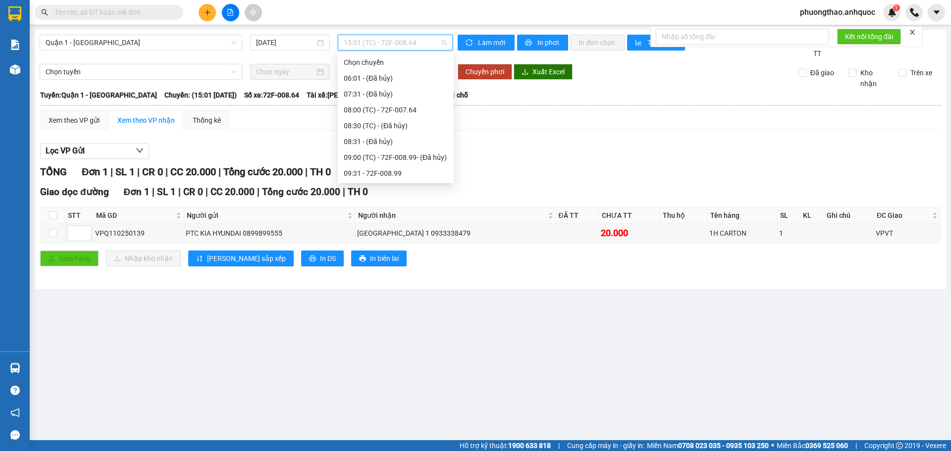
click at [386, 342] on div "16:01 (TC) - 72H-060.08" at bounding box center [396, 347] width 104 height 11
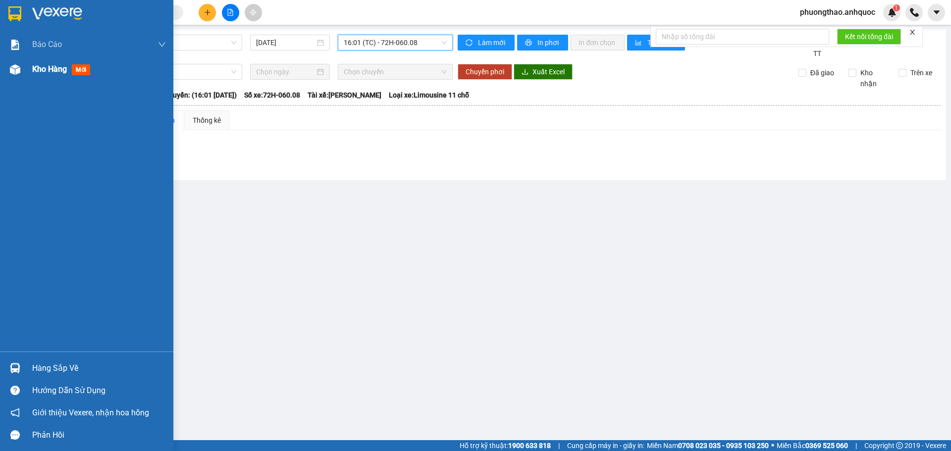
click at [21, 67] on div at bounding box center [14, 69] width 17 height 17
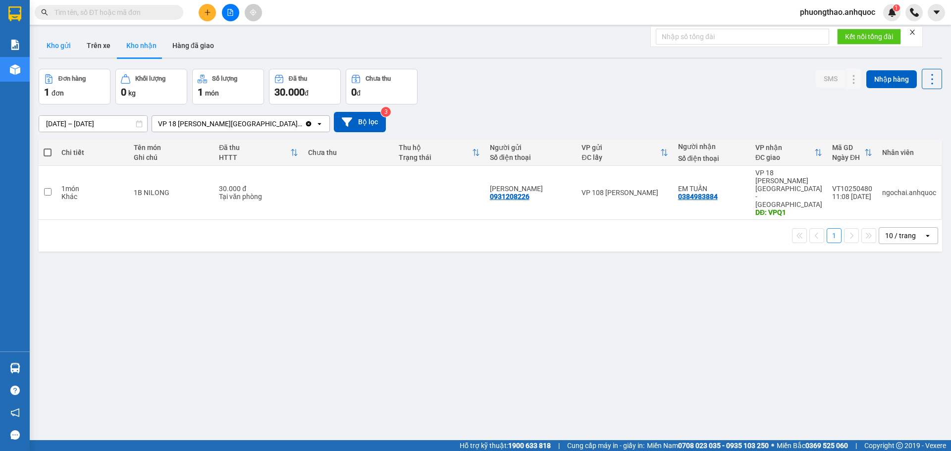
click at [69, 52] on button "Kho gửi" at bounding box center [59, 46] width 40 height 24
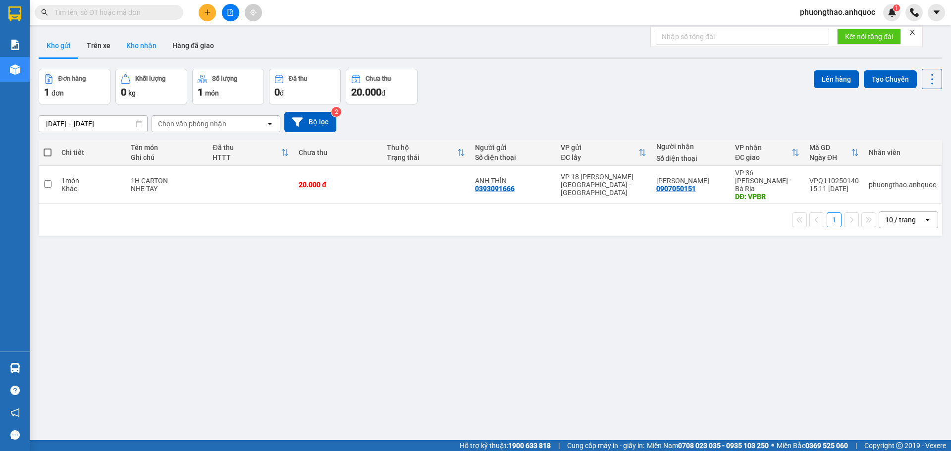
click at [150, 49] on button "Kho nhận" at bounding box center [141, 46] width 46 height 24
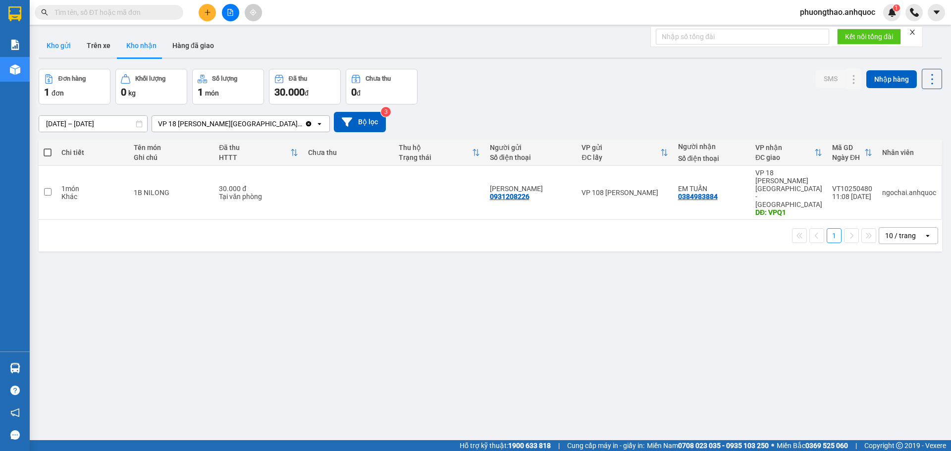
click at [45, 42] on button "Kho gửi" at bounding box center [59, 46] width 40 height 24
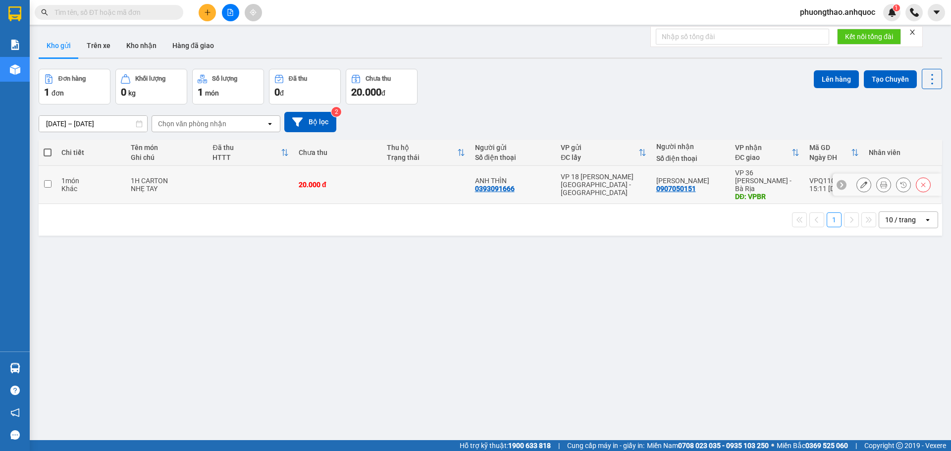
click at [143, 185] on div "NHẸ TAY" at bounding box center [167, 189] width 72 height 8
checkbox input "true"
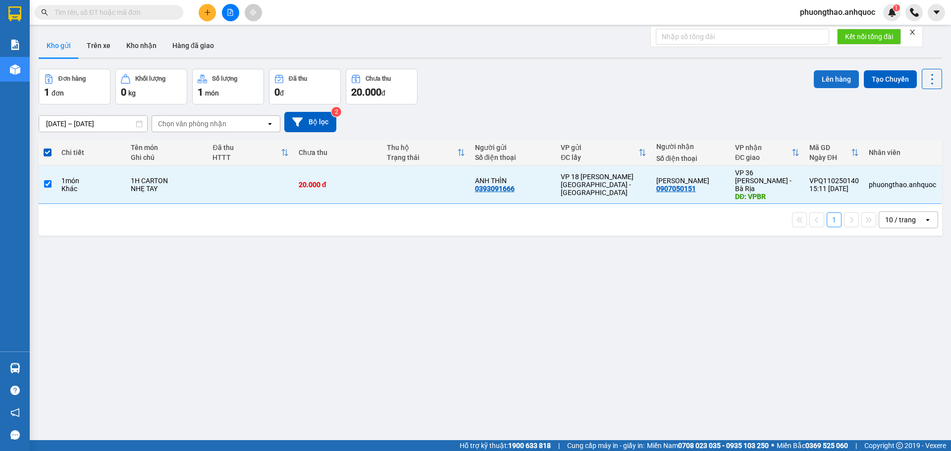
click at [833, 78] on button "Lên hàng" at bounding box center [836, 79] width 45 height 18
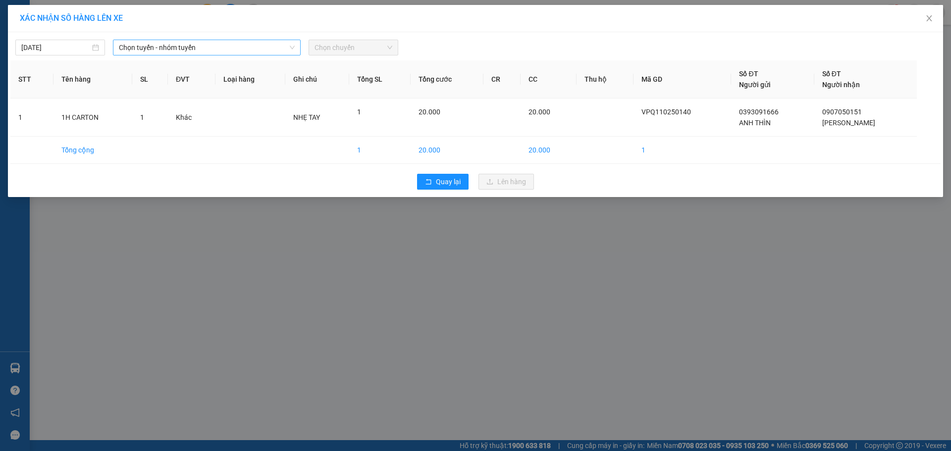
drag, startPoint x: 198, startPoint y: 49, endPoint x: 185, endPoint y: 56, distance: 14.9
click at [197, 49] on span "Chọn tuyến - nhóm tuyến" at bounding box center [207, 47] width 176 height 15
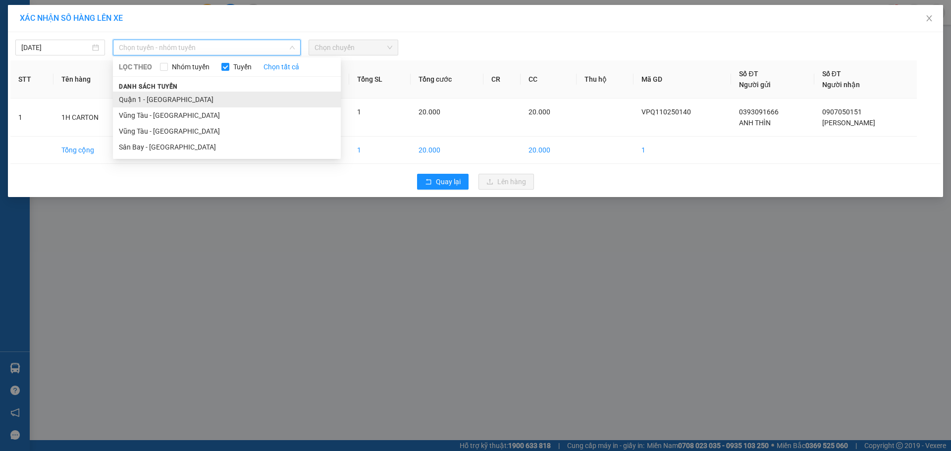
click at [162, 102] on li "Quận 1 - [GEOGRAPHIC_DATA]" at bounding box center [227, 100] width 228 height 16
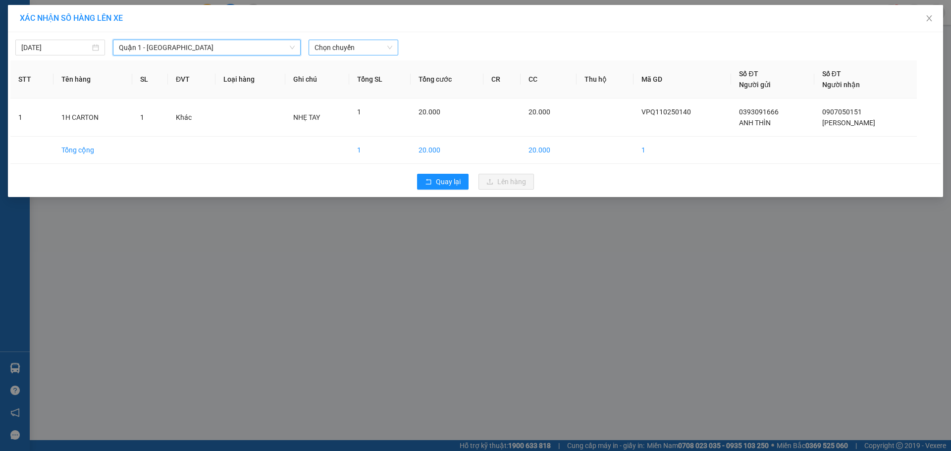
click at [329, 47] on span "Chọn chuyến" at bounding box center [354, 47] width 78 height 15
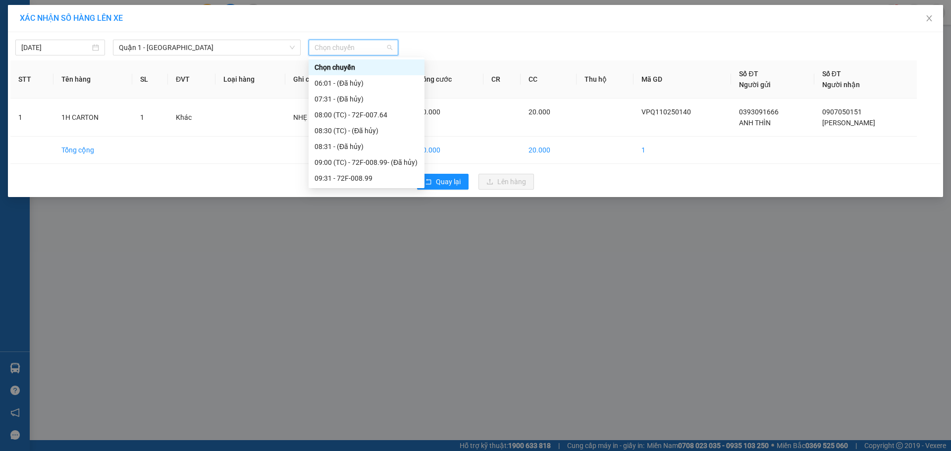
click at [337, 347] on div "16:01 (TC) - 72H-060.08" at bounding box center [367, 352] width 104 height 11
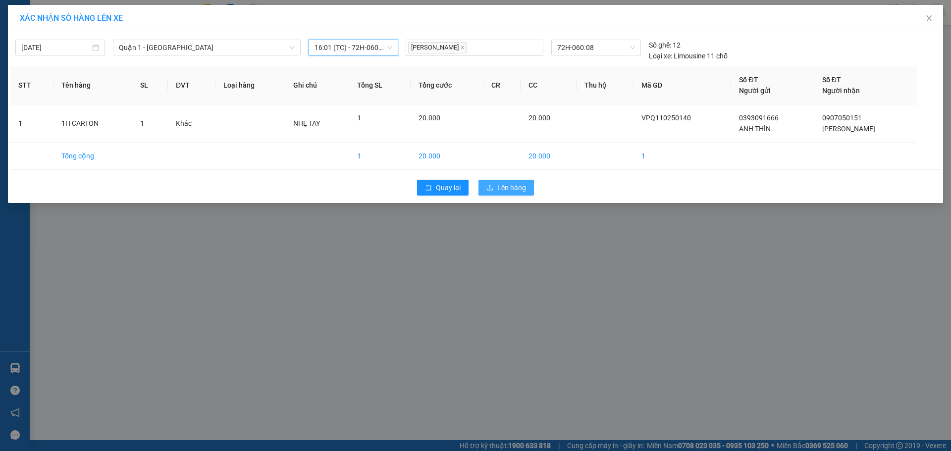
click at [512, 181] on button "Lên hàng" at bounding box center [506, 188] width 55 height 16
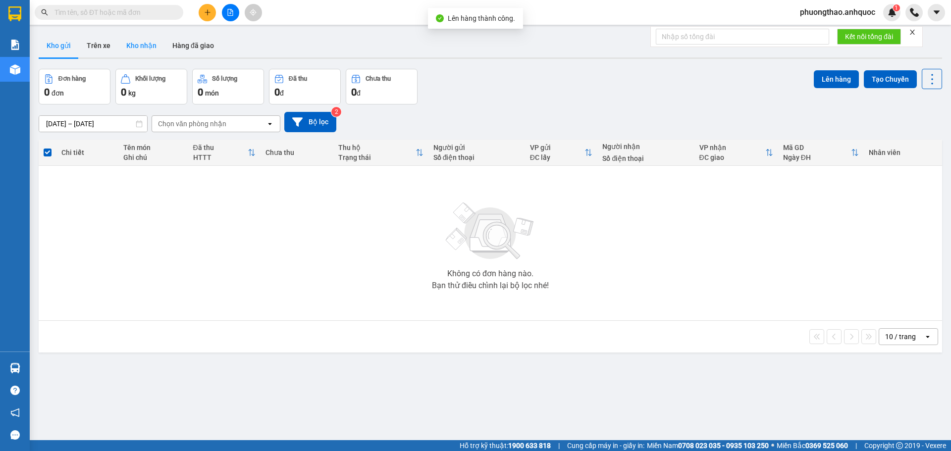
click at [137, 47] on button "Kho nhận" at bounding box center [141, 46] width 46 height 24
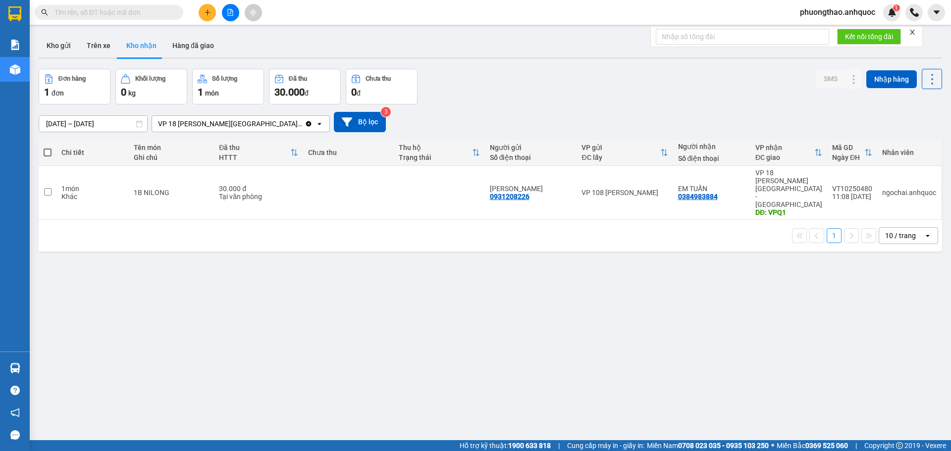
click at [223, 17] on button at bounding box center [230, 12] width 17 height 17
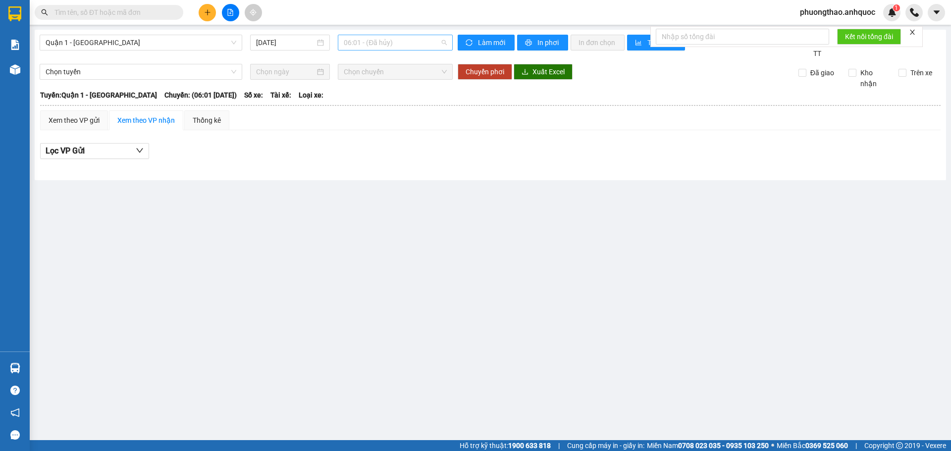
drag, startPoint x: 406, startPoint y: 49, endPoint x: 409, endPoint y: 43, distance: 6.2
click at [407, 49] on span "06:01 - (Đã hủy)" at bounding box center [395, 42] width 103 height 15
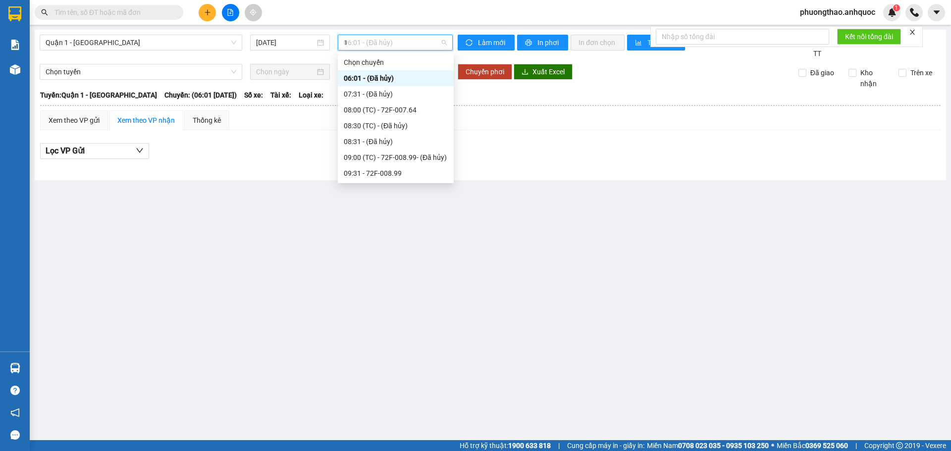
type input "16"
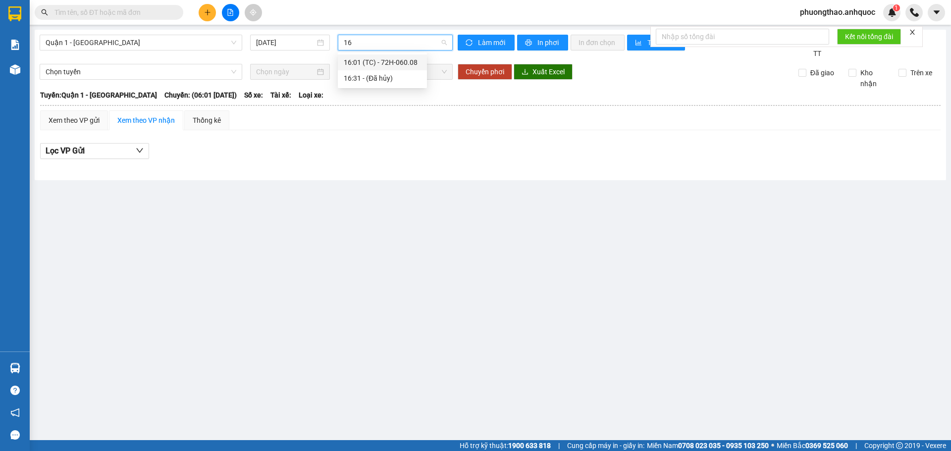
click at [413, 60] on div "16:01 (TC) - 72H-060.08" at bounding box center [382, 62] width 77 height 11
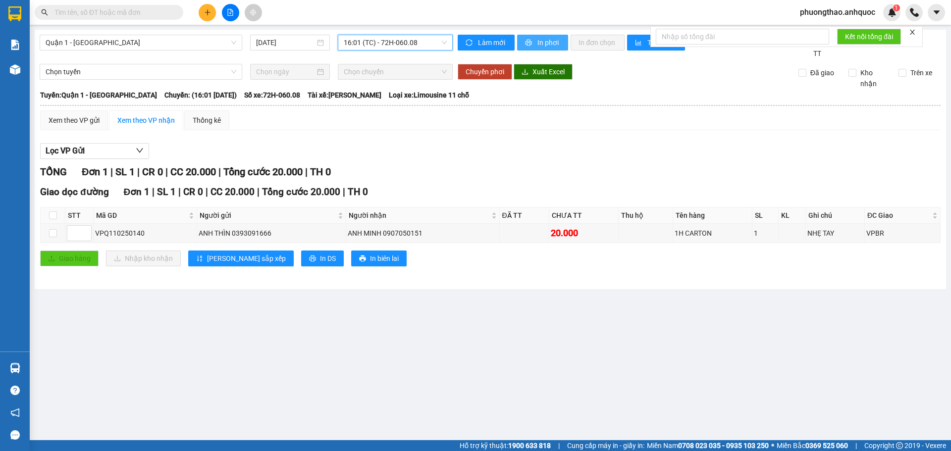
click at [536, 42] on button "In phơi" at bounding box center [542, 43] width 51 height 16
click at [531, 42] on icon "printer" at bounding box center [528, 42] width 7 height 7
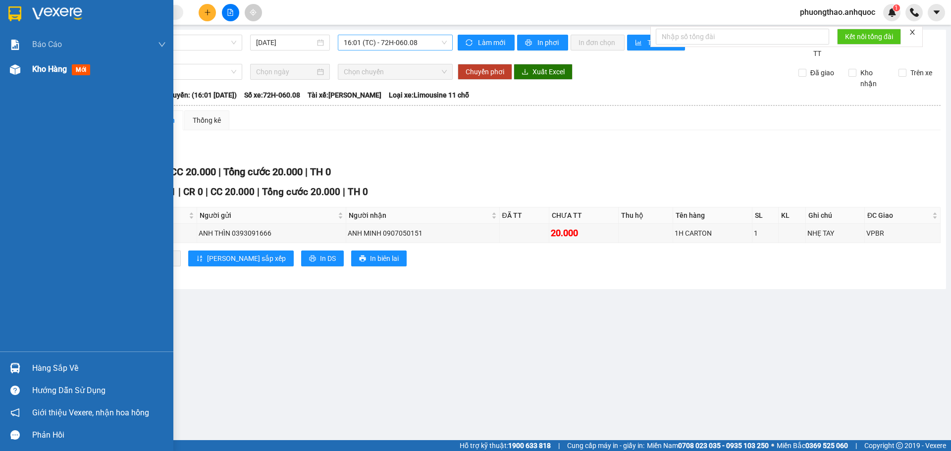
click at [15, 61] on div at bounding box center [14, 69] width 17 height 17
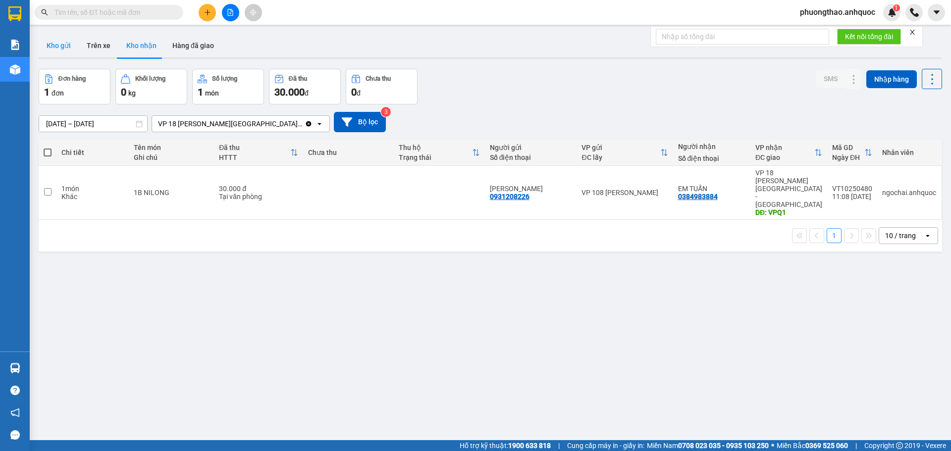
click at [61, 47] on button "Kho gửi" at bounding box center [59, 46] width 40 height 24
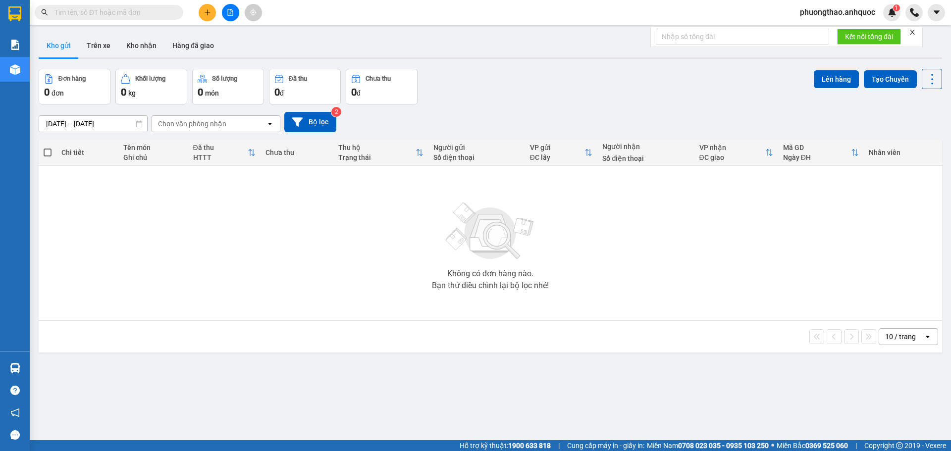
click at [912, 34] on icon "close" at bounding box center [912, 32] width 5 height 5
